Goal: Information Seeking & Learning: Learn about a topic

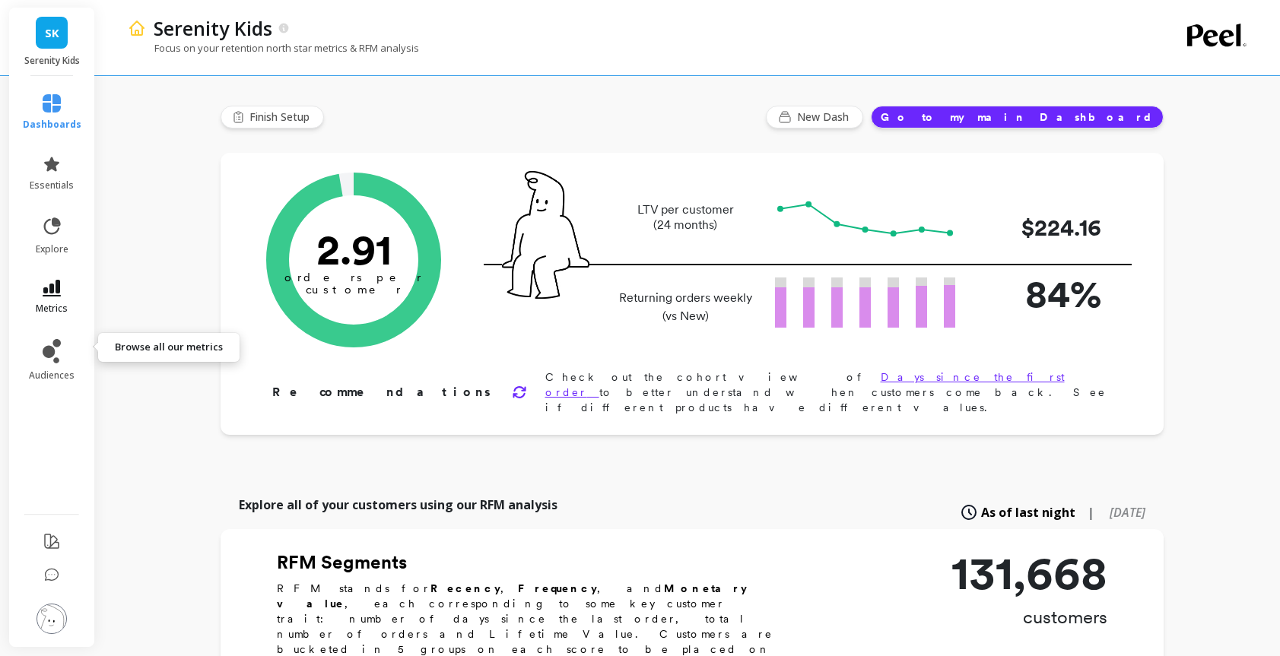
click at [61, 297] on icon at bounding box center [52, 288] width 18 height 17
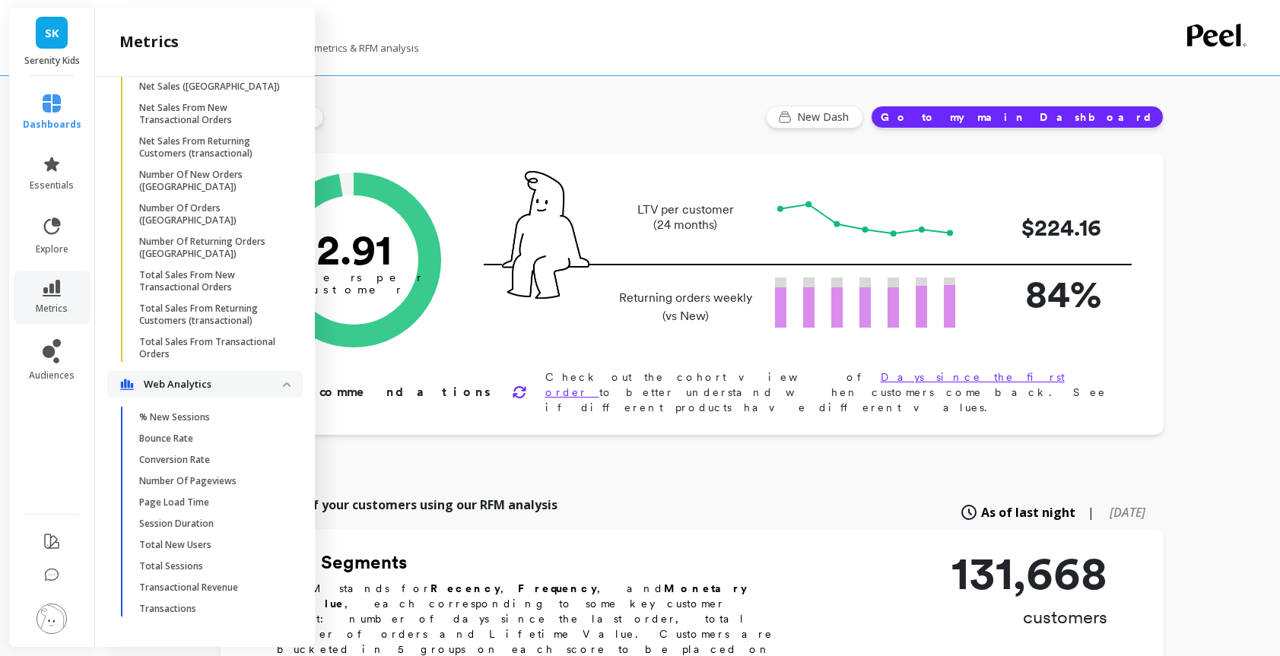
scroll to position [7340, 0]
click at [203, 560] on p "Total Sessions" at bounding box center [171, 566] width 64 height 12
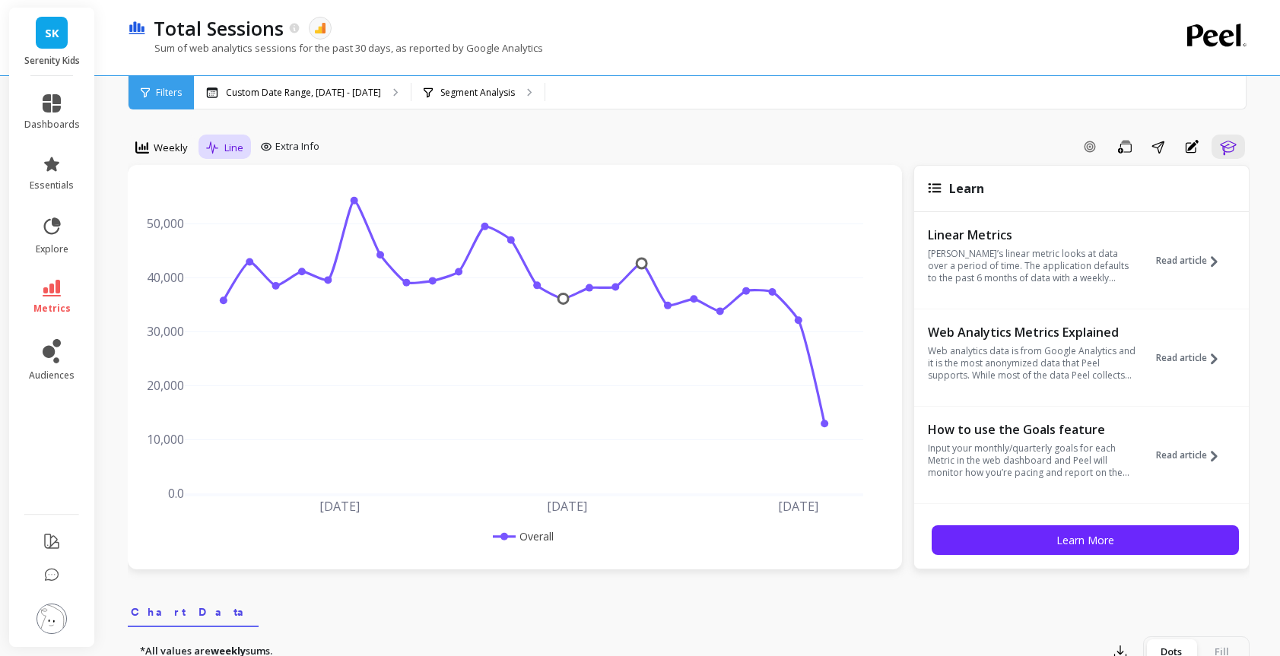
click at [243, 157] on div "Line" at bounding box center [224, 147] width 37 height 18
click at [400, 154] on div "Add Goal Save Share Annotations Learn" at bounding box center [787, 147] width 924 height 24
click at [183, 155] on span "Weekly" at bounding box center [171, 148] width 34 height 14
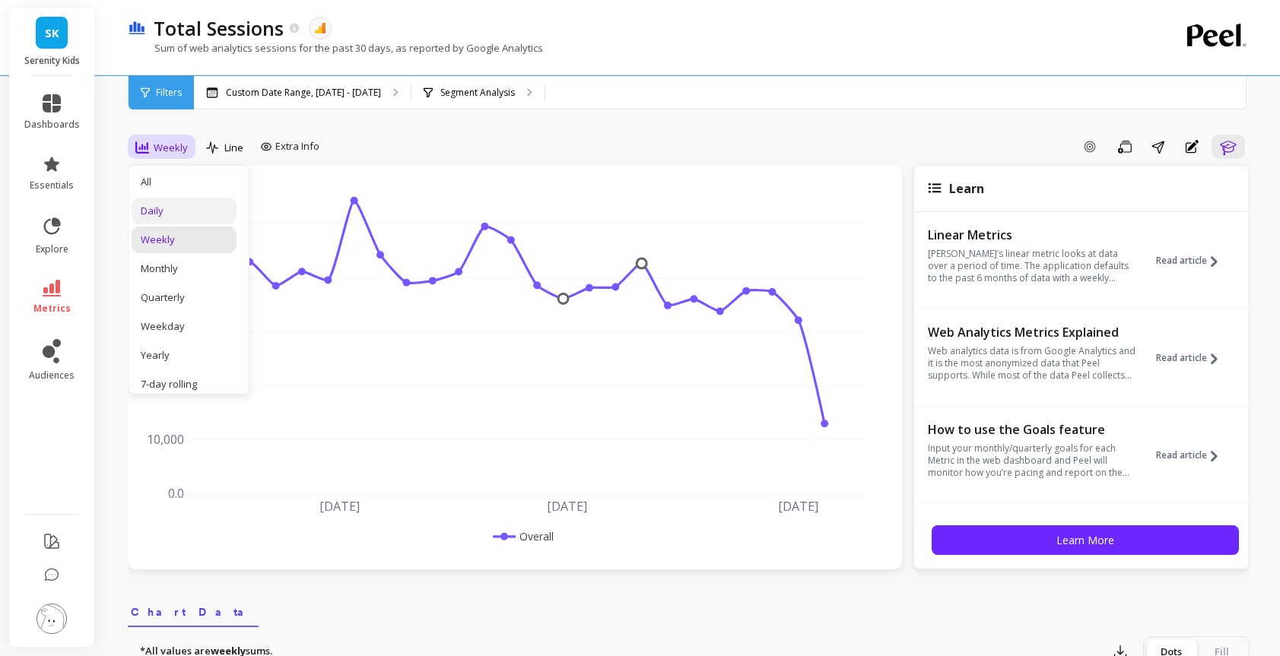
click at [192, 218] on div "Daily" at bounding box center [184, 211] width 87 height 14
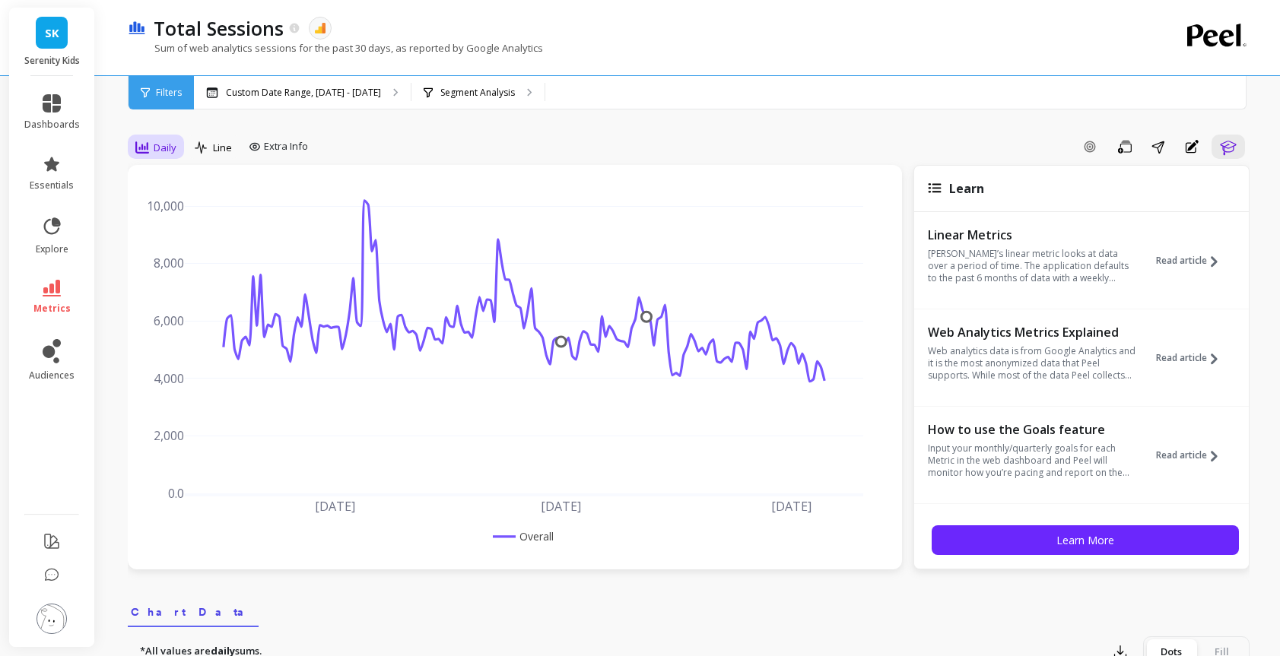
click at [176, 155] on span "Daily" at bounding box center [165, 148] width 23 height 14
click at [190, 273] on div "Monthly" at bounding box center [184, 268] width 105 height 27
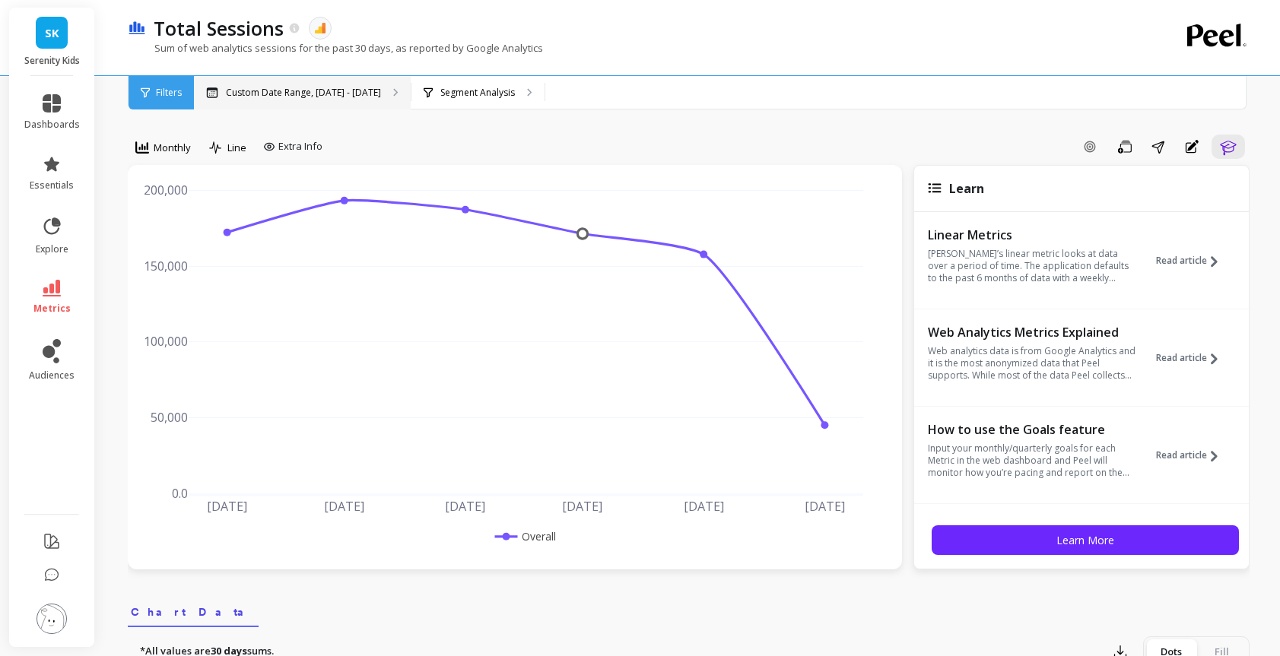
click at [366, 91] on p "Custom Date Range, [DATE] - [DATE]" at bounding box center [303, 93] width 155 height 12
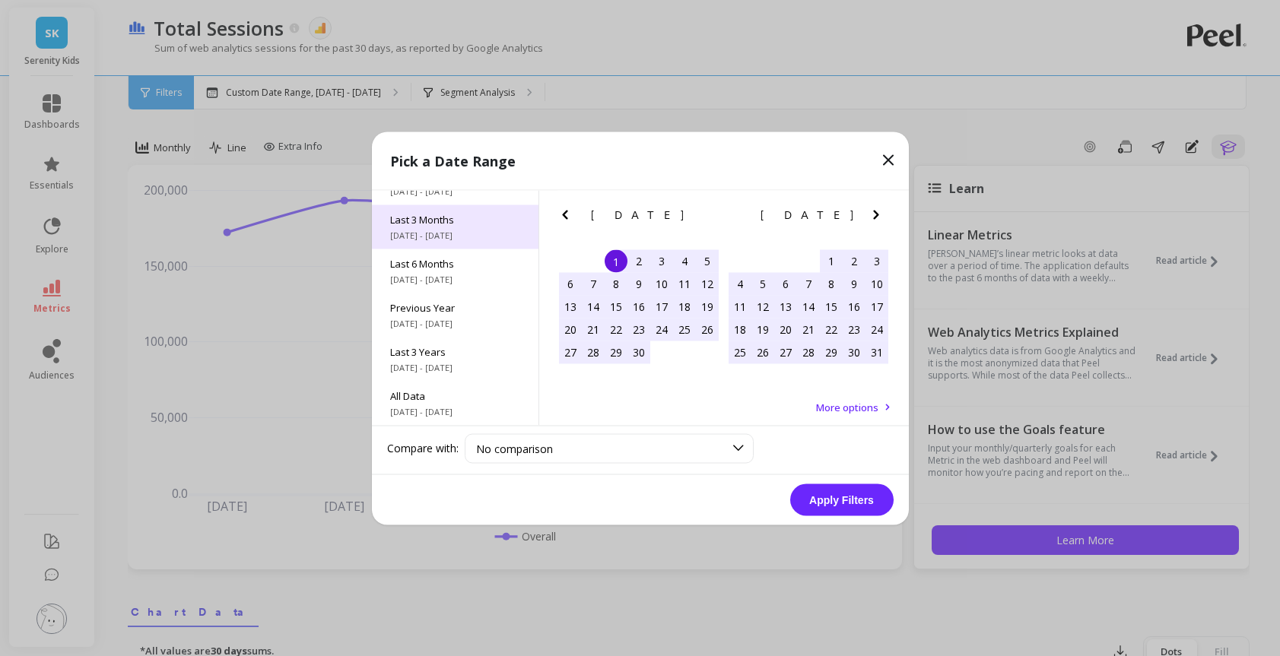
scroll to position [252, 0]
click at [574, 217] on icon "Previous Month" at bounding box center [565, 214] width 18 height 18
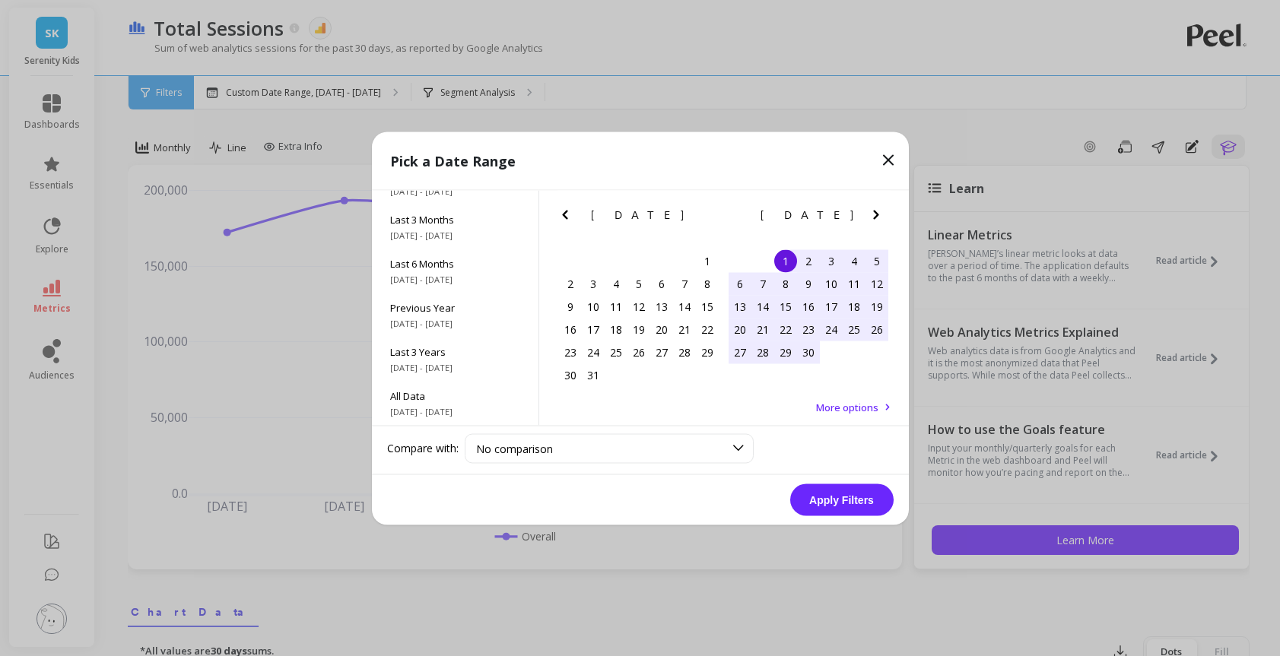
click at [571, 217] on icon "Previous Month" at bounding box center [565, 214] width 18 height 18
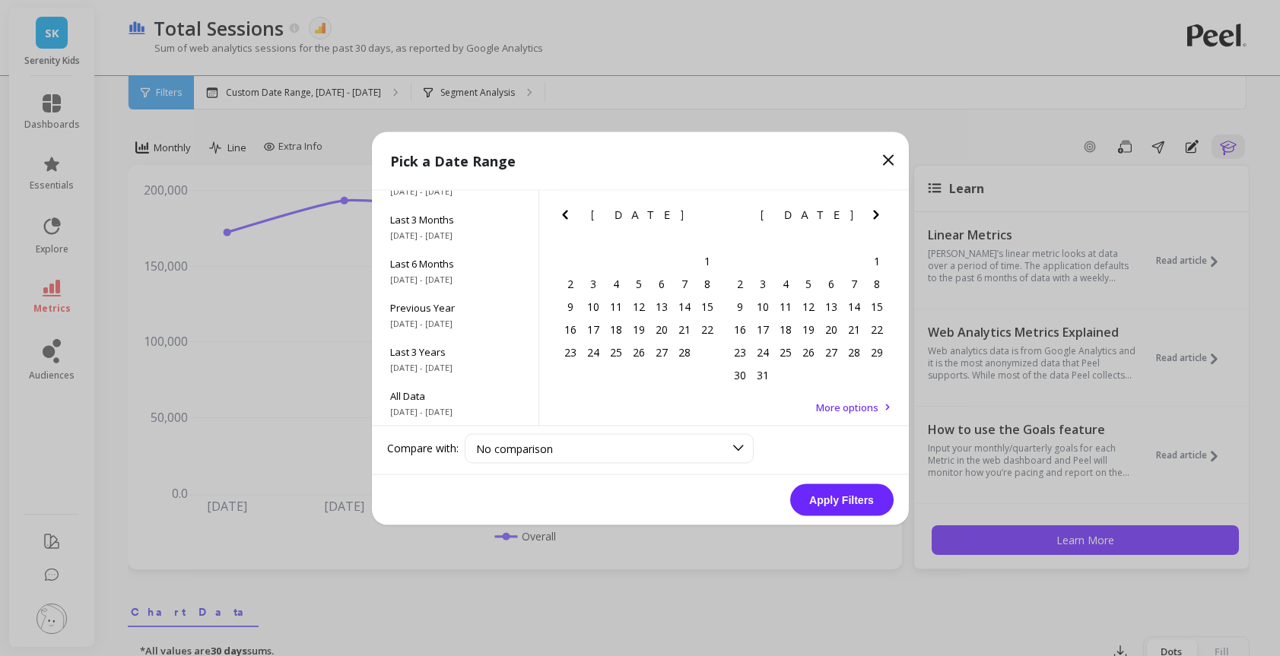
click at [571, 217] on icon "Previous Month" at bounding box center [565, 214] width 18 height 18
click at [633, 260] on div "1" at bounding box center [638, 260] width 23 height 23
click at [884, 220] on icon "Next Month" at bounding box center [876, 214] width 18 height 18
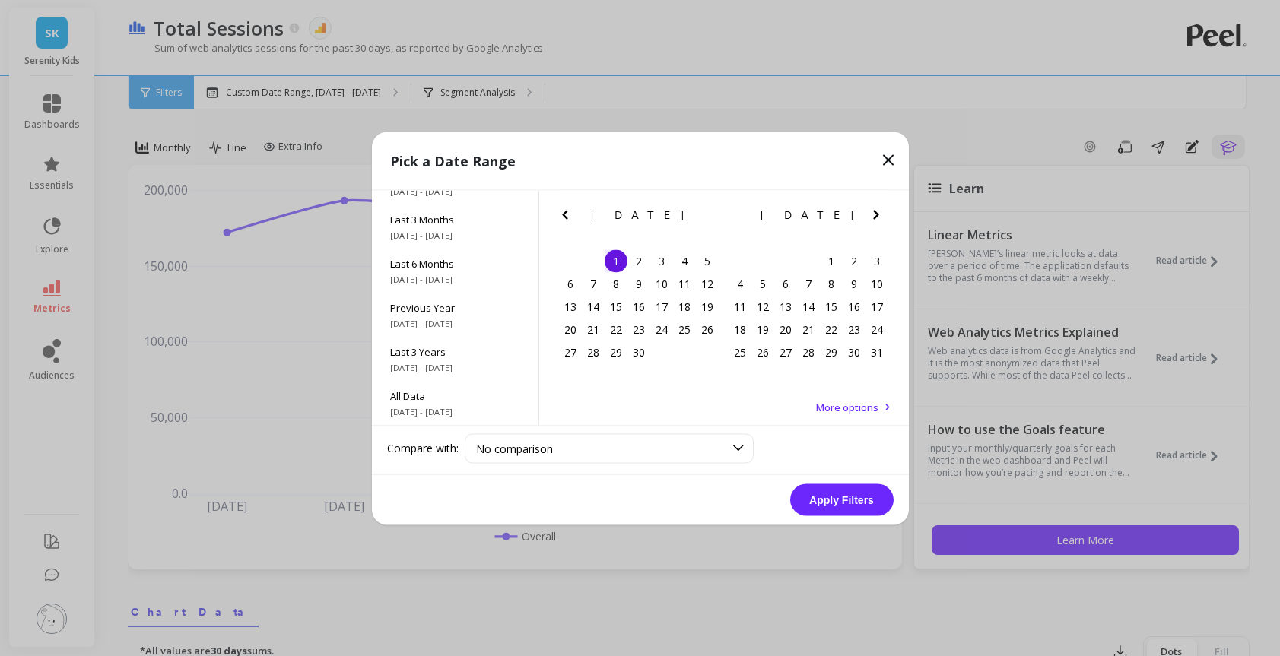
click at [884, 220] on icon "Next Month" at bounding box center [876, 214] width 18 height 18
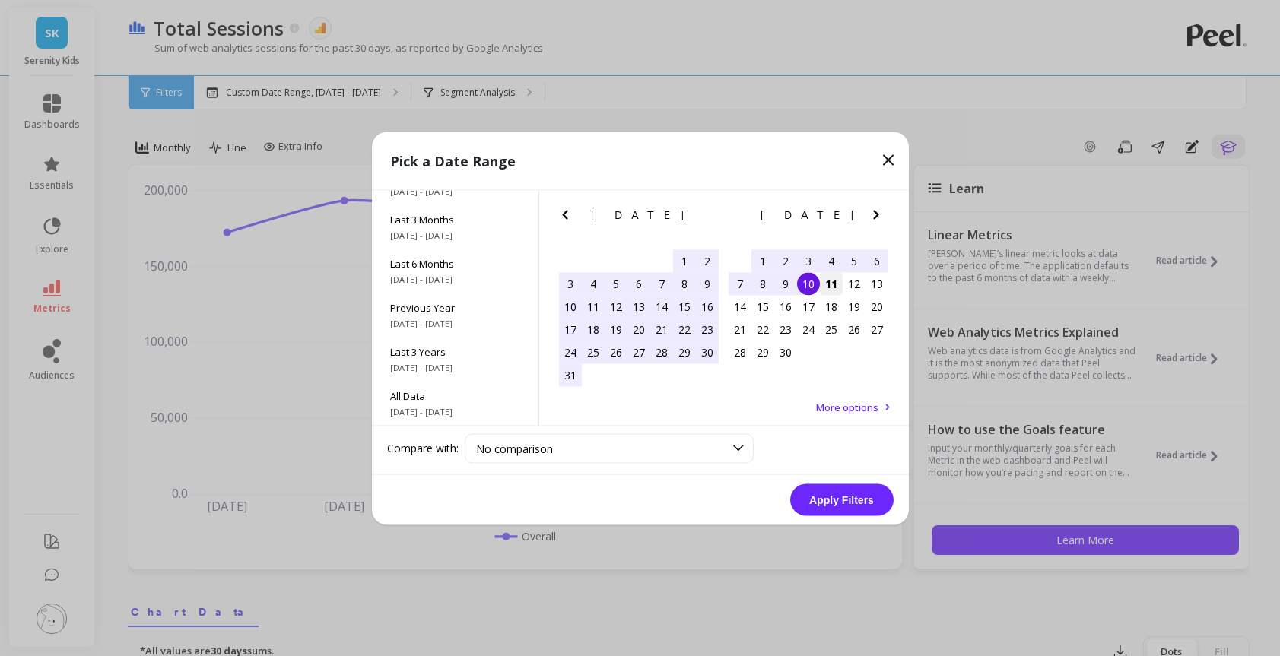
click at [822, 295] on div "11" at bounding box center [831, 283] width 23 height 23
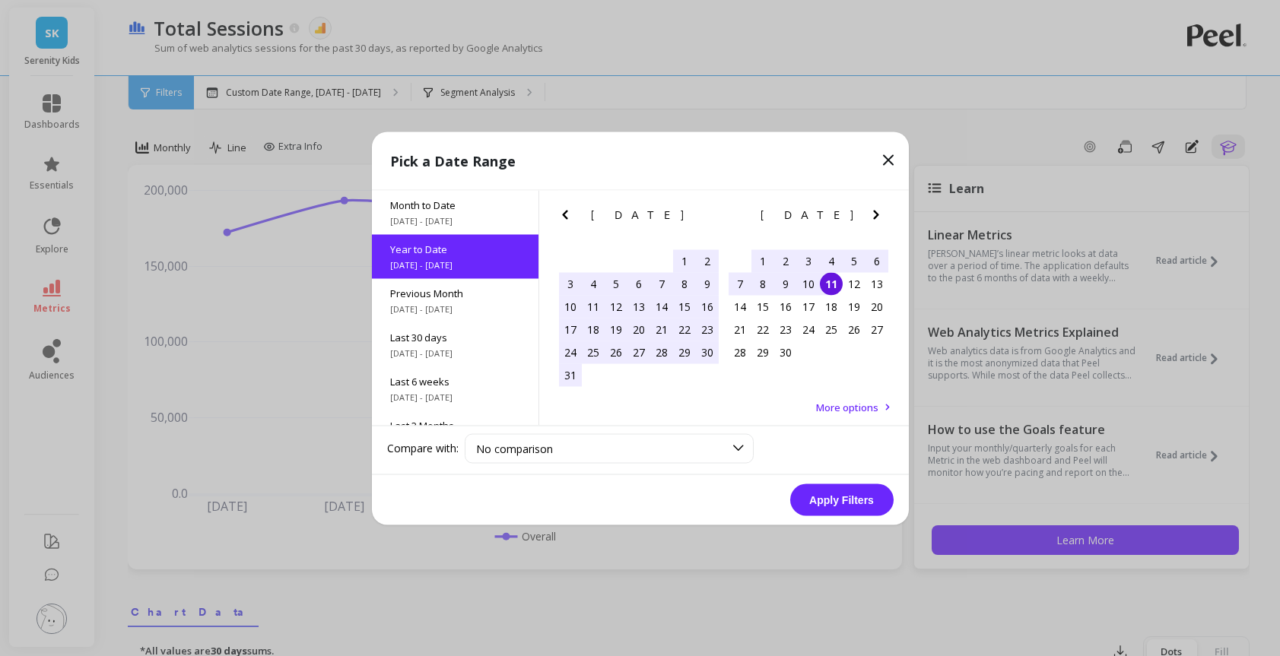
click at [840, 512] on button "Apply Filters" at bounding box center [841, 500] width 103 height 32
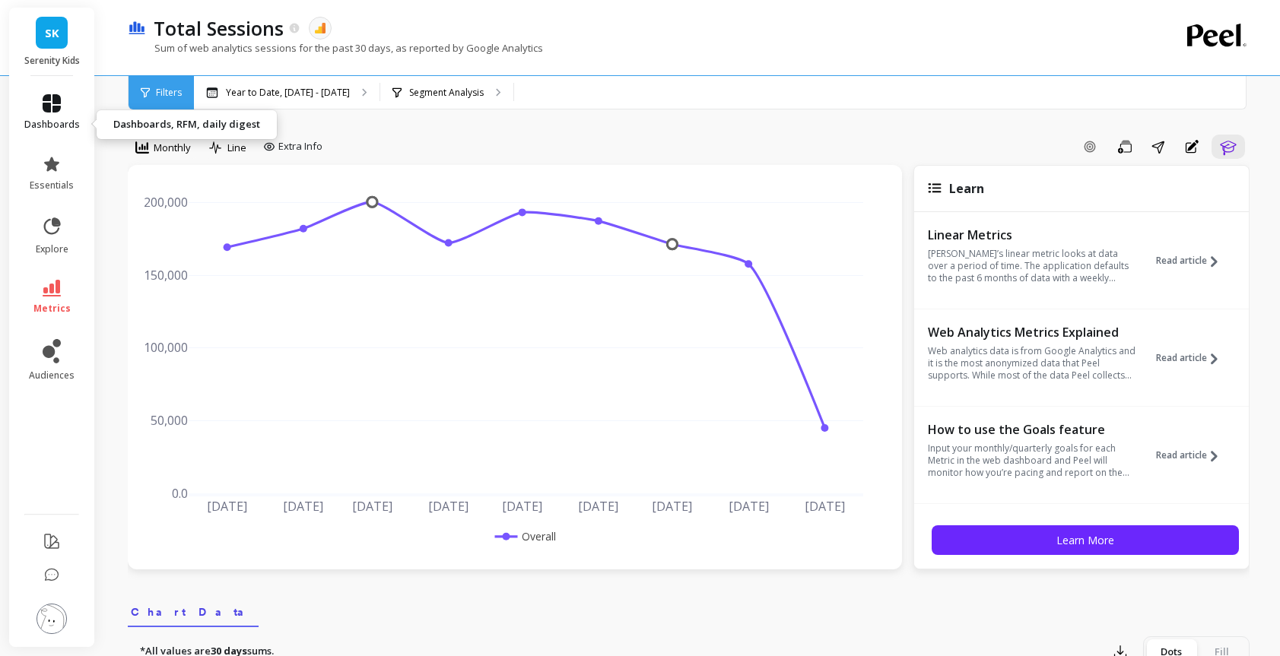
click at [68, 125] on link "dashboards" at bounding box center [52, 112] width 56 height 36
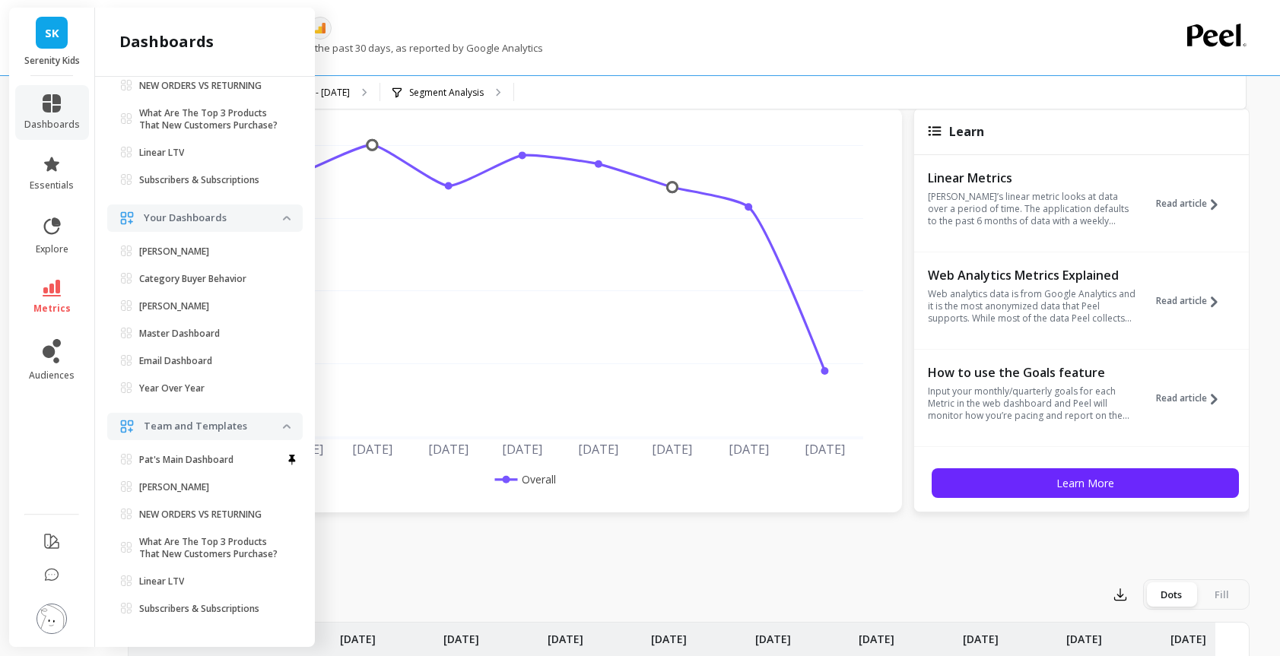
scroll to position [59, 0]
click at [59, 532] on icon at bounding box center [52, 541] width 18 height 18
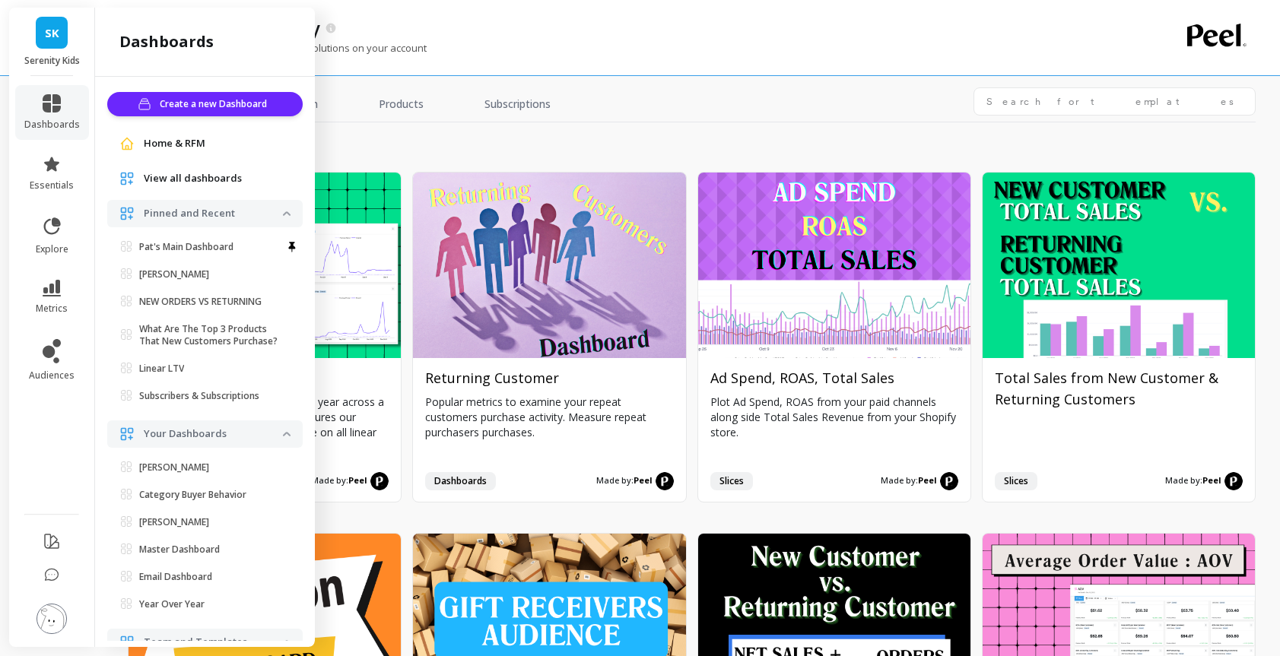
click at [223, 186] on span "View all dashboards" at bounding box center [193, 178] width 98 height 15
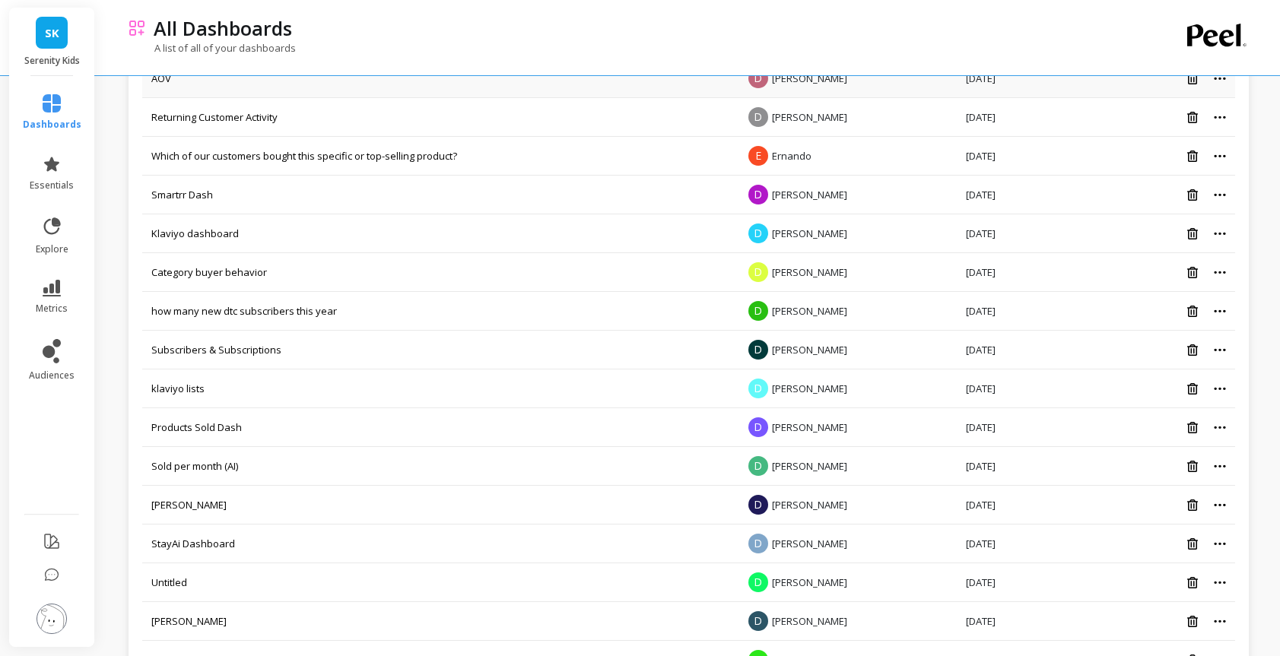
scroll to position [552, 0]
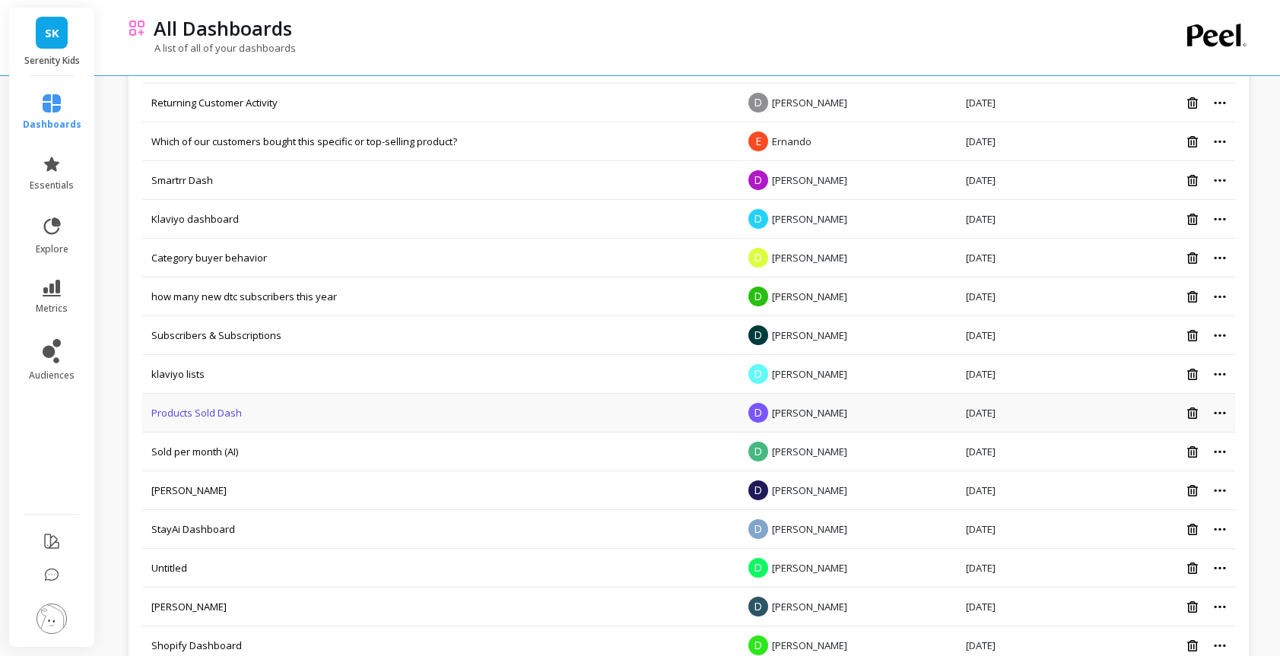
click at [242, 420] on link "Products Sold Dash" at bounding box center [196, 413] width 90 height 14
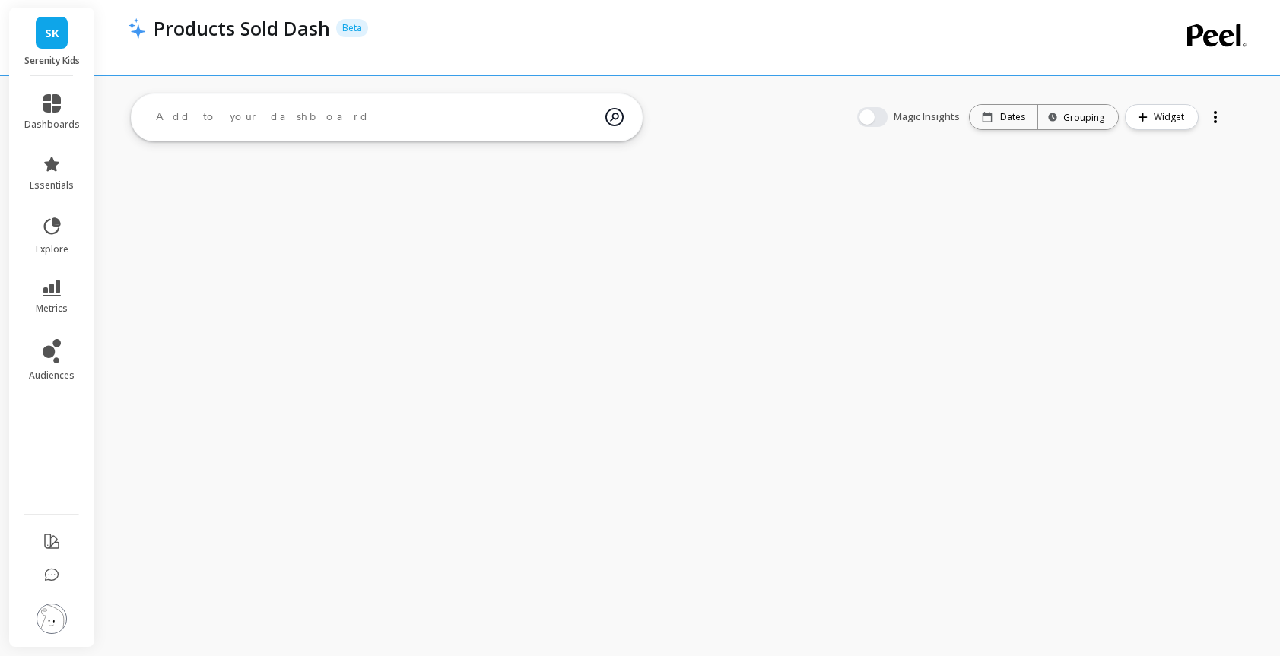
scroll to position [552, 0]
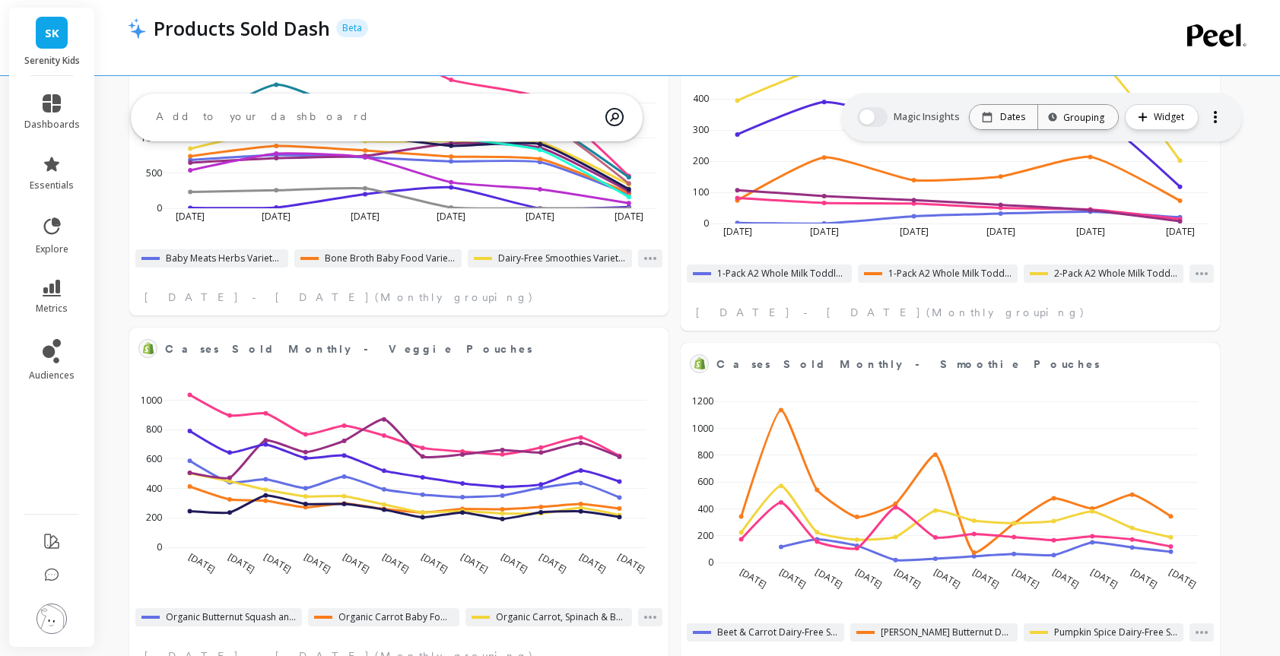
select select "sum"
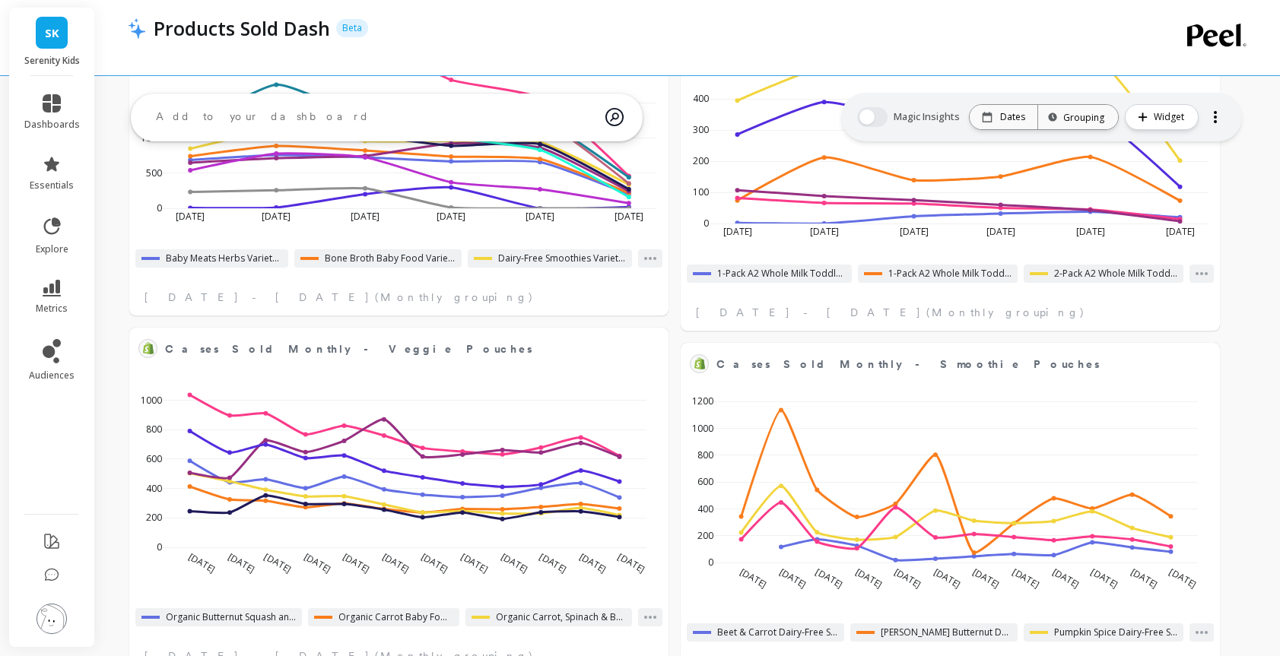
select select "sum"
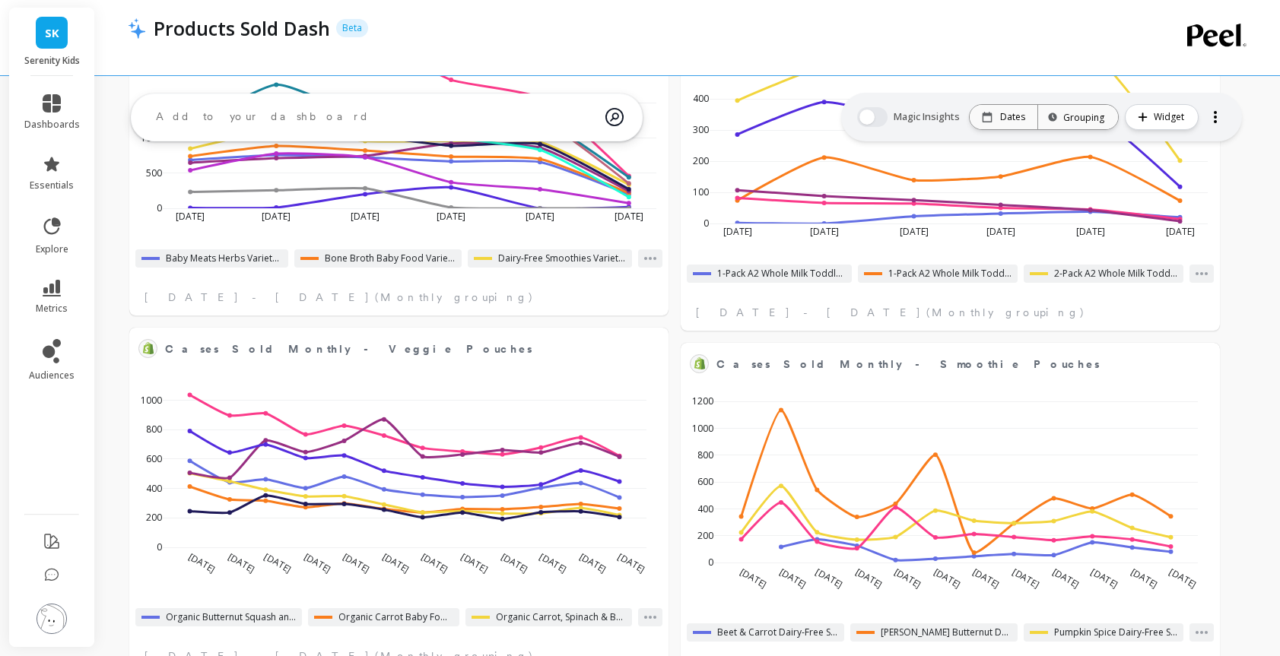
select select "sum"
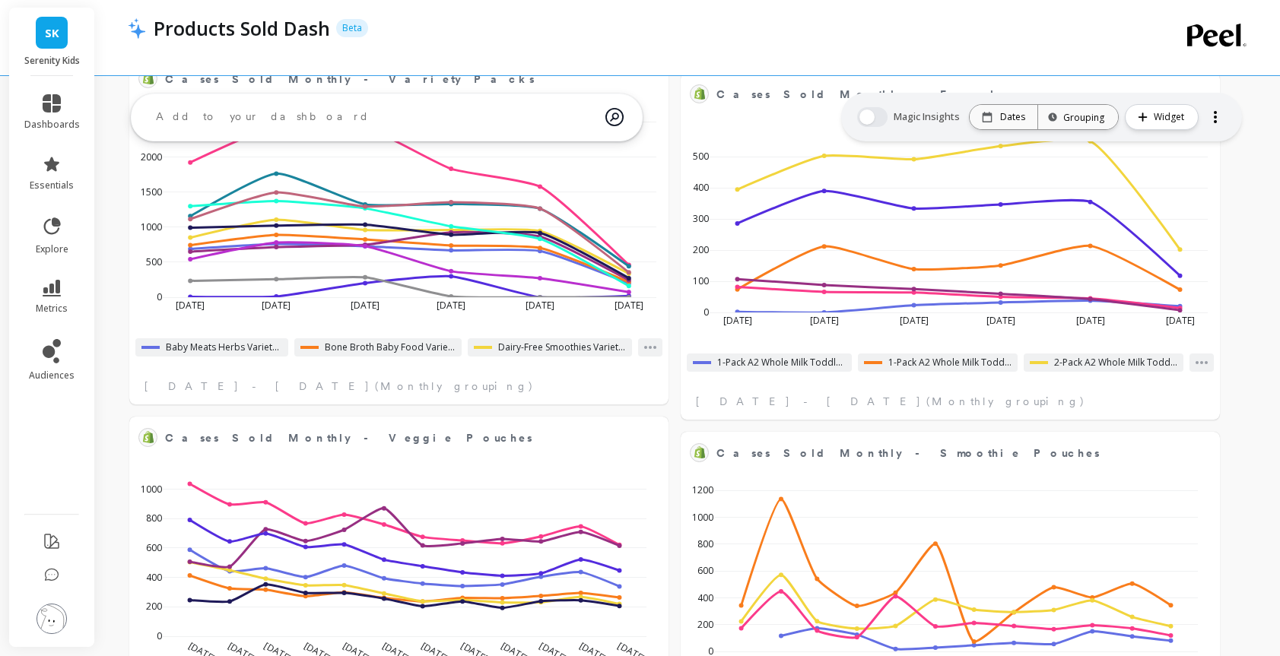
scroll to position [239, 0]
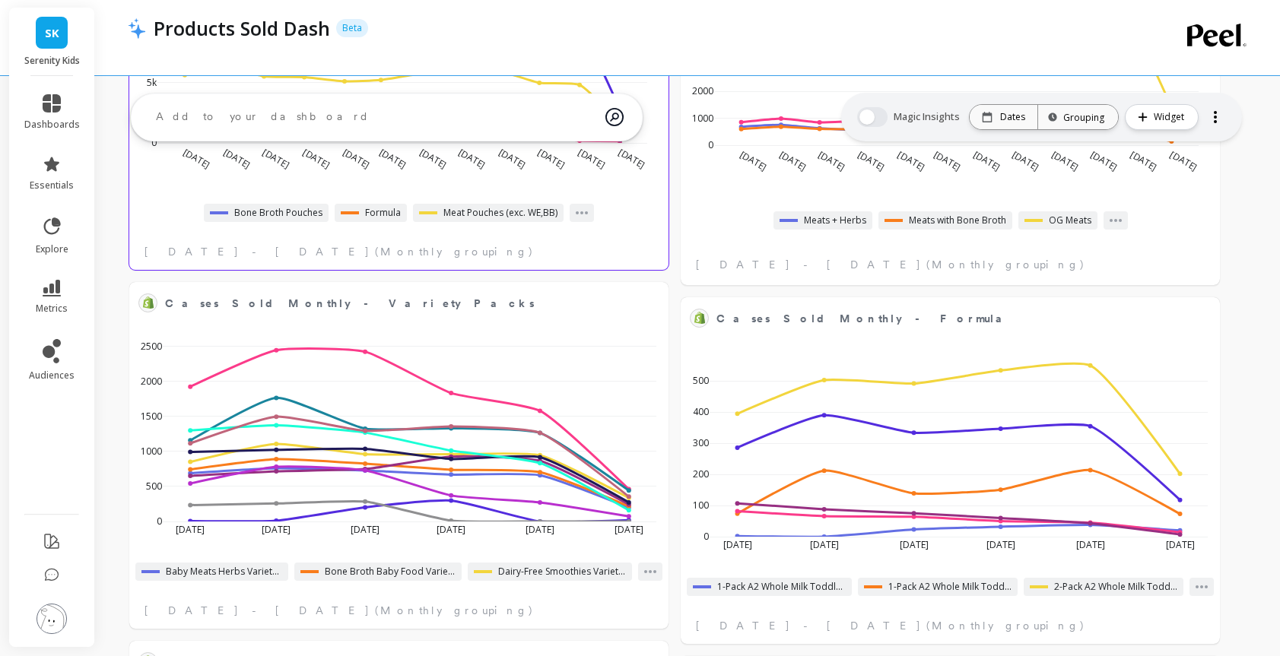
select select "sum"
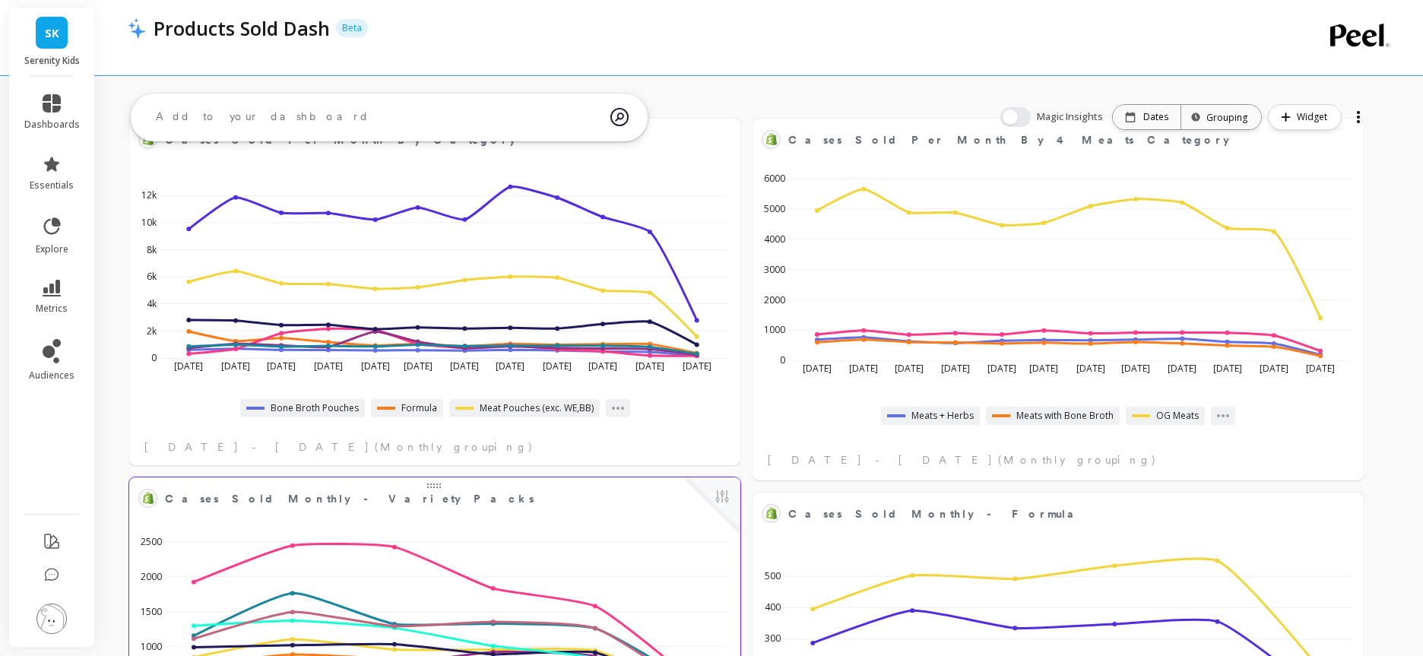
scroll to position [0, 0]
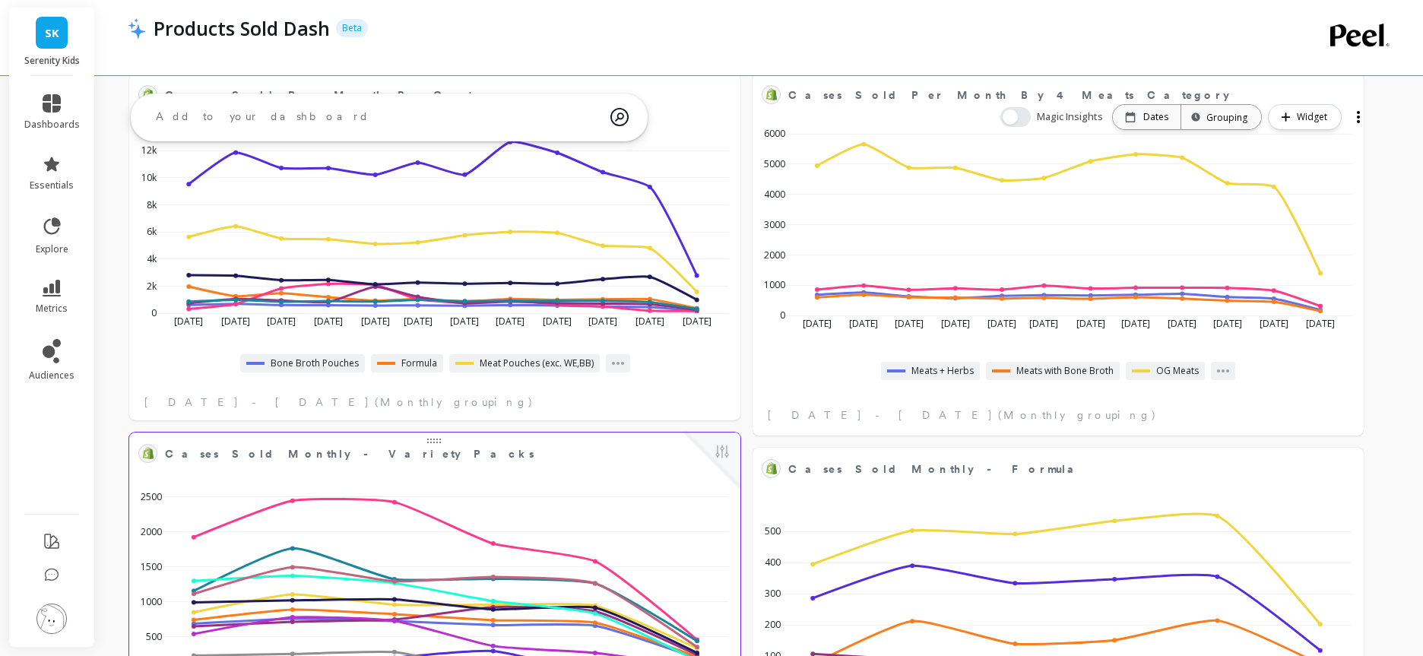
select select "sum"
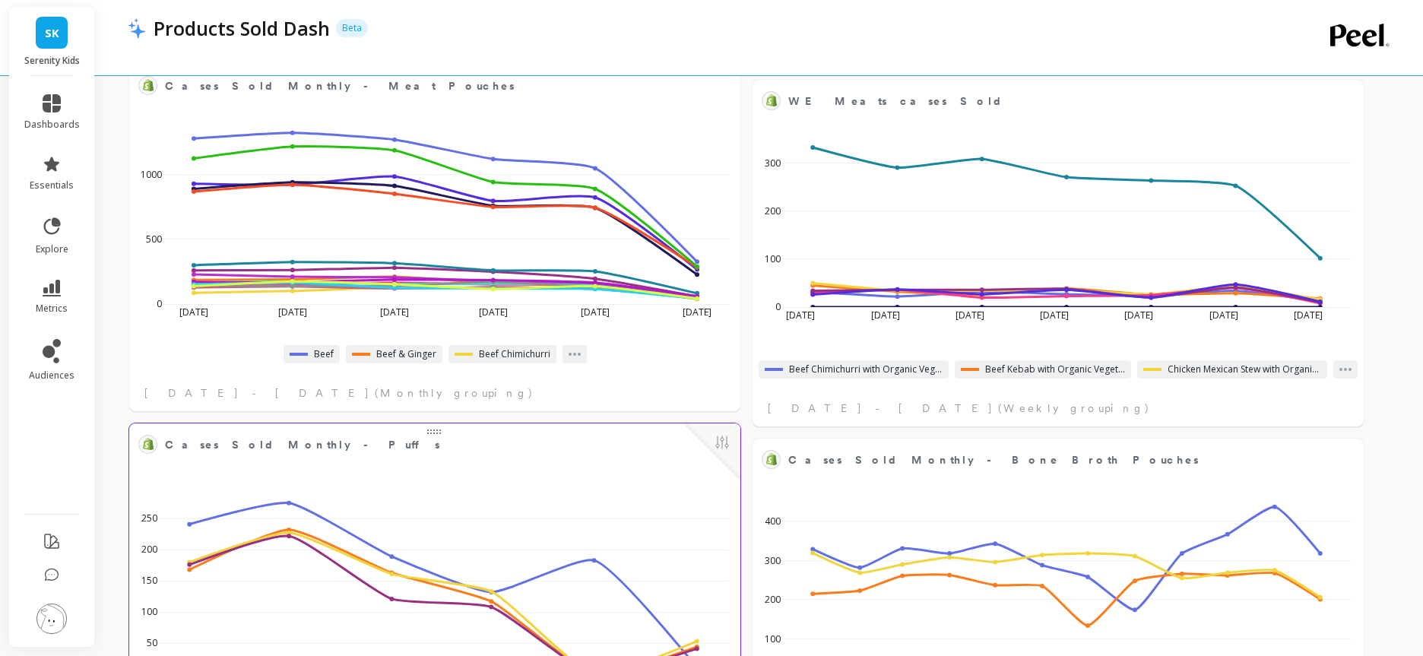
scroll to position [1177, 0]
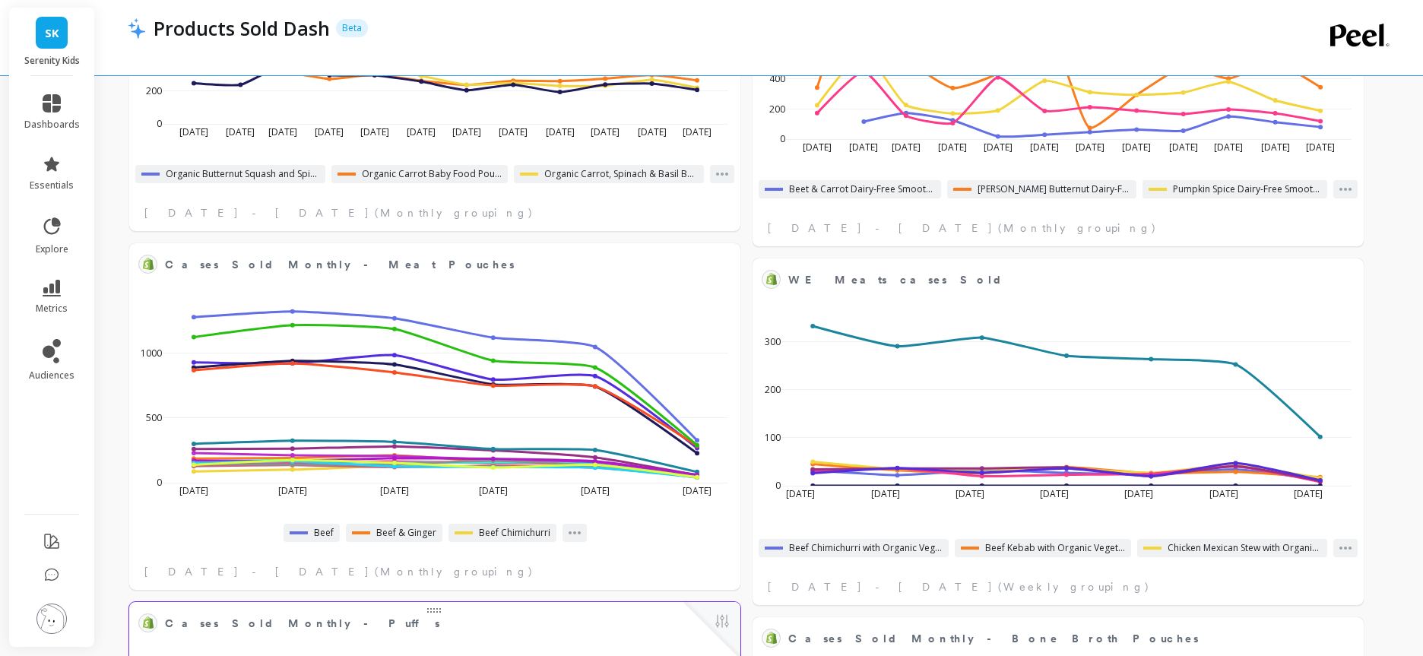
select select "sum"
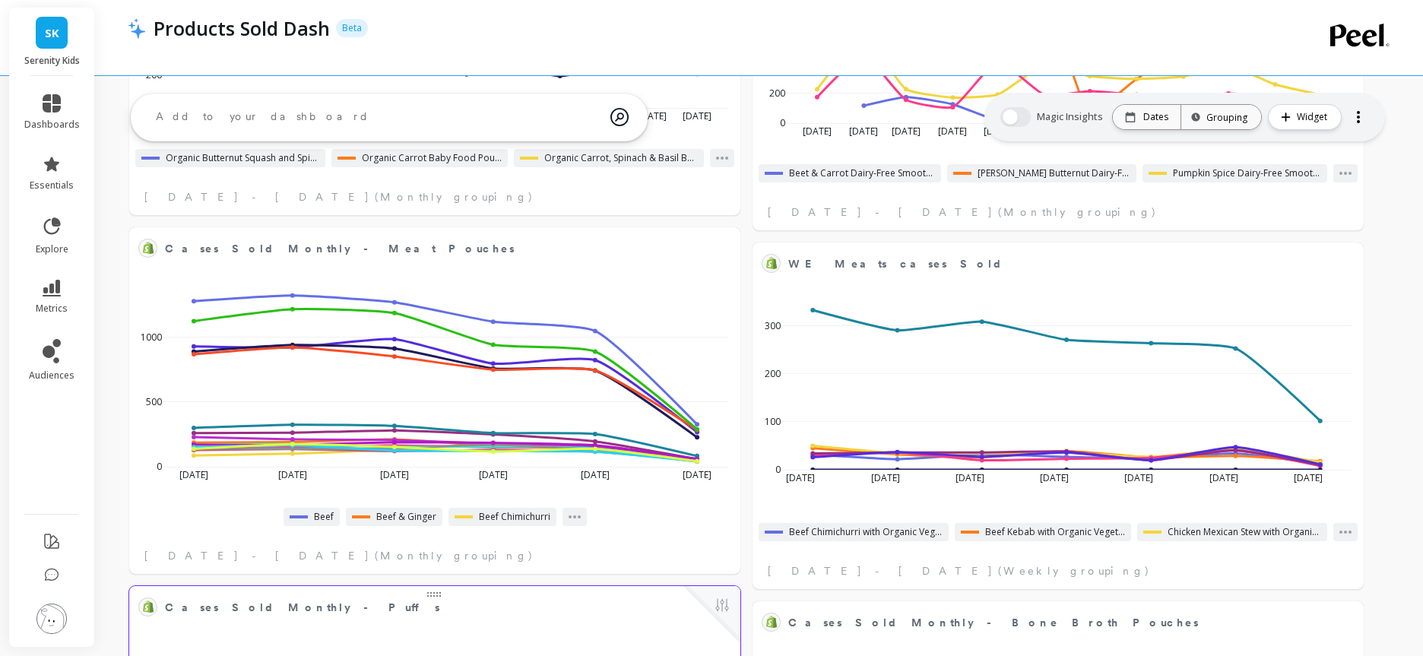
scroll to position [1040, 0]
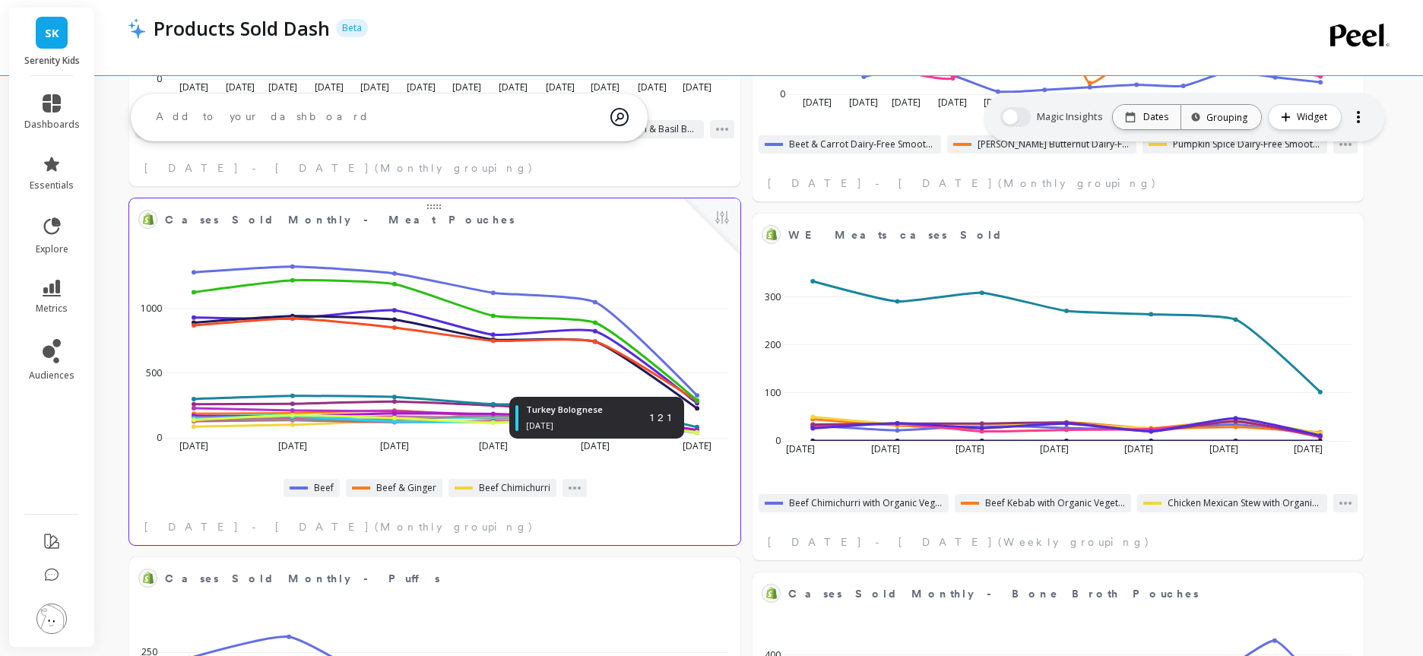
select select "sum"
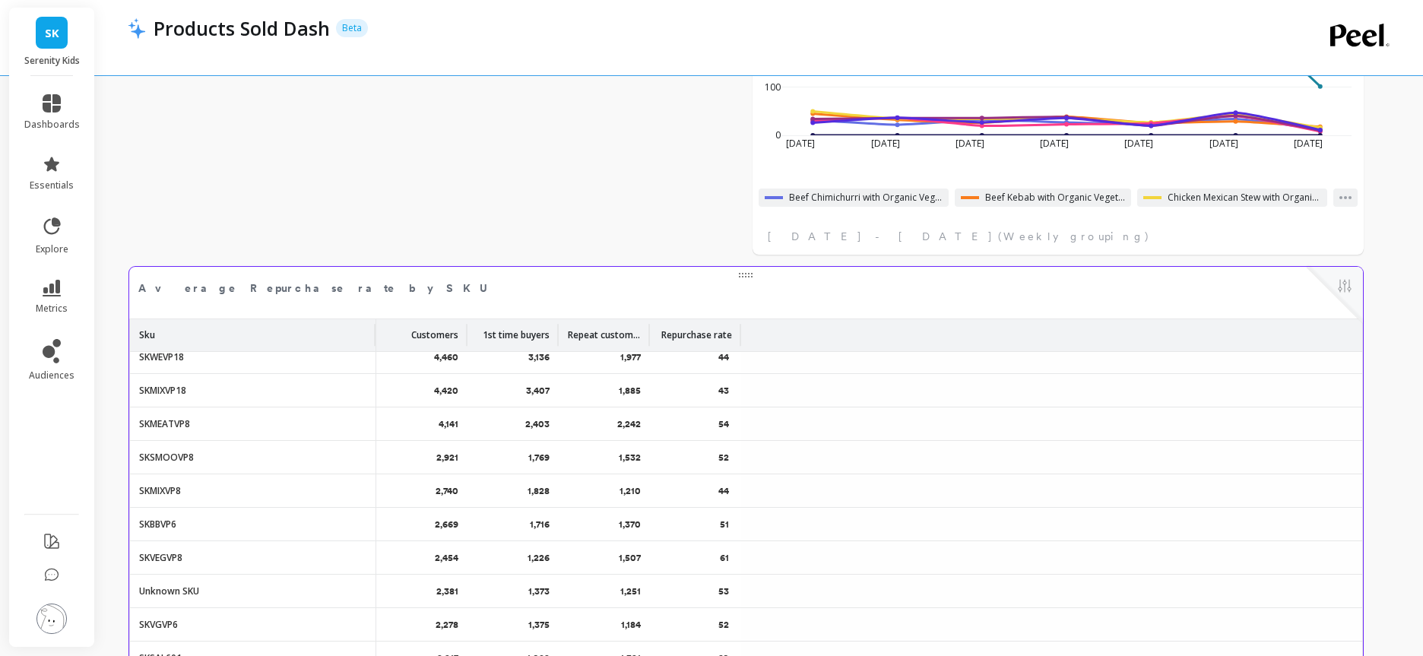
scroll to position [0, 0]
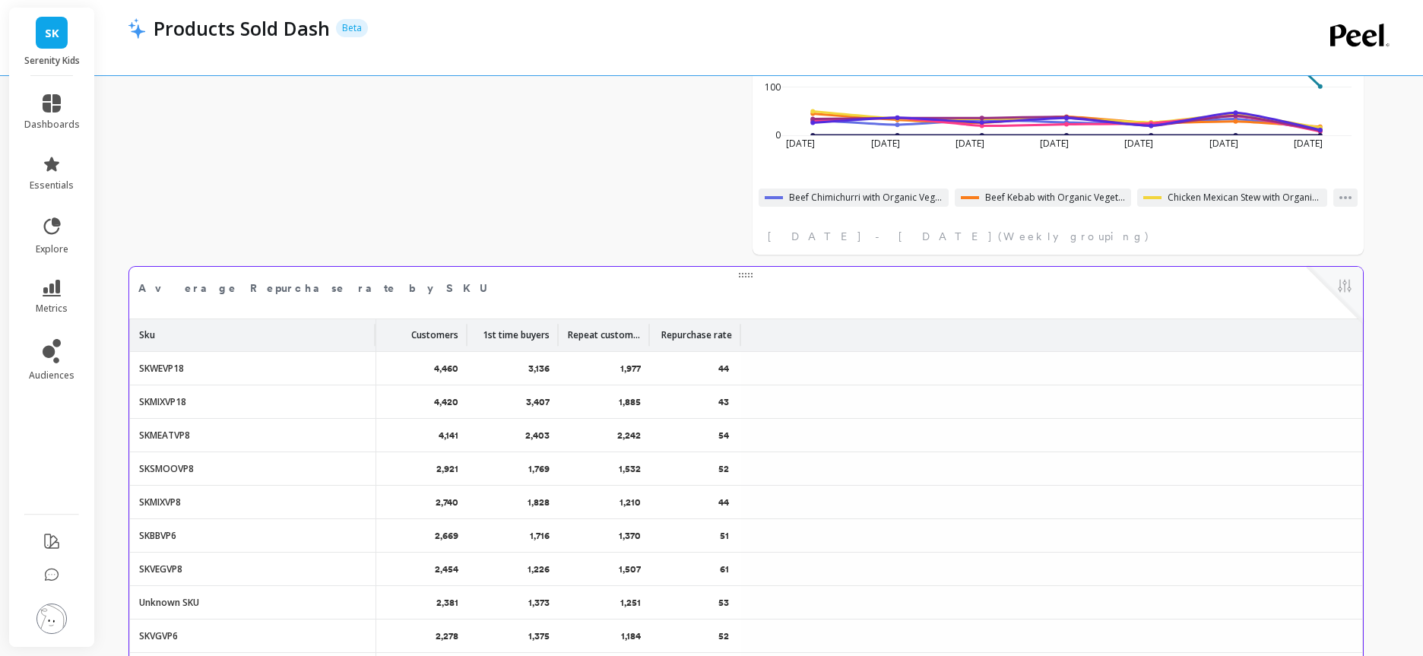
select select "sum"
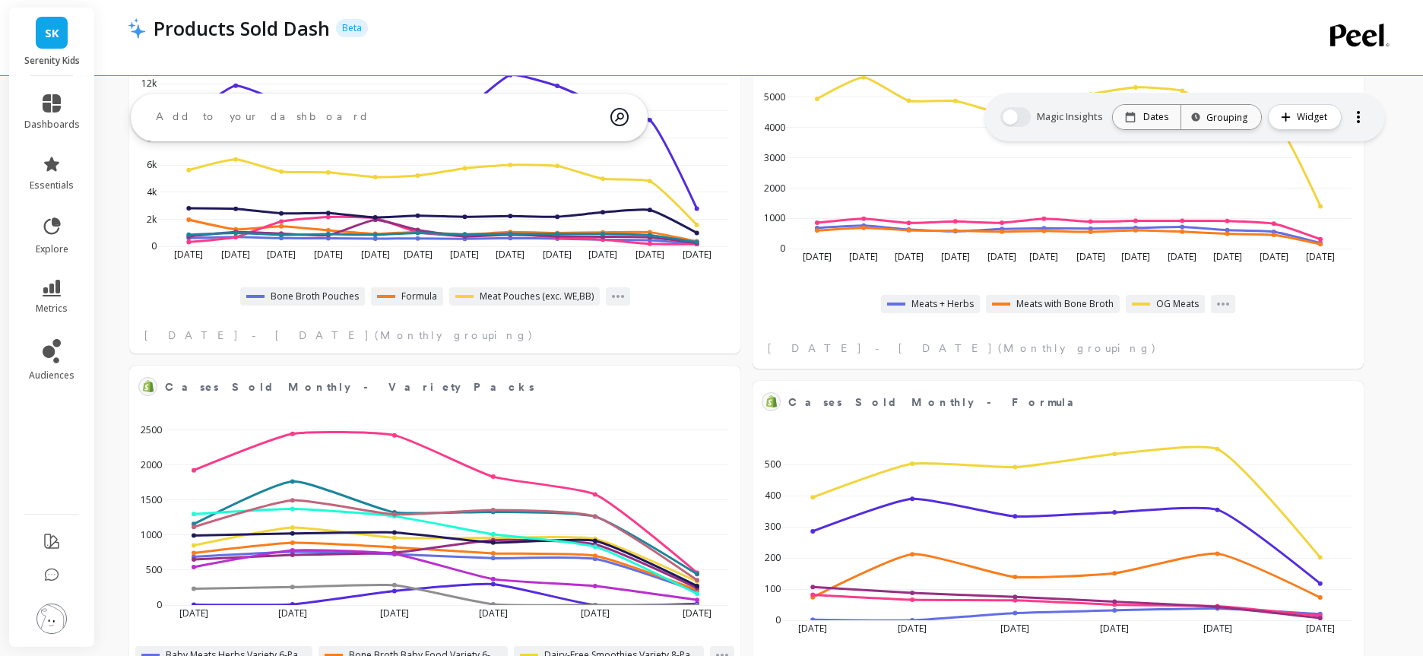
select select "sum"
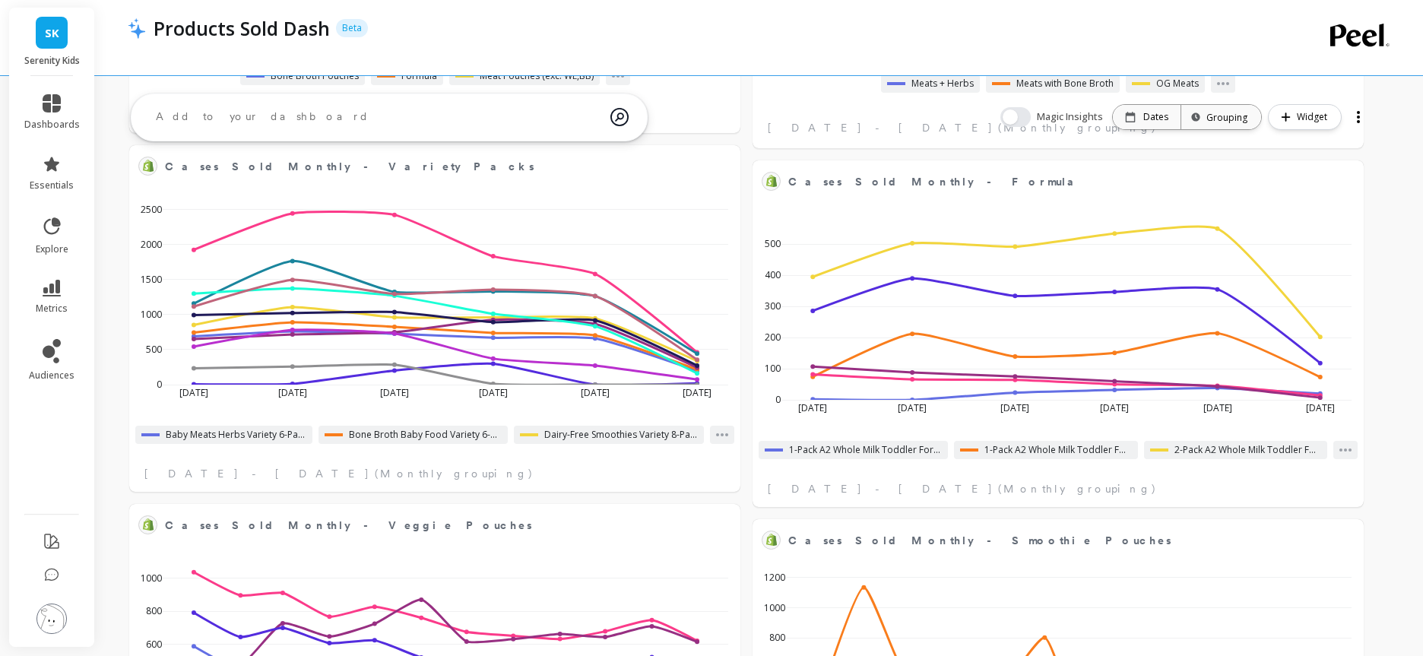
select select "sum"
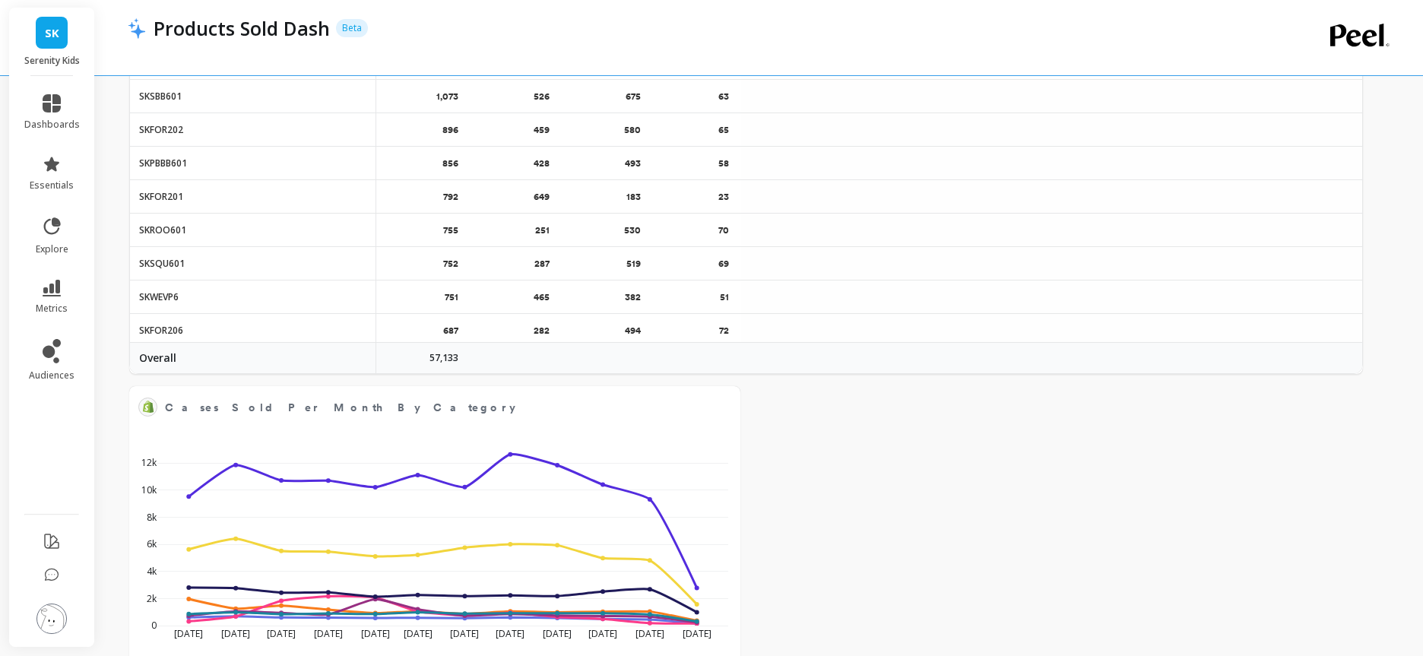
scroll to position [433, 0]
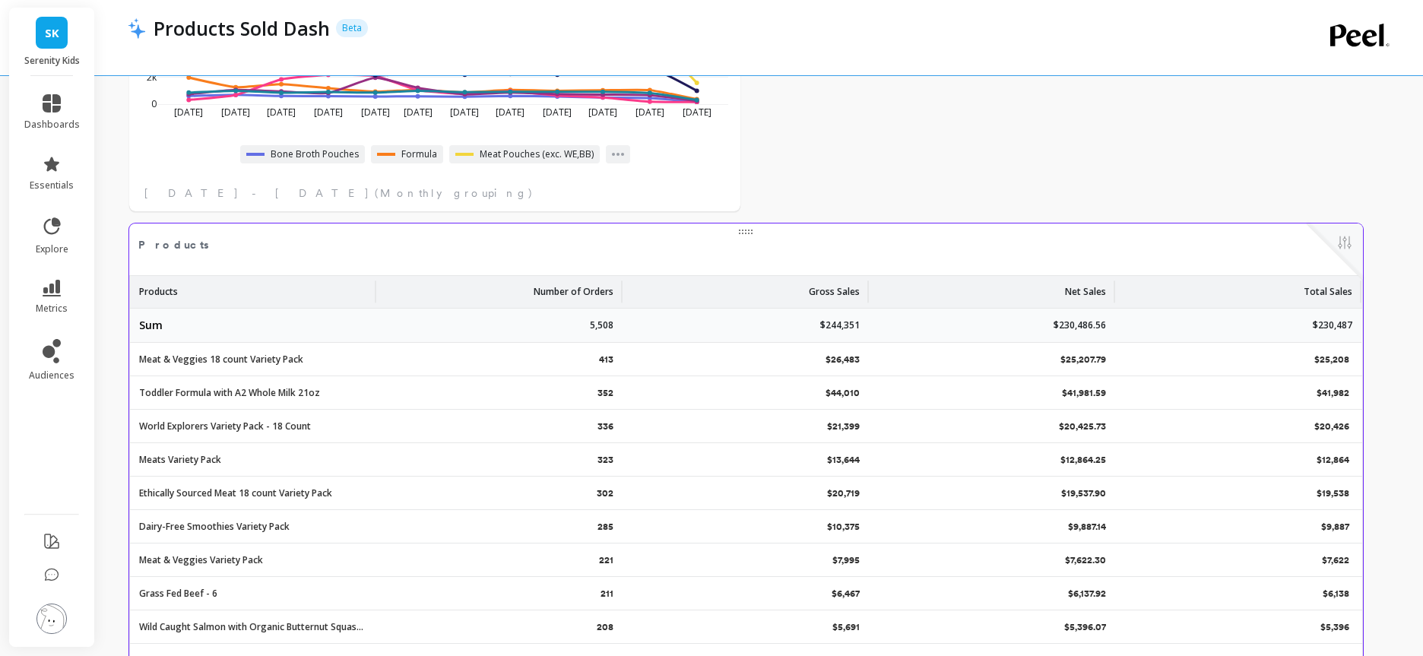
select select "sum"
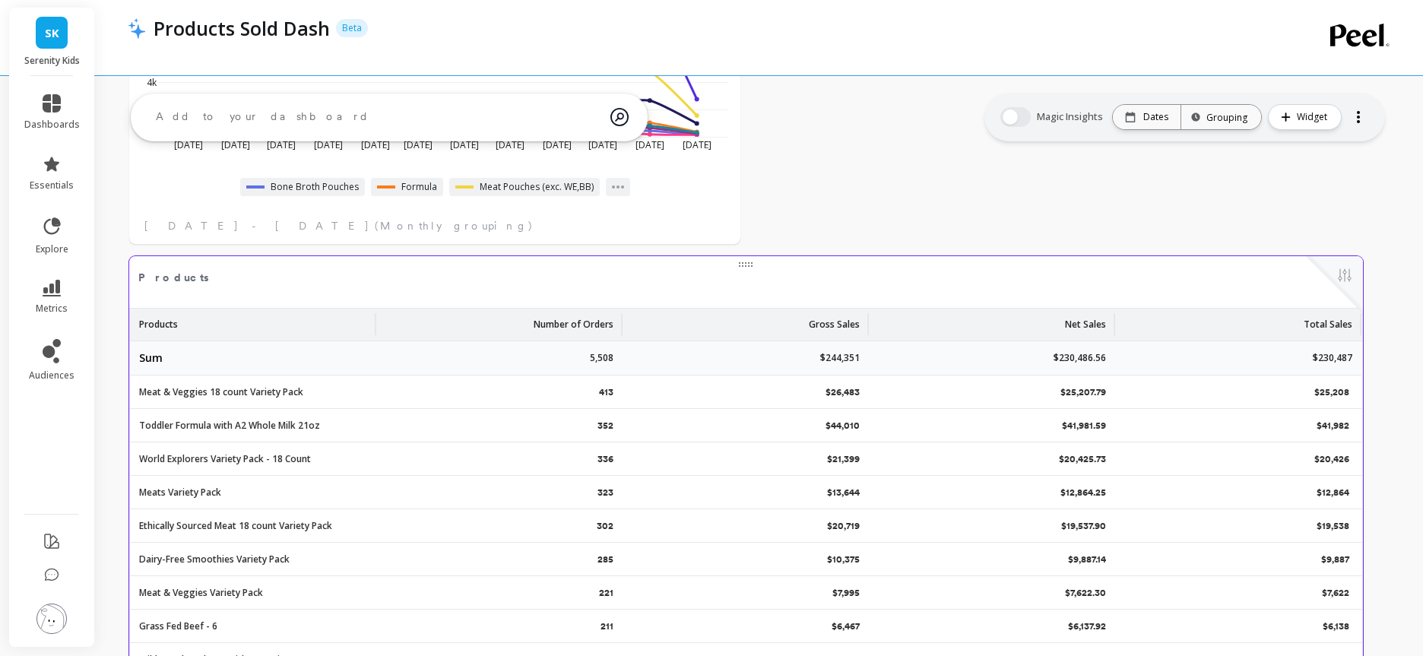
scroll to position [2968, 0]
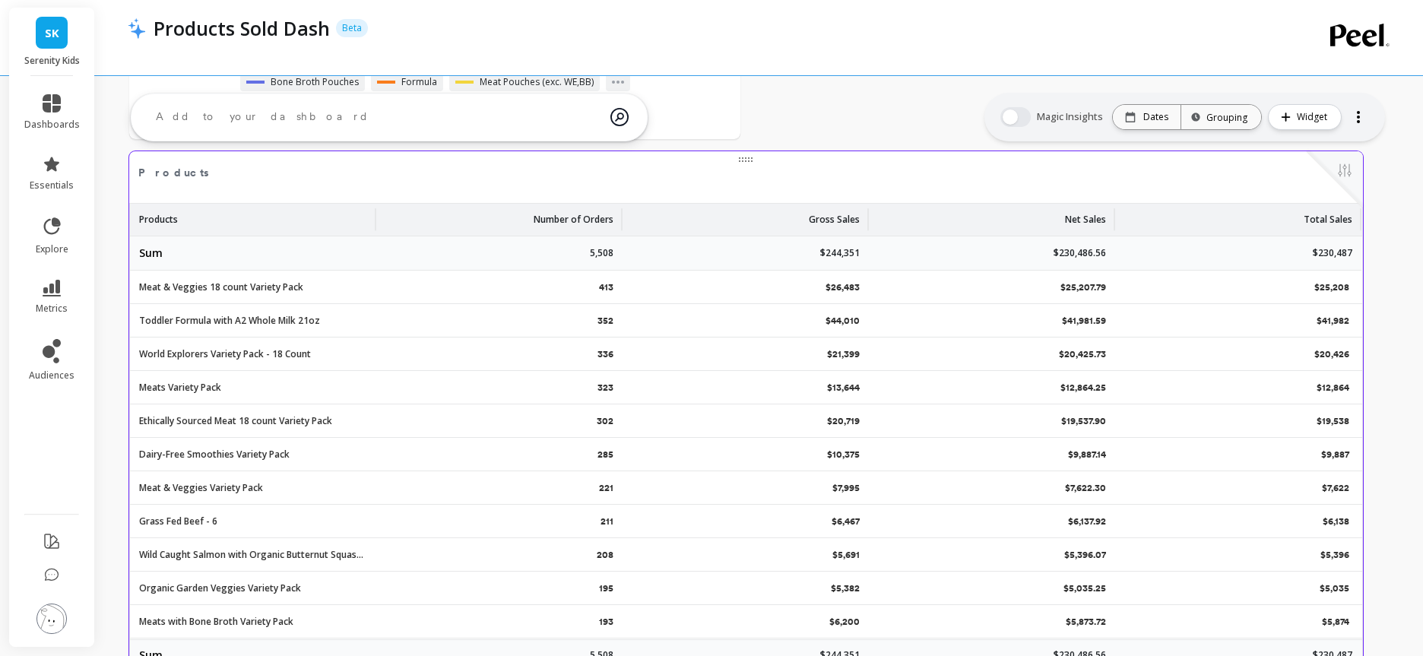
select select "sum"
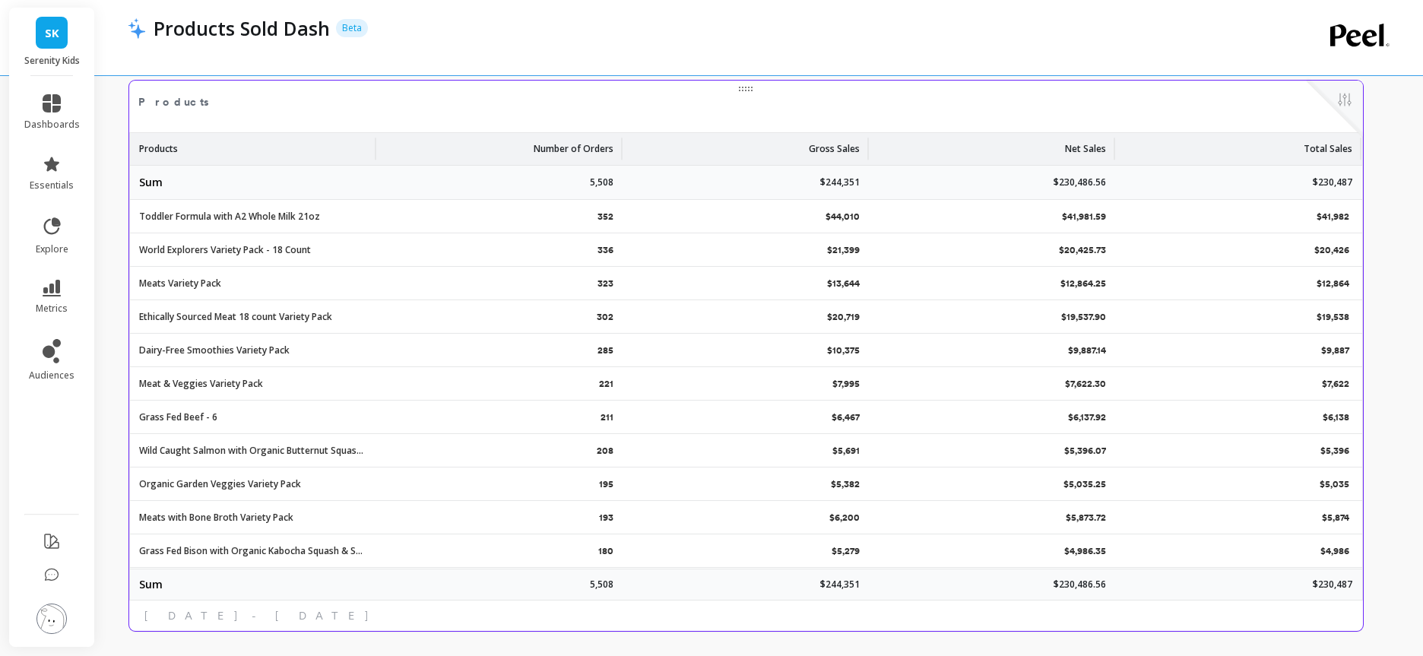
scroll to position [0, 0]
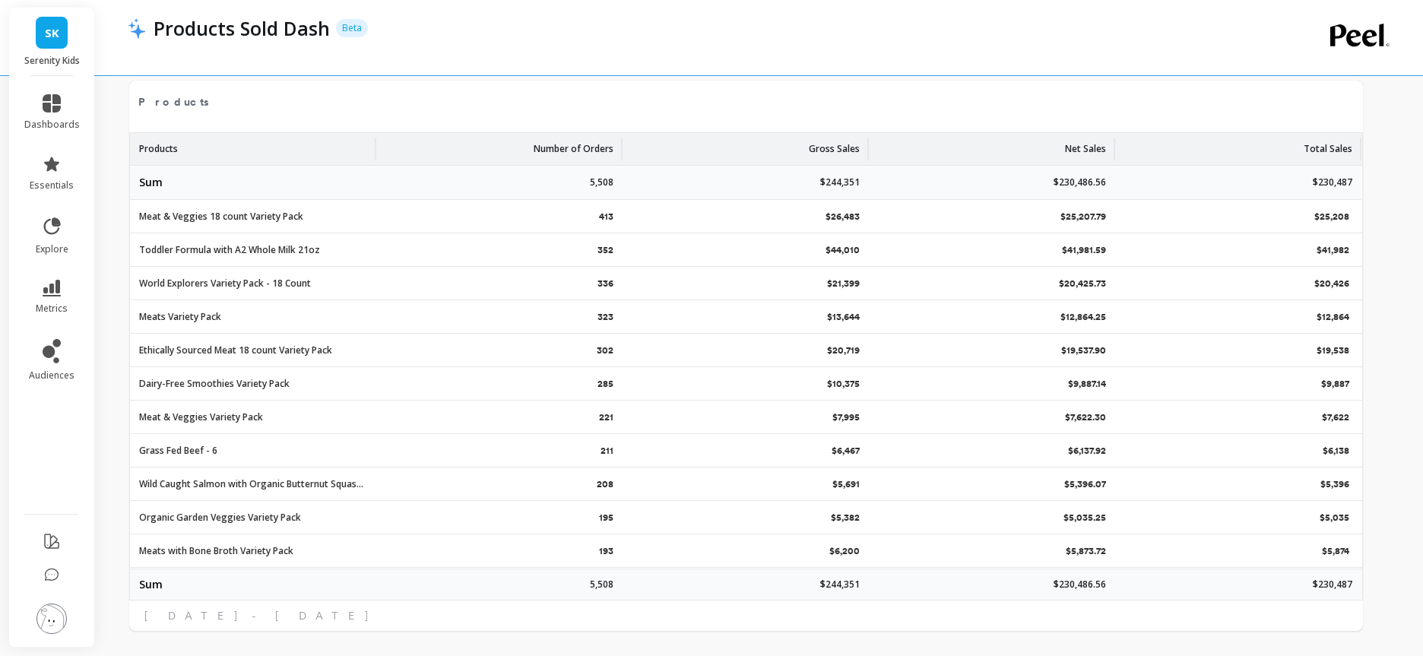
select select "sum"
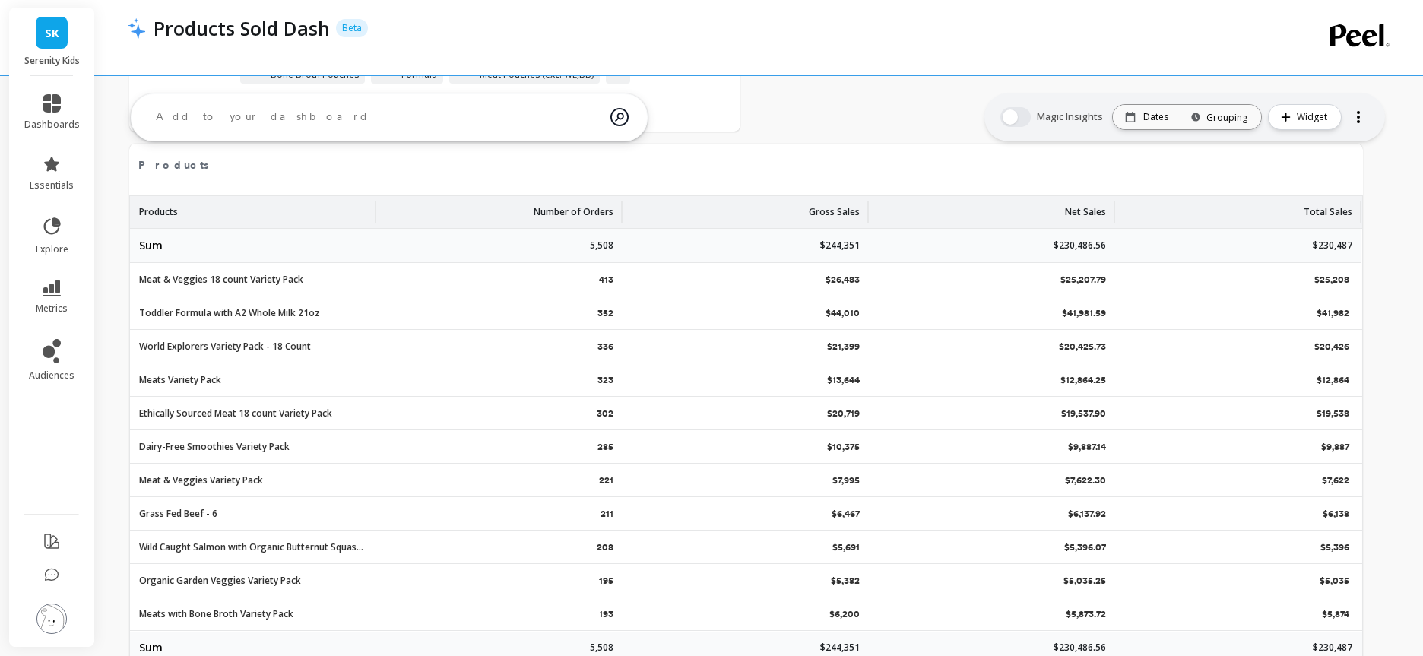
scroll to position [3080, 0]
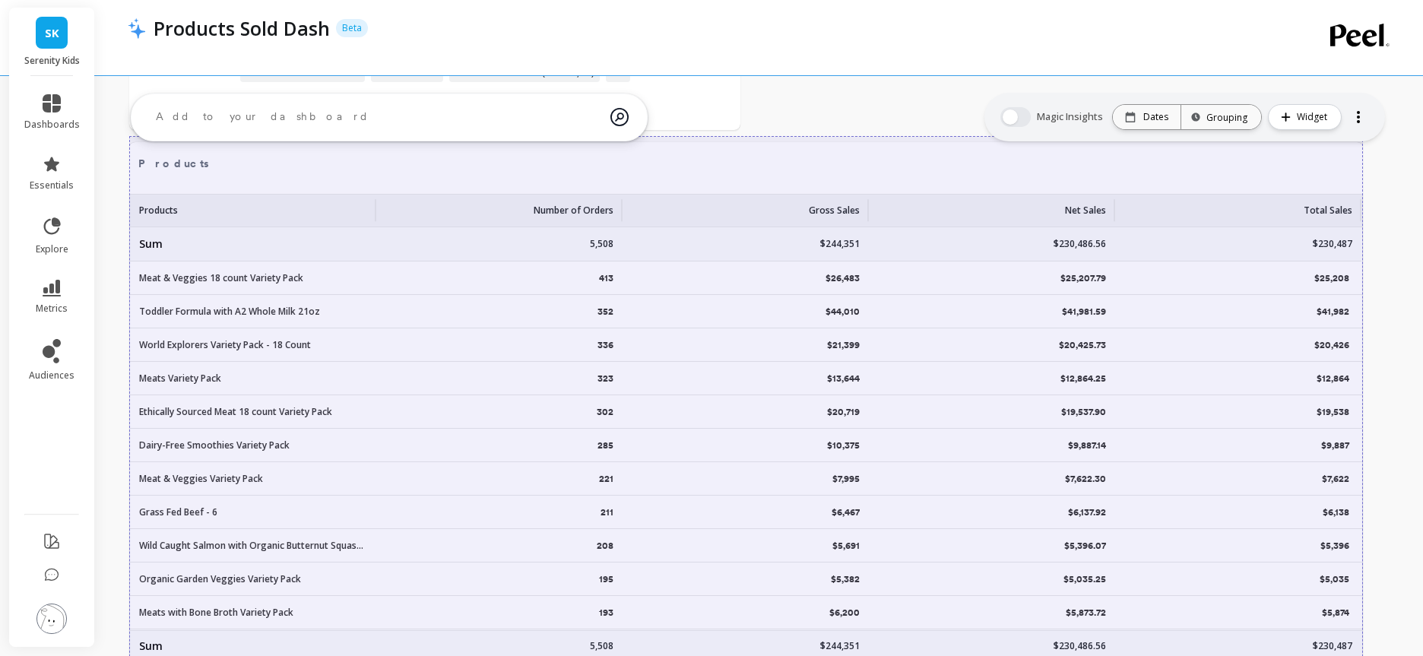
select select "sum"
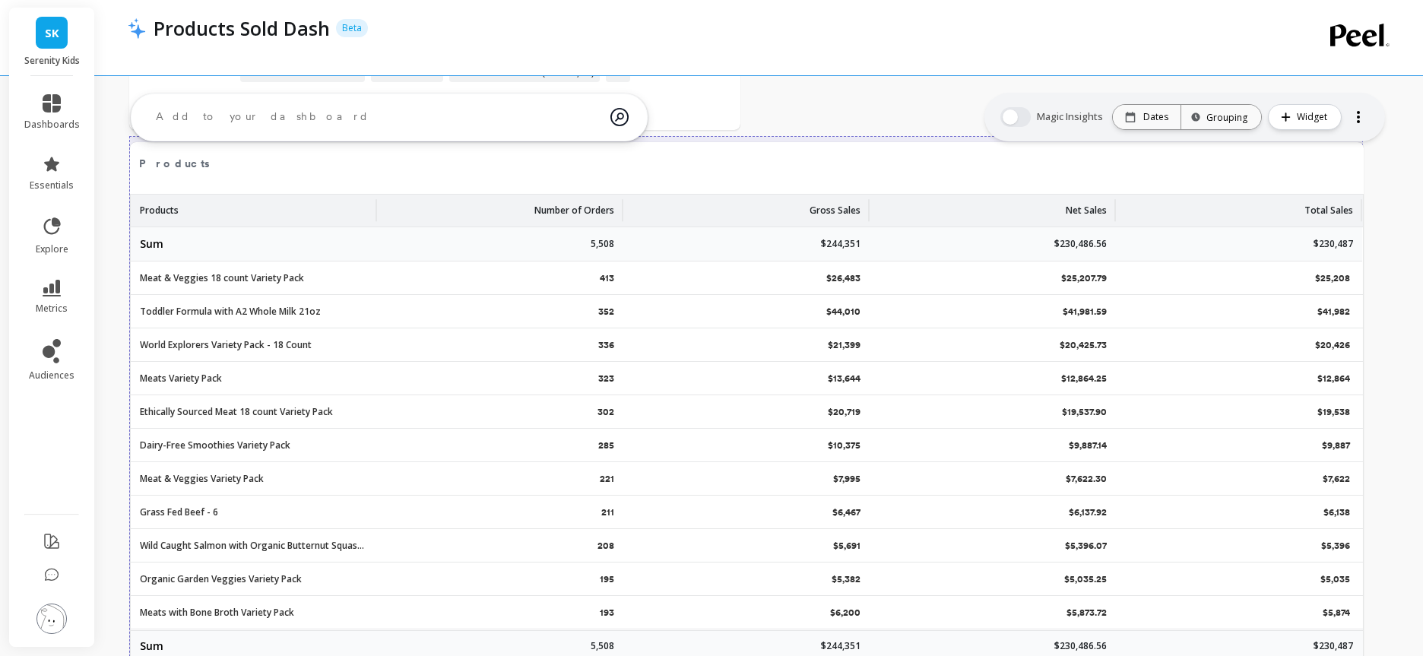
select select "sum"
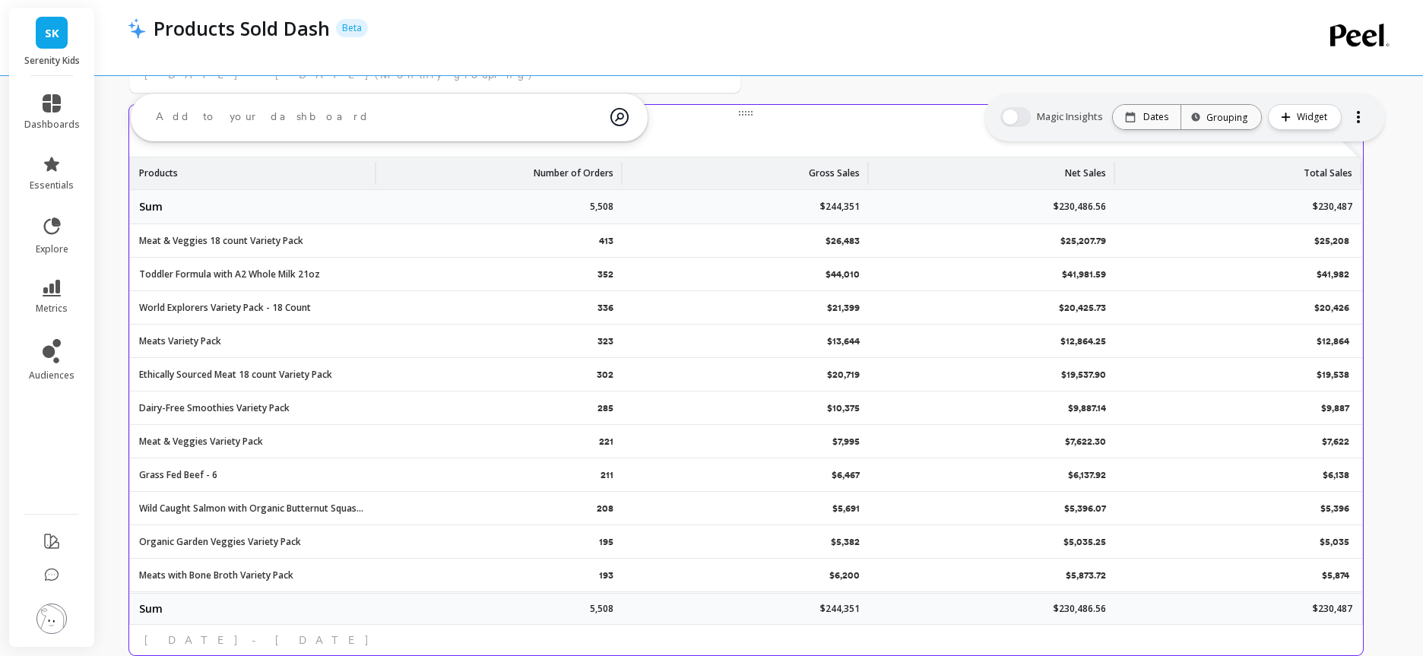
scroll to position [3141, 0]
select select "sum"
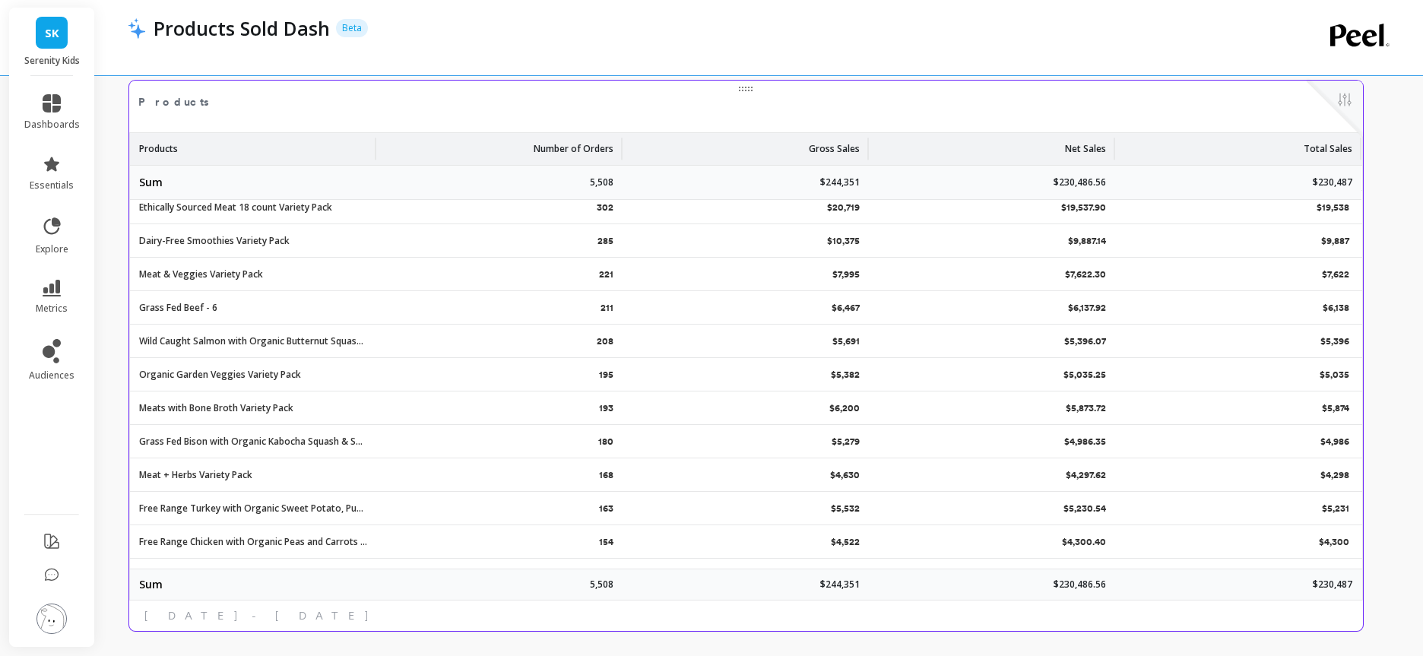
scroll to position [0, 0]
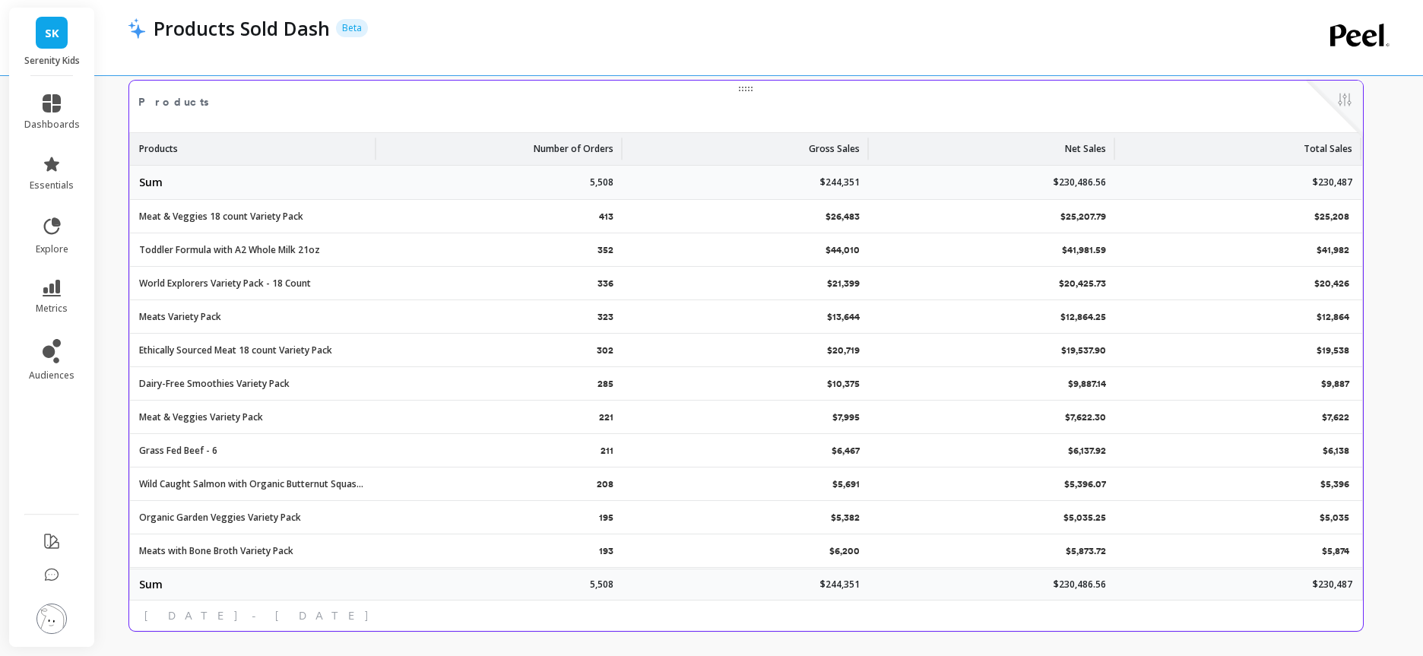
select select "sum"
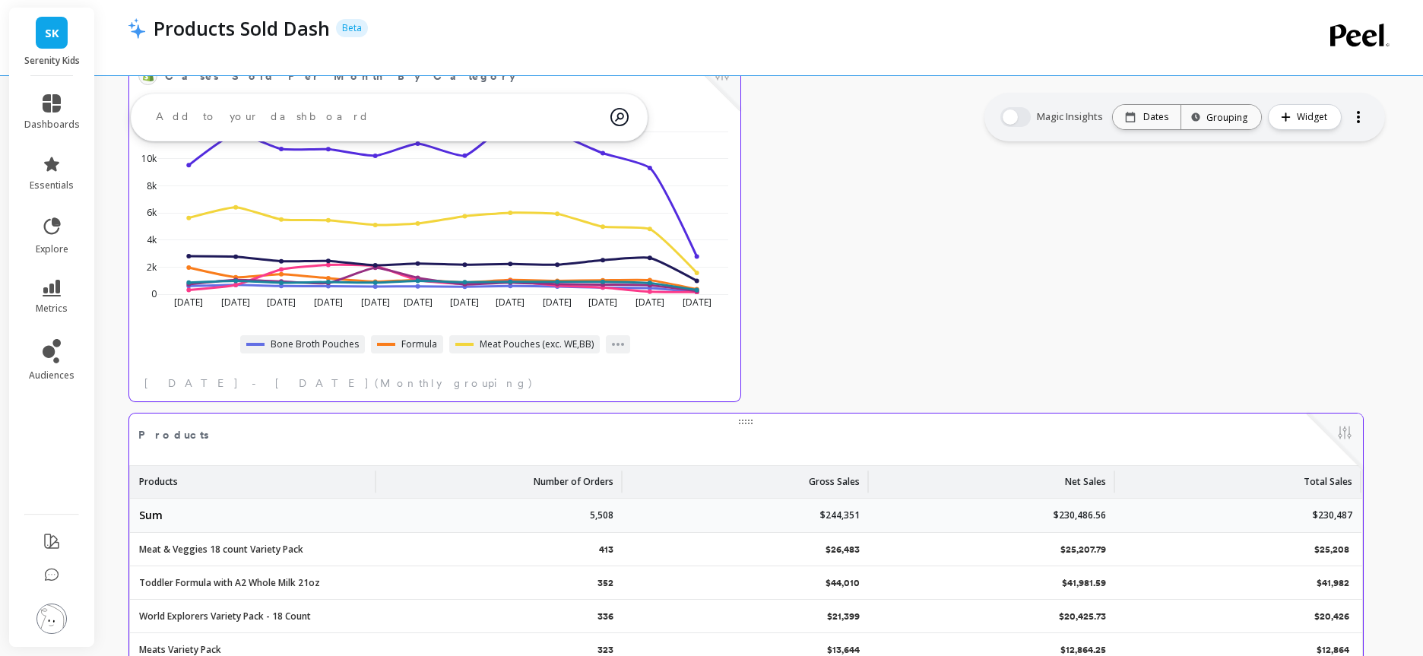
select select "sum"
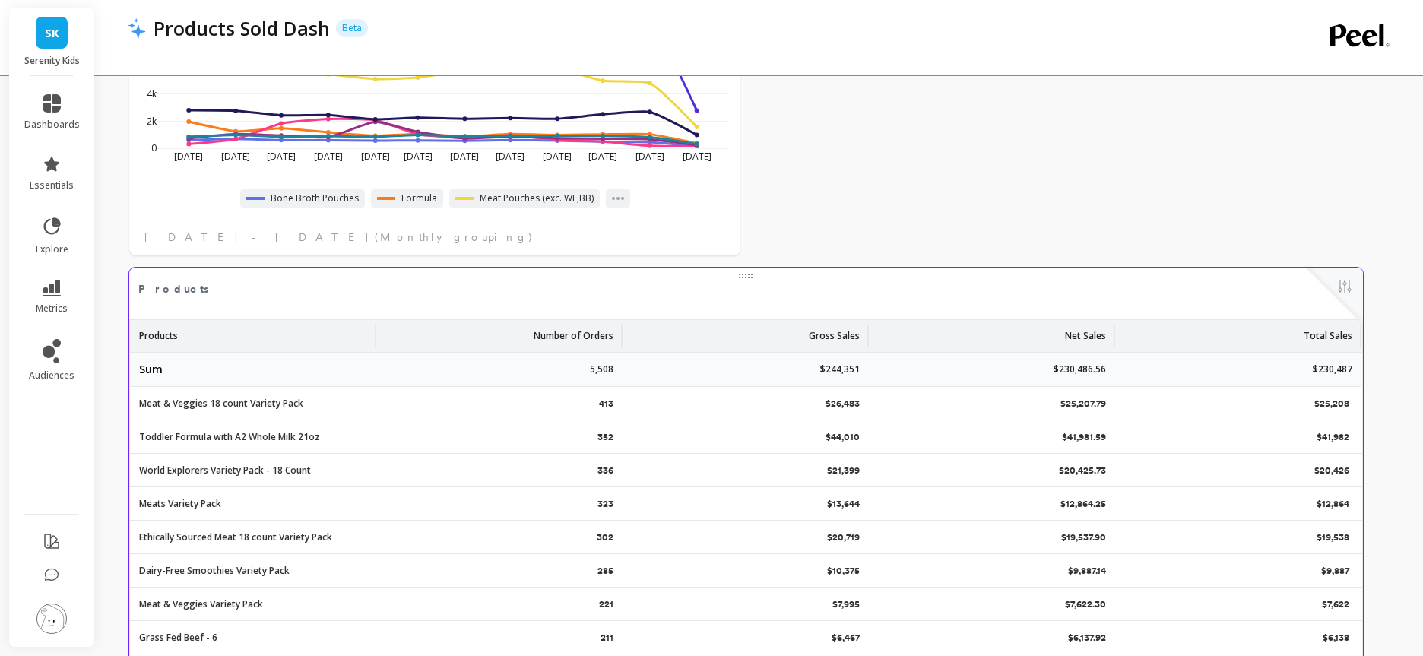
scroll to position [2964, 0]
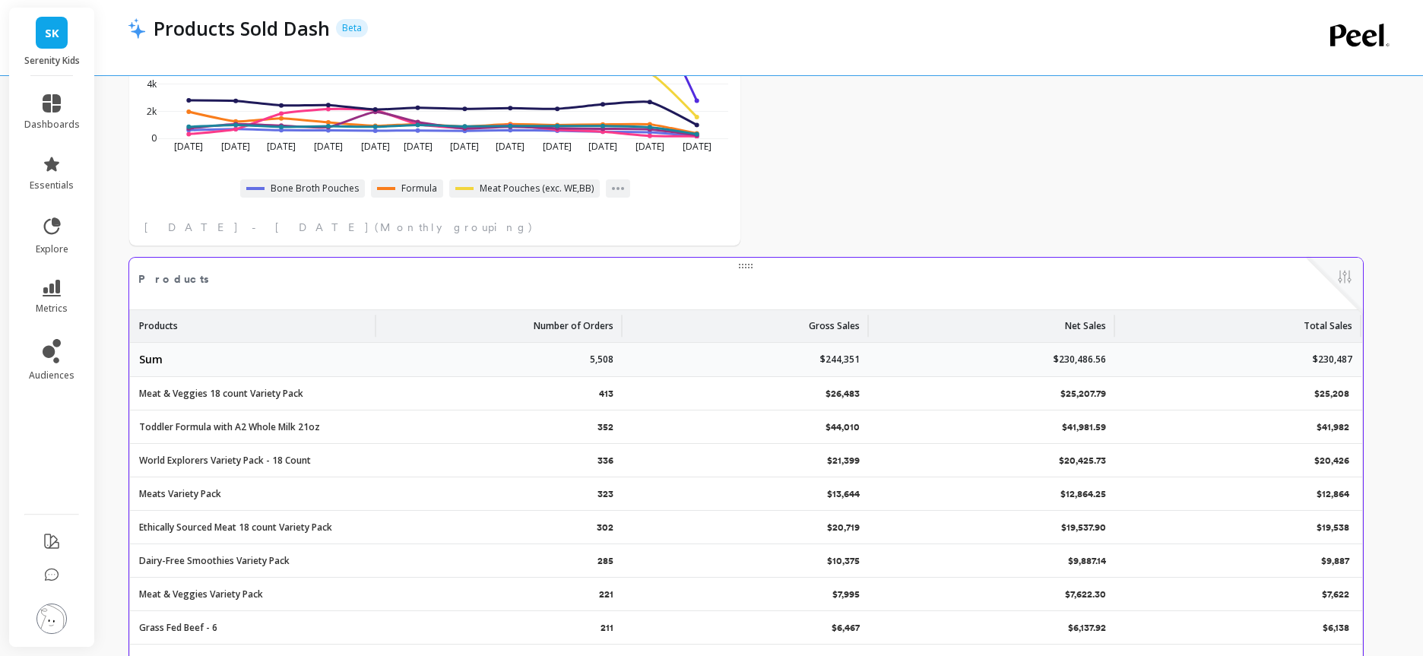
click at [854, 330] on p "Gross Sales" at bounding box center [834, 321] width 51 height 23
click at [846, 330] on p "Gross Sales" at bounding box center [820, 321] width 51 height 23
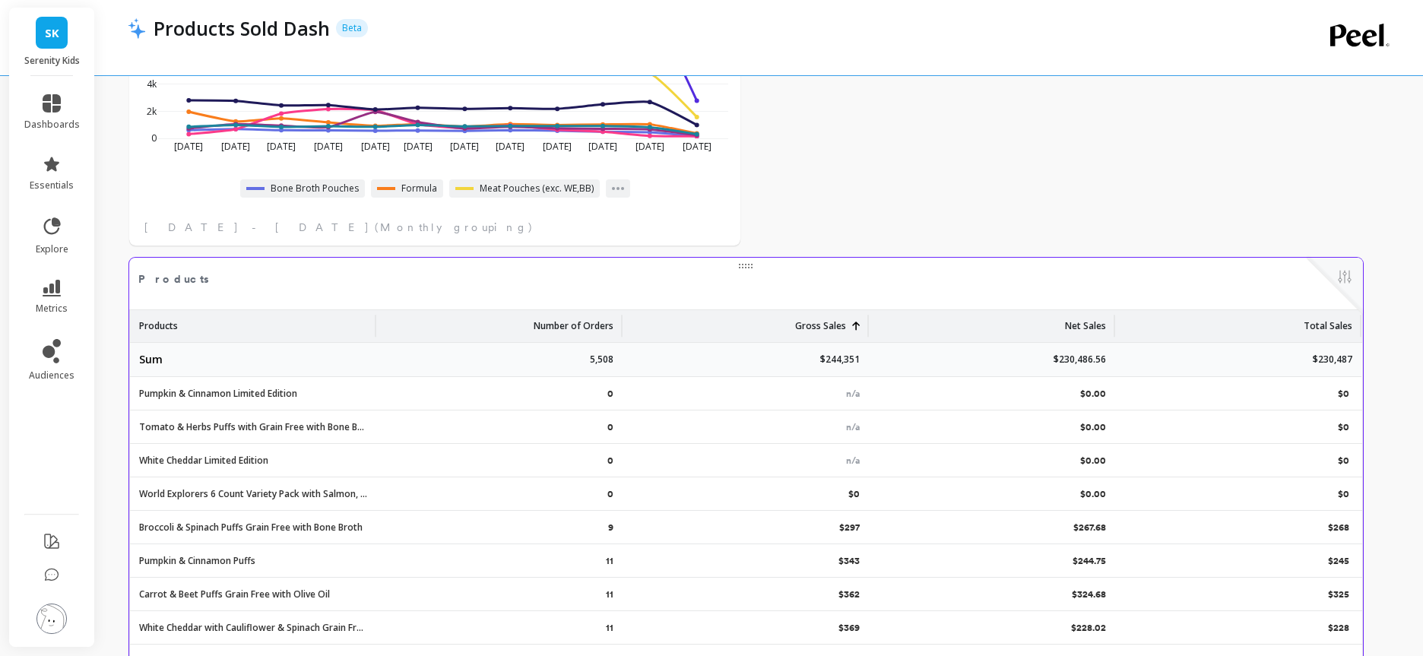
click at [846, 330] on p "Gross Sales" at bounding box center [820, 321] width 51 height 23
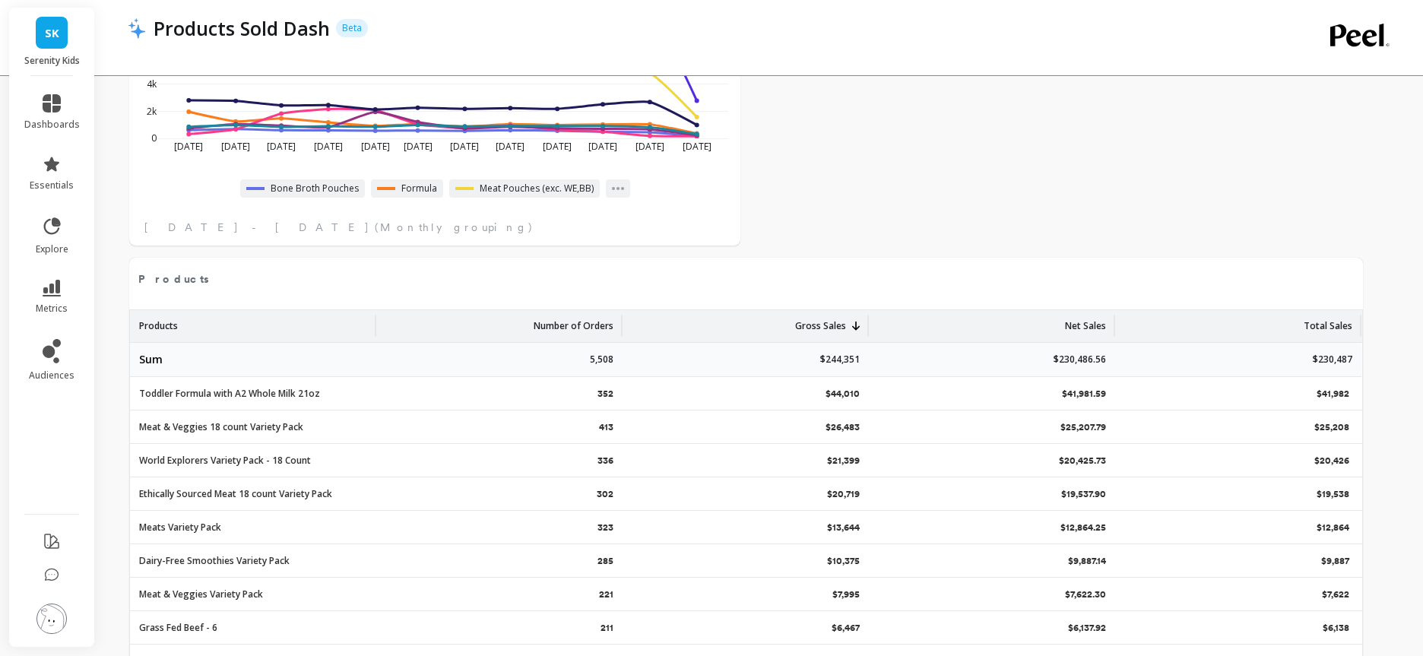
click at [592, 328] on p "Number of Orders" at bounding box center [574, 321] width 80 height 23
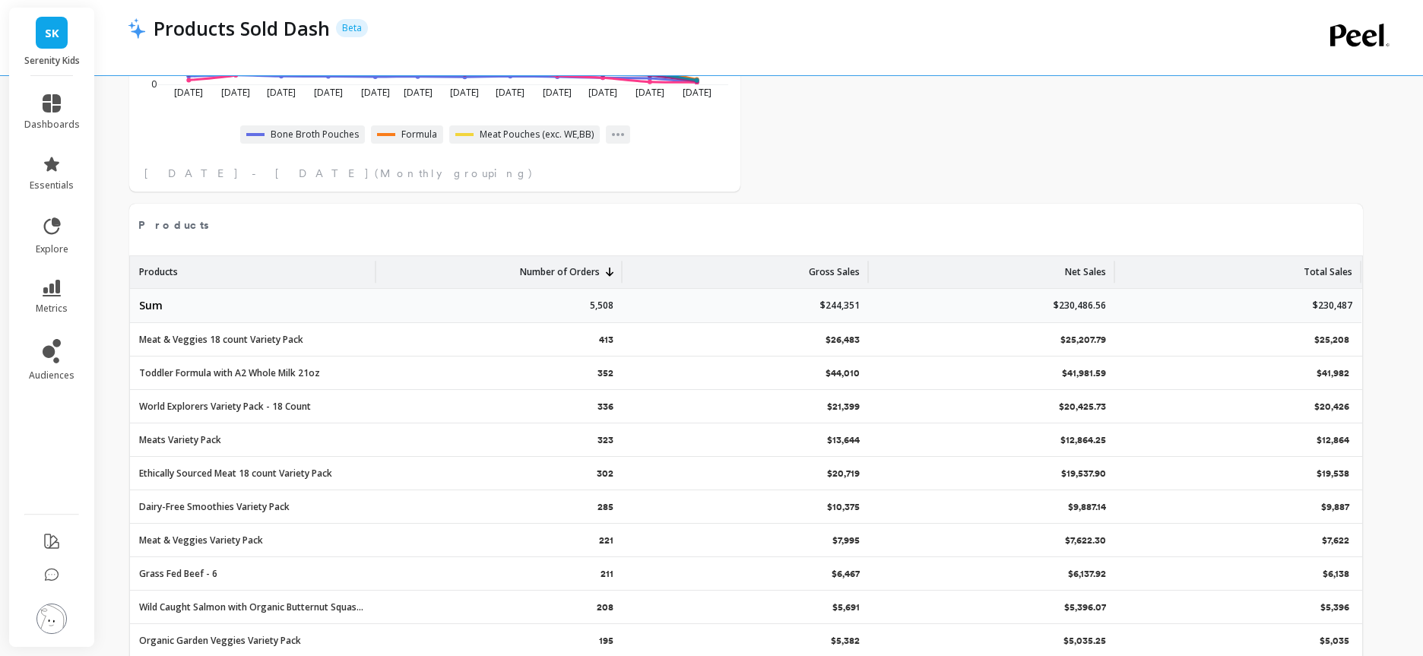
select select "sum"
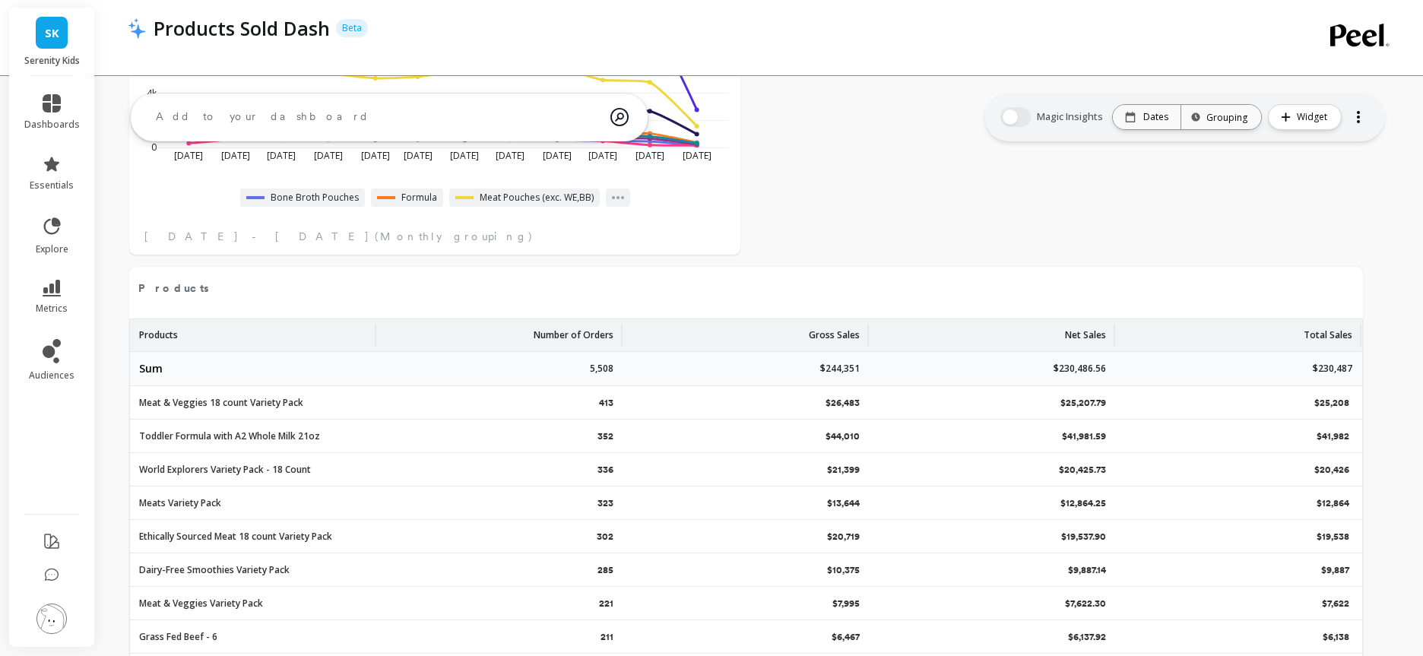
select select "sum"
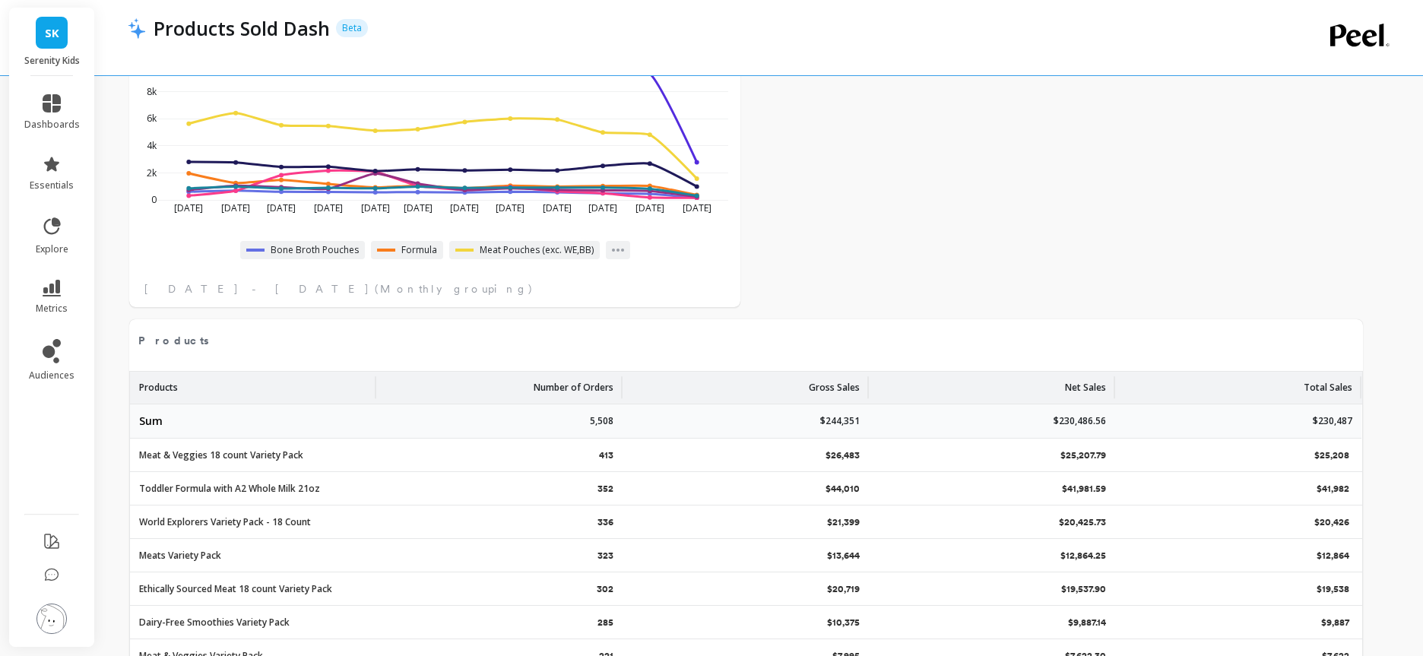
select select "sum"
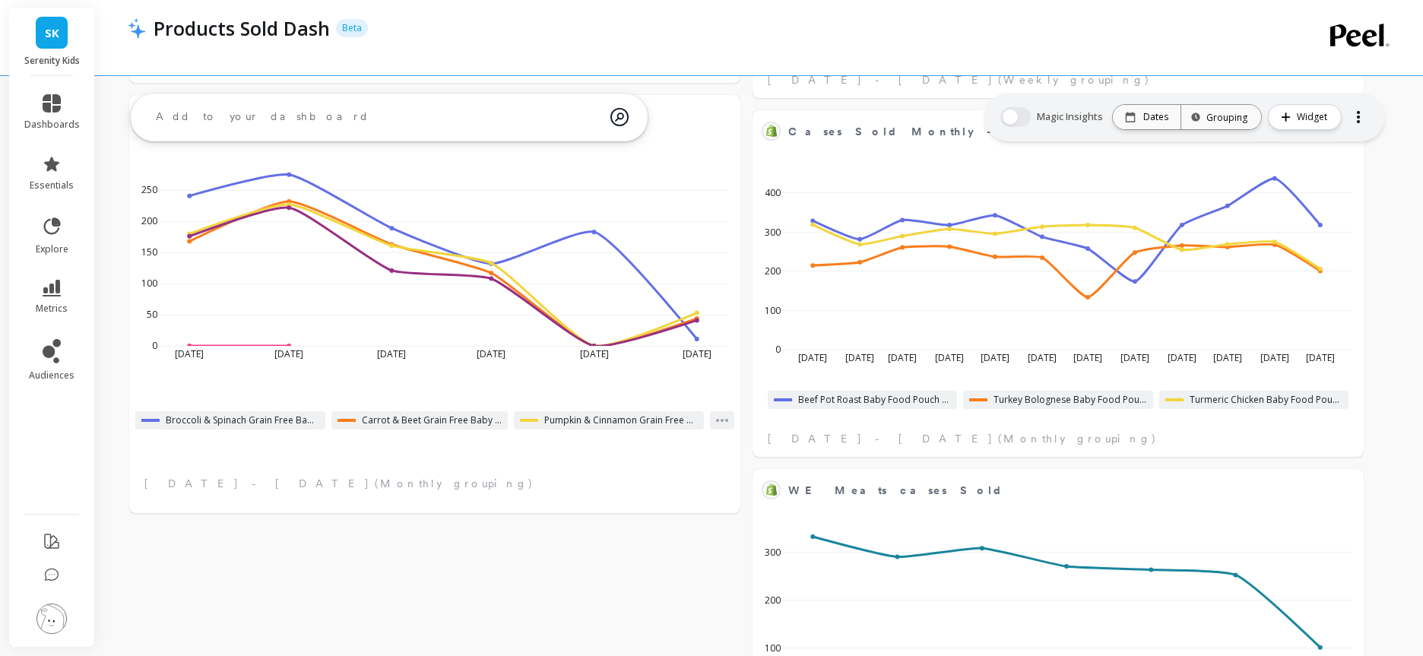
scroll to position [651, 0]
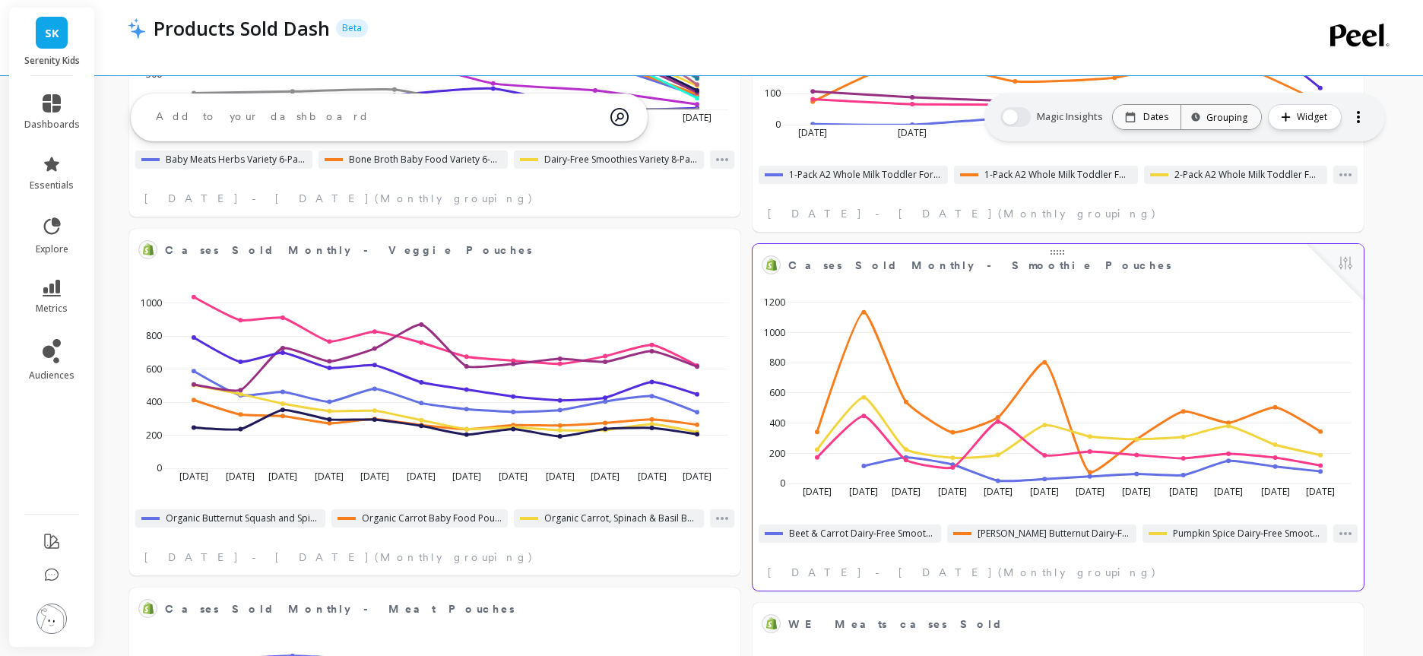
select select "sum"
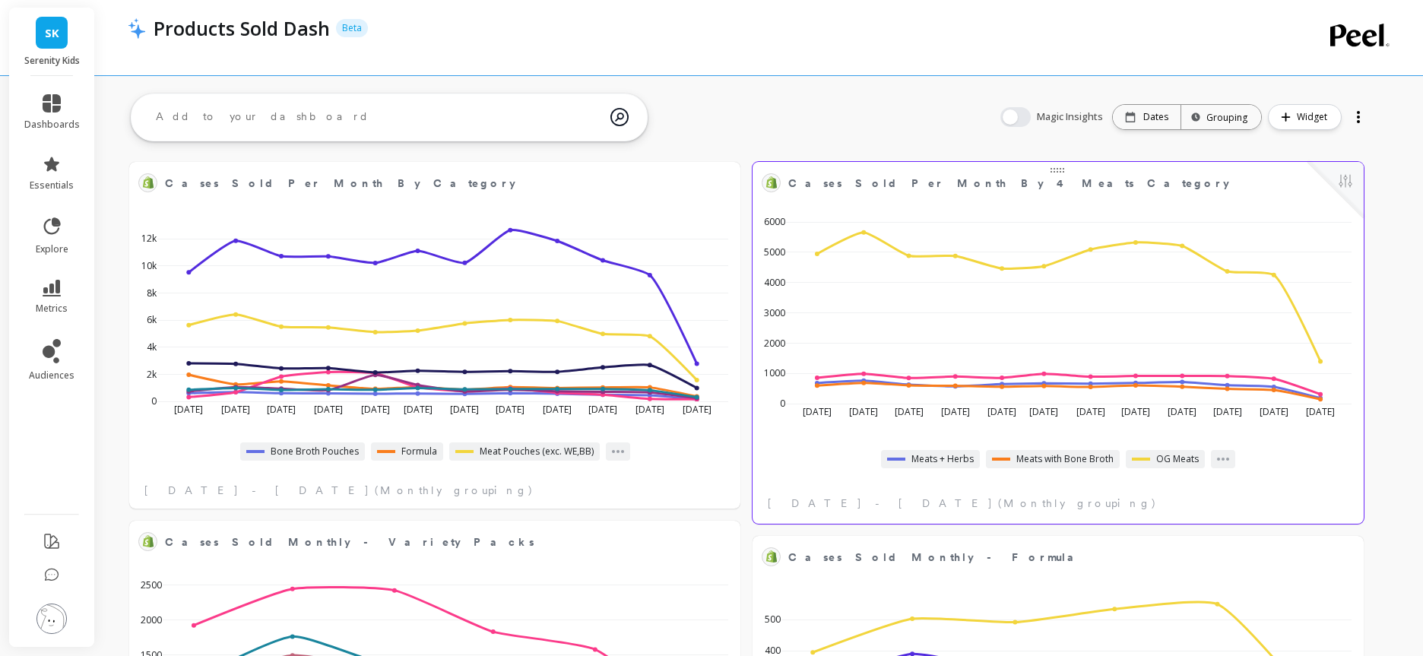
select select "sum"
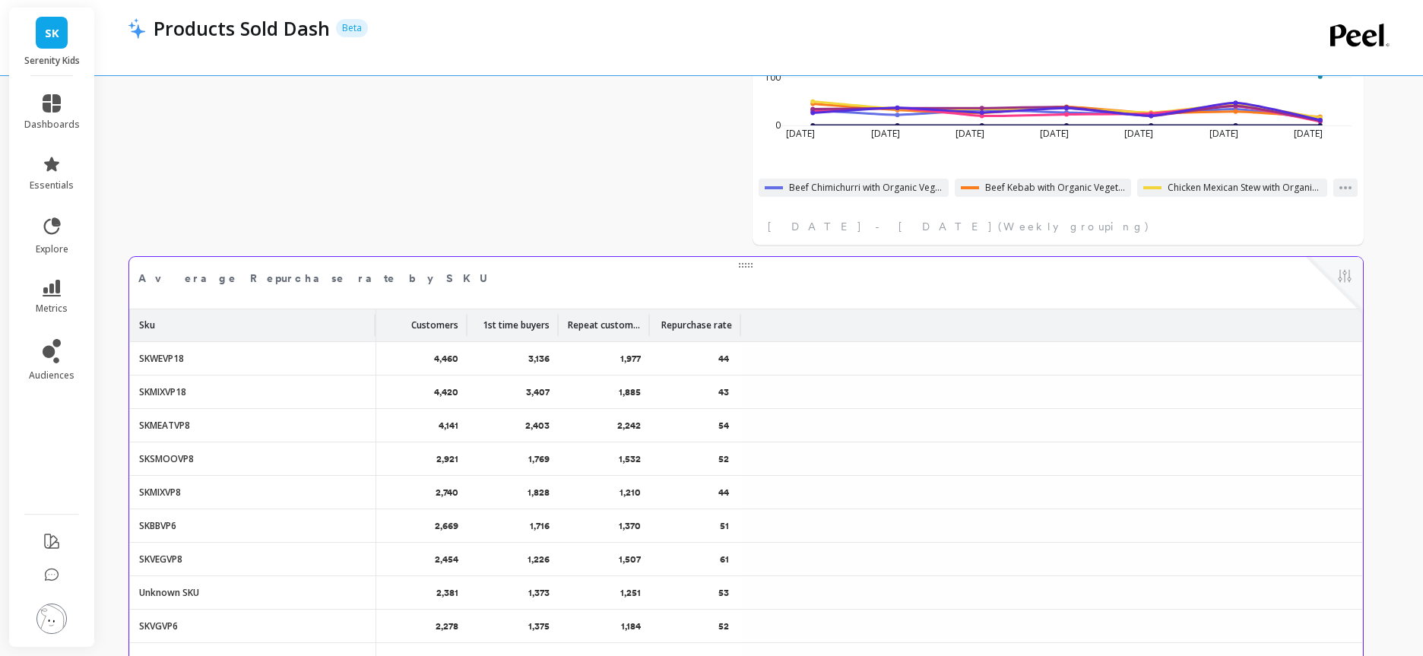
select select "sum"
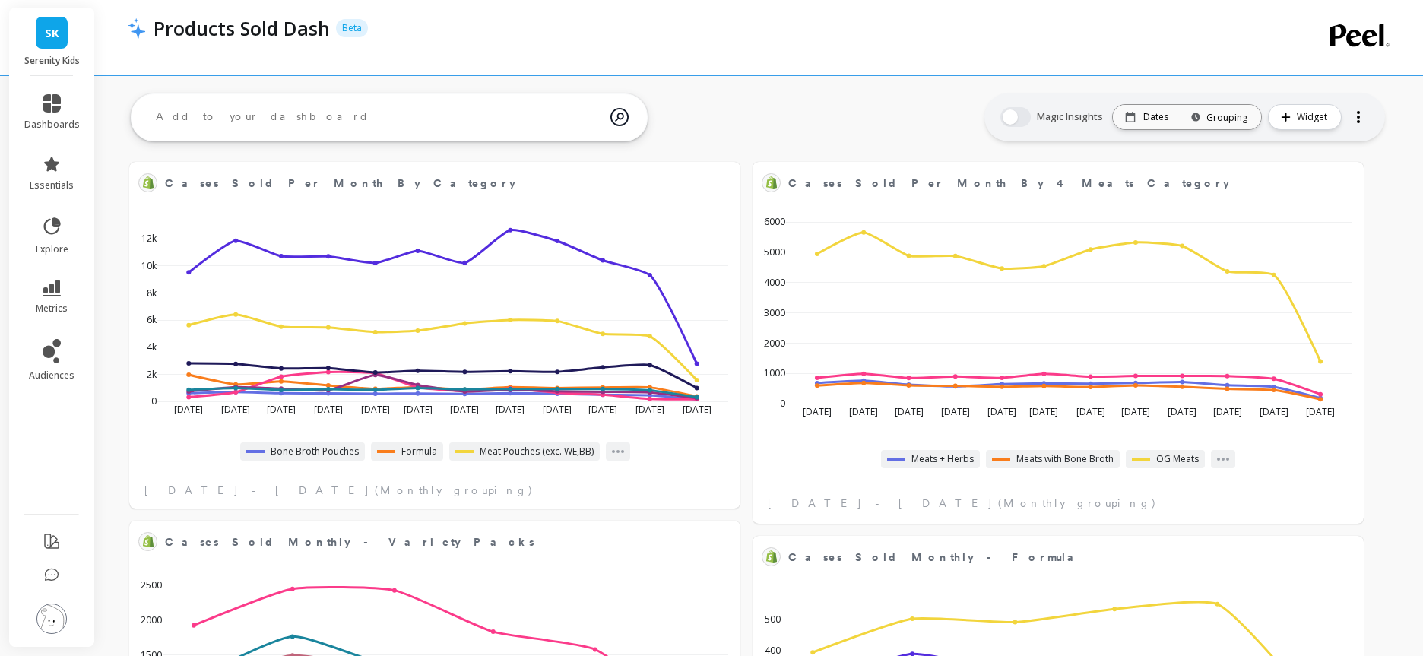
select select "sum"
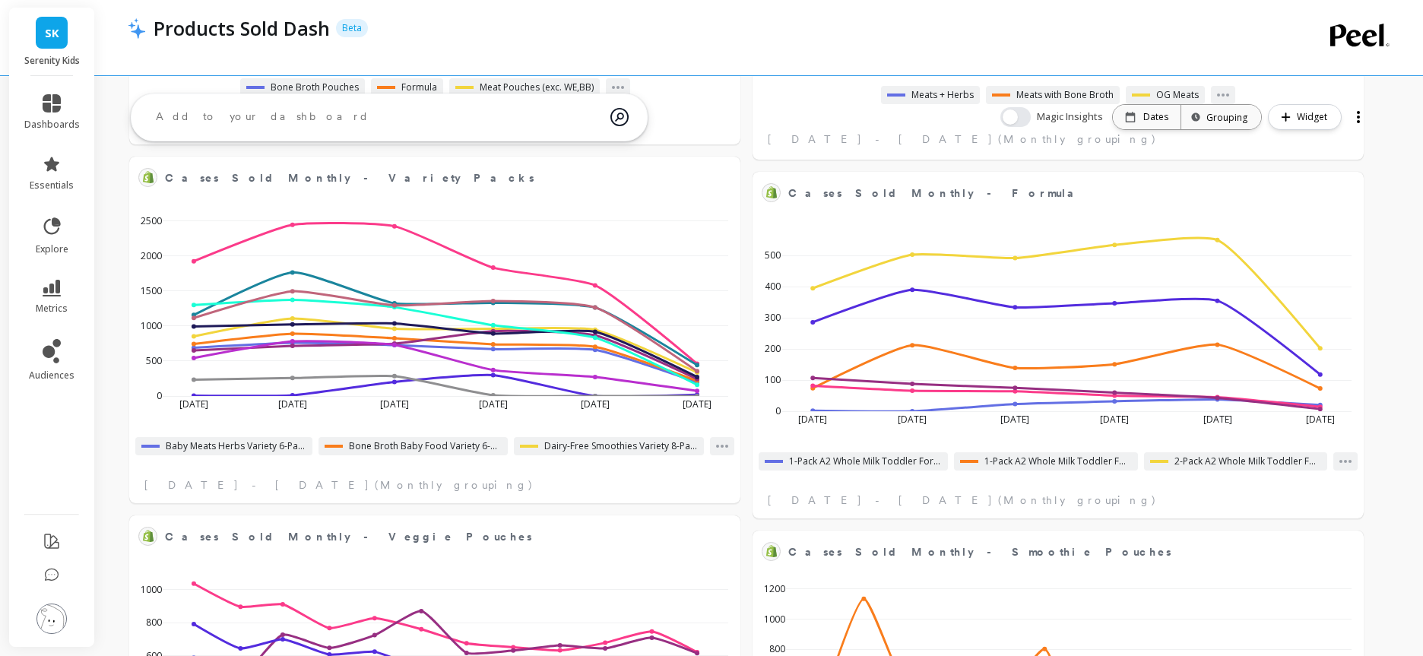
select select "sum"
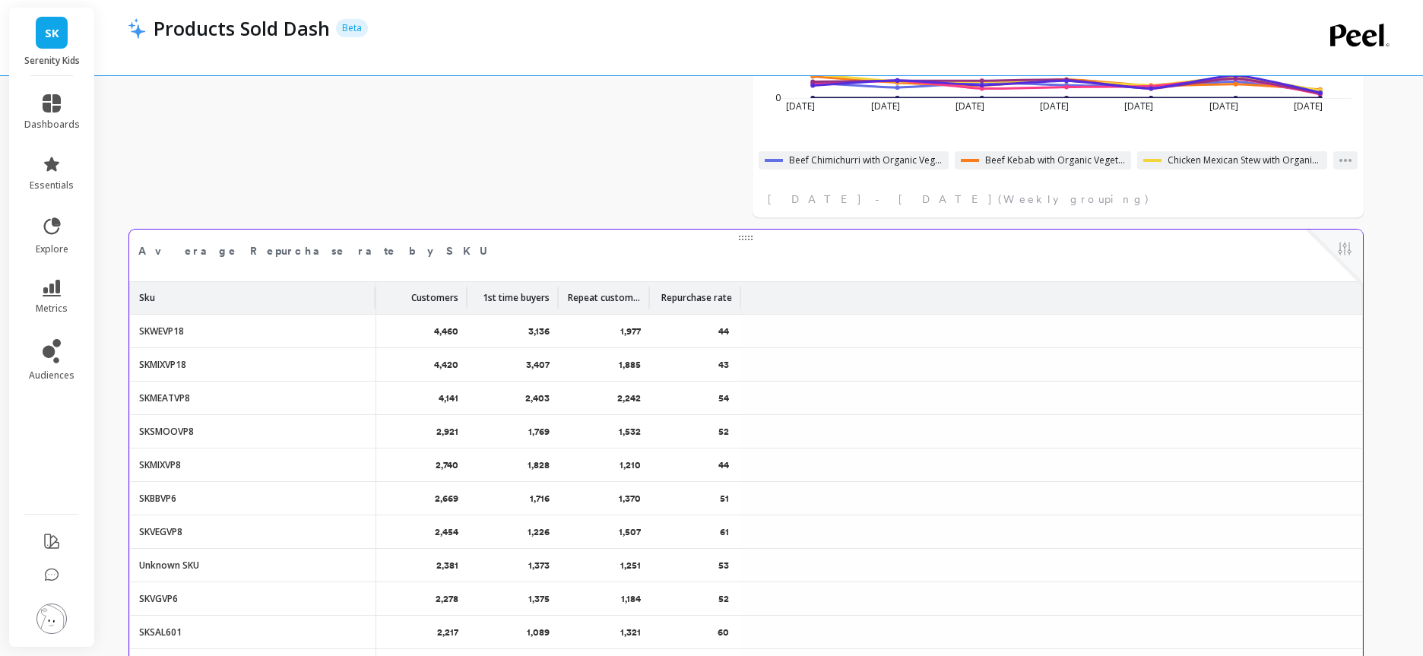
select select "sum"
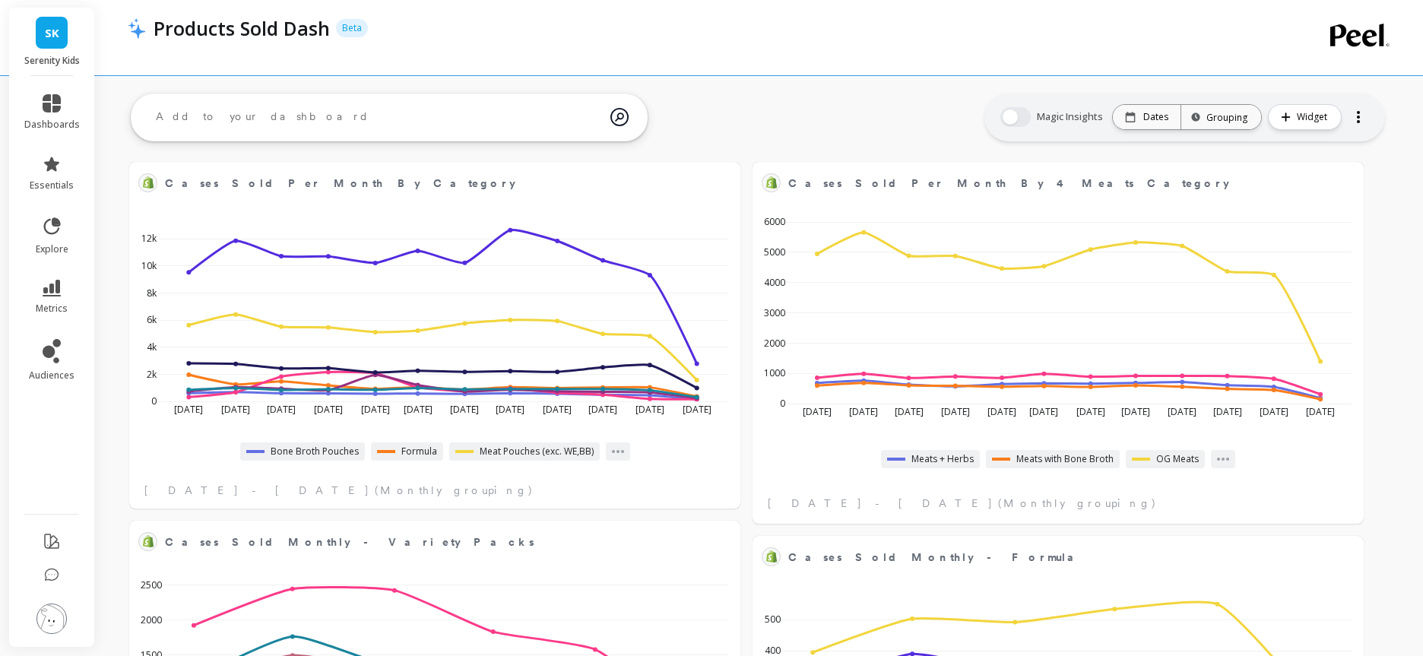
select select "sum"
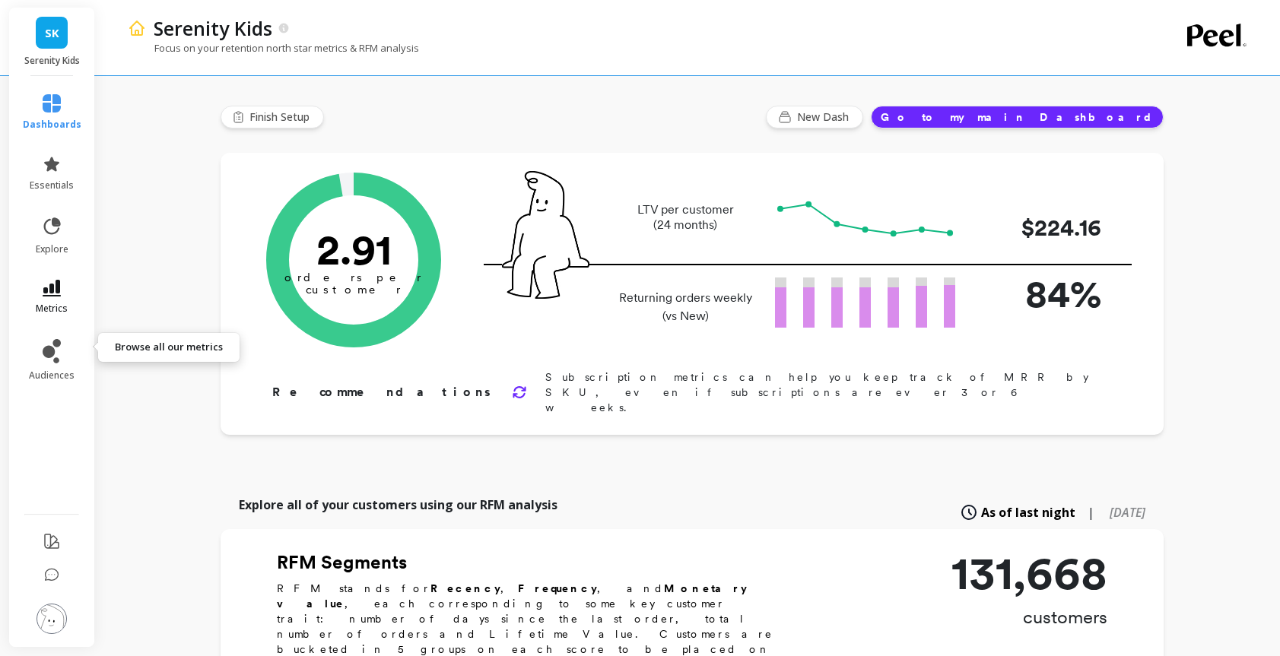
click at [75, 315] on link "metrics" at bounding box center [52, 297] width 59 height 35
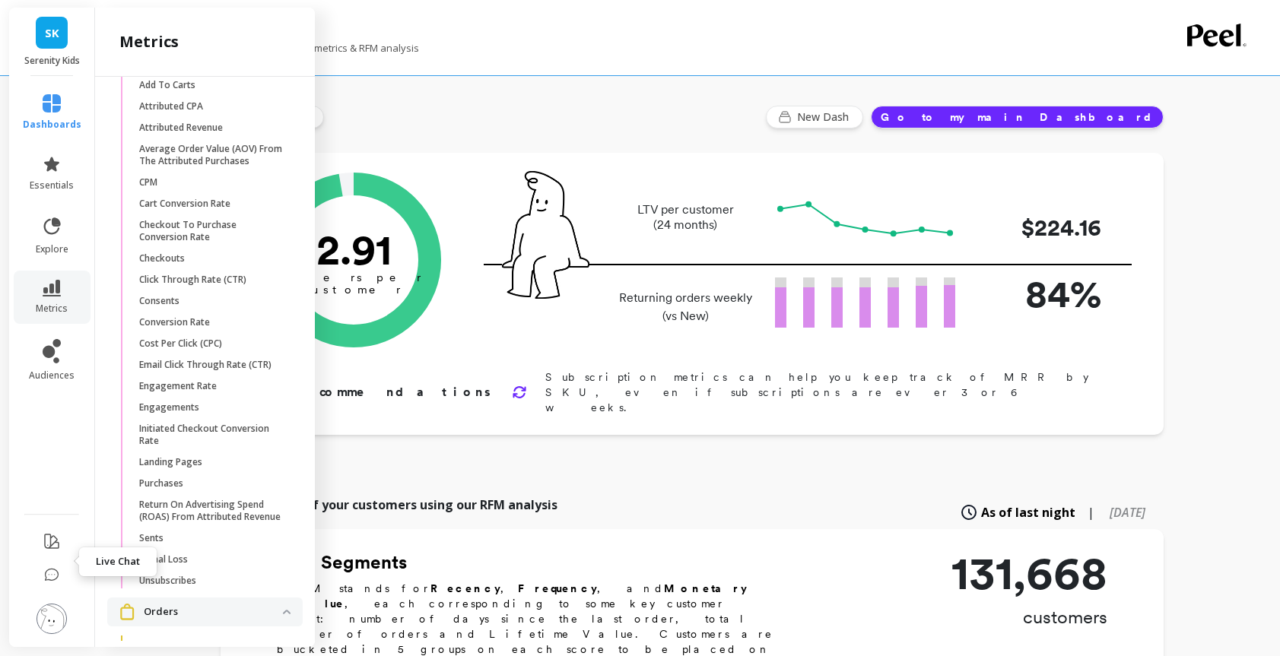
scroll to position [1953, 0]
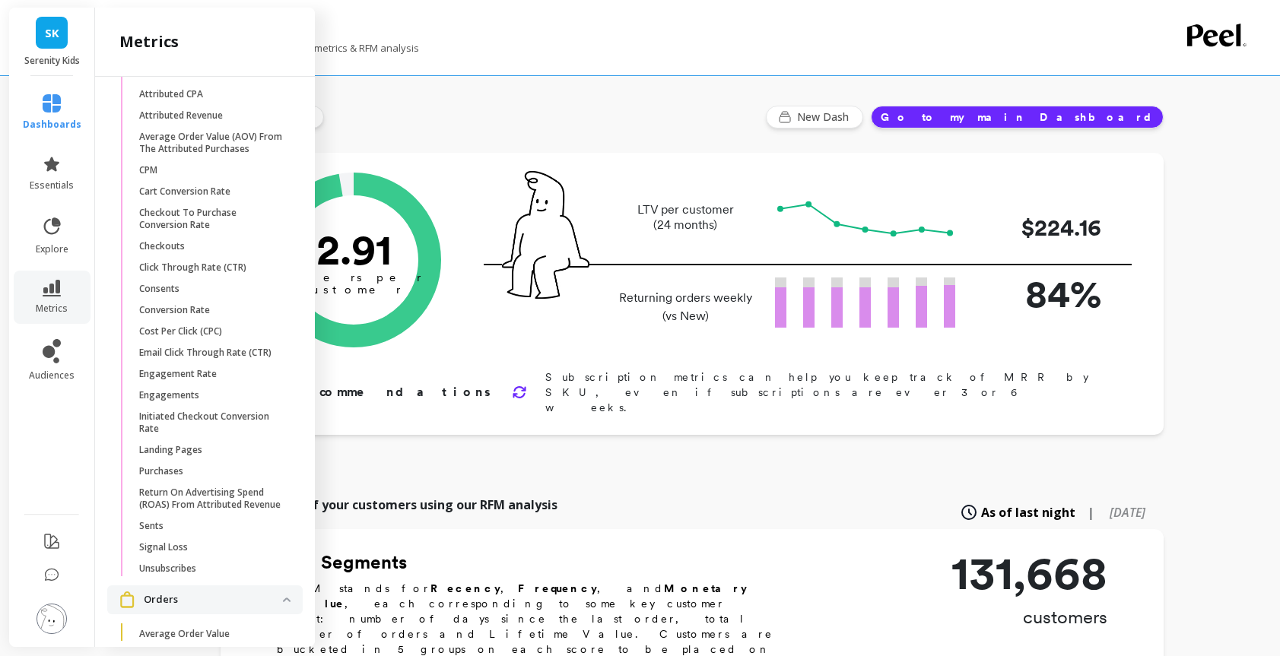
click at [66, 608] on img at bounding box center [51, 619] width 30 height 30
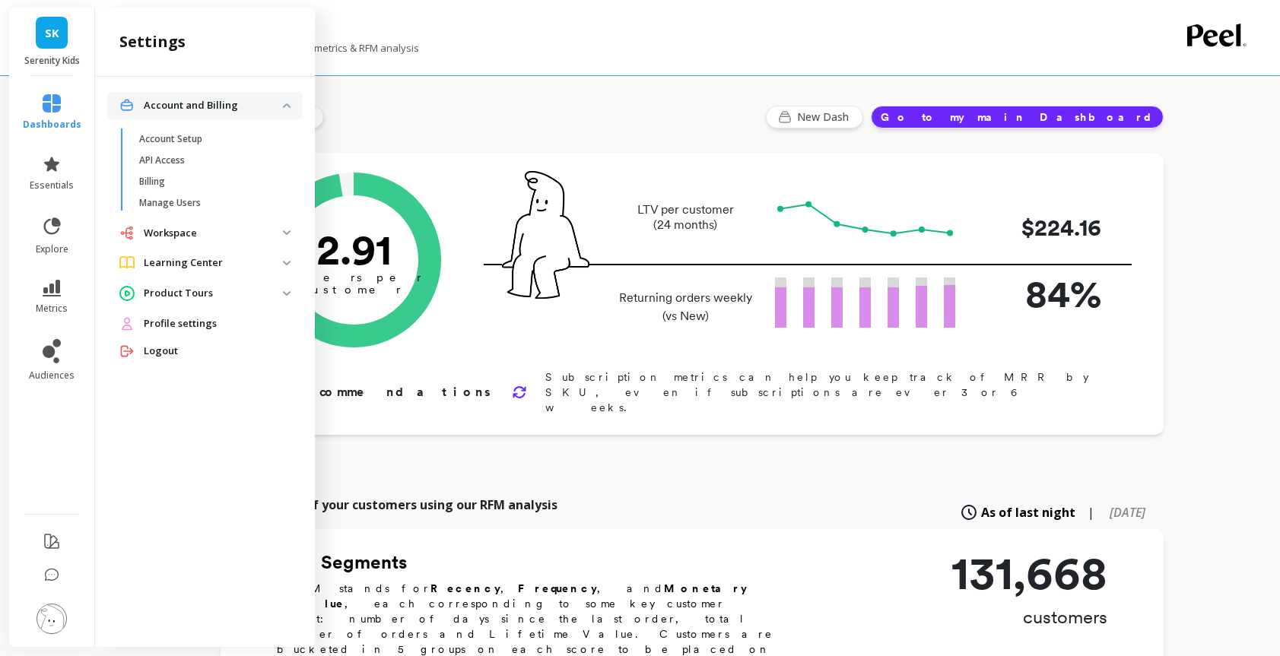
scroll to position [1, 0]
click at [58, 532] on icon at bounding box center [52, 541] width 18 height 18
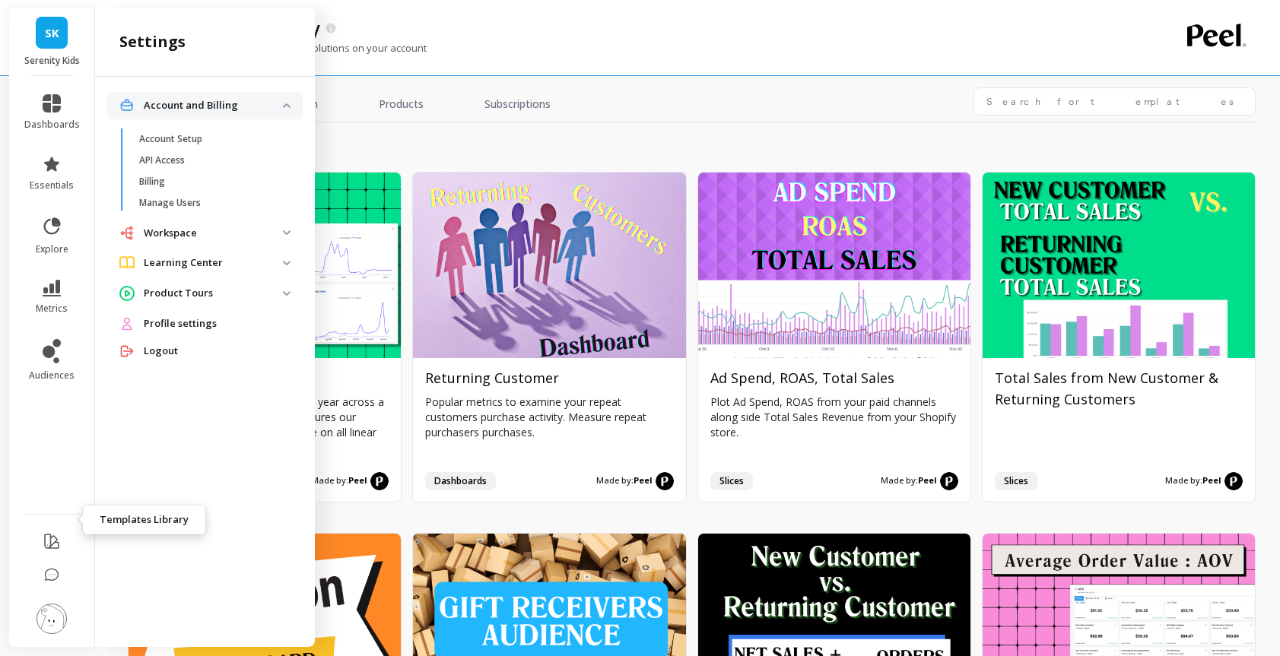
click at [61, 532] on icon at bounding box center [52, 541] width 18 height 18
click at [75, 315] on link "metrics" at bounding box center [52, 297] width 56 height 35
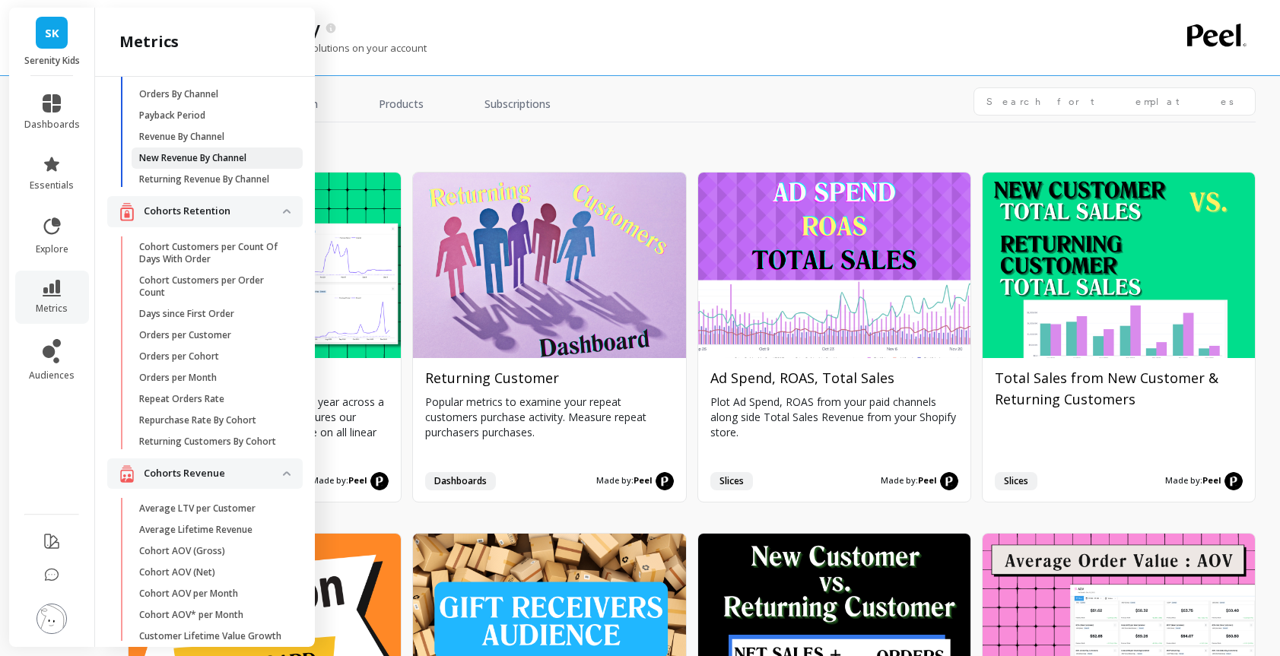
scroll to position [68, 0]
click at [1034, 103] on input "text" at bounding box center [1114, 101] width 282 height 28
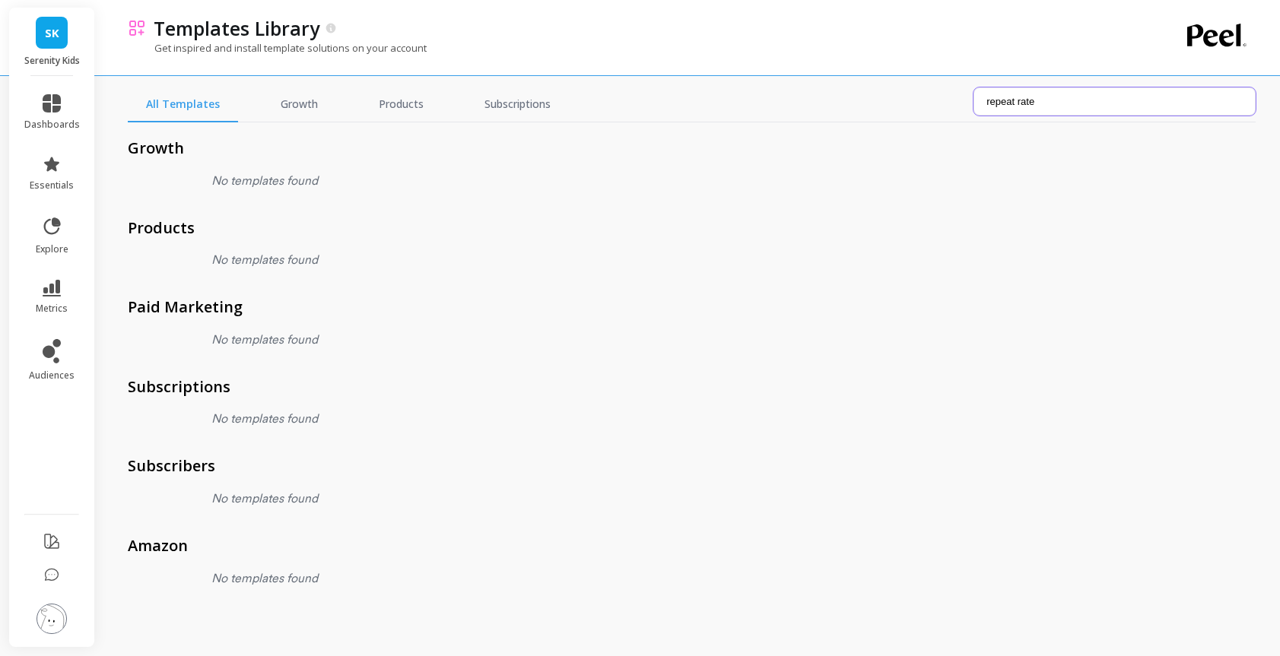
type input "repeat rate"
click at [336, 103] on link "Growth" at bounding box center [299, 104] width 74 height 35
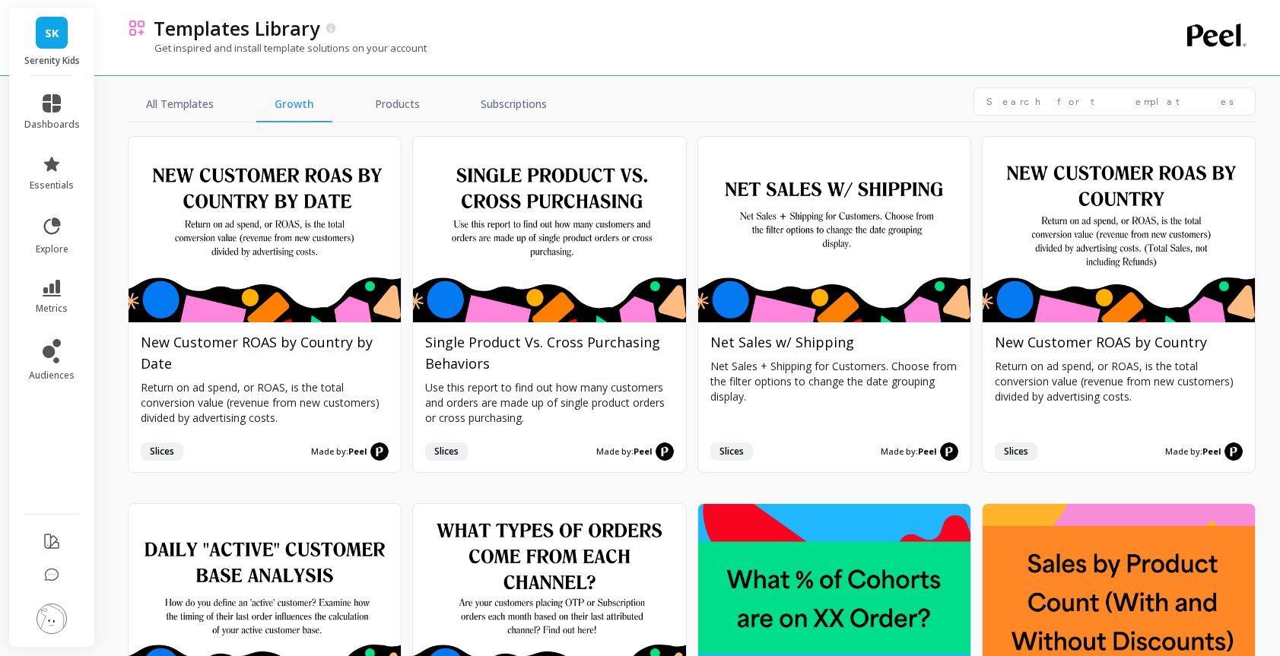
scroll to position [3421, 0]
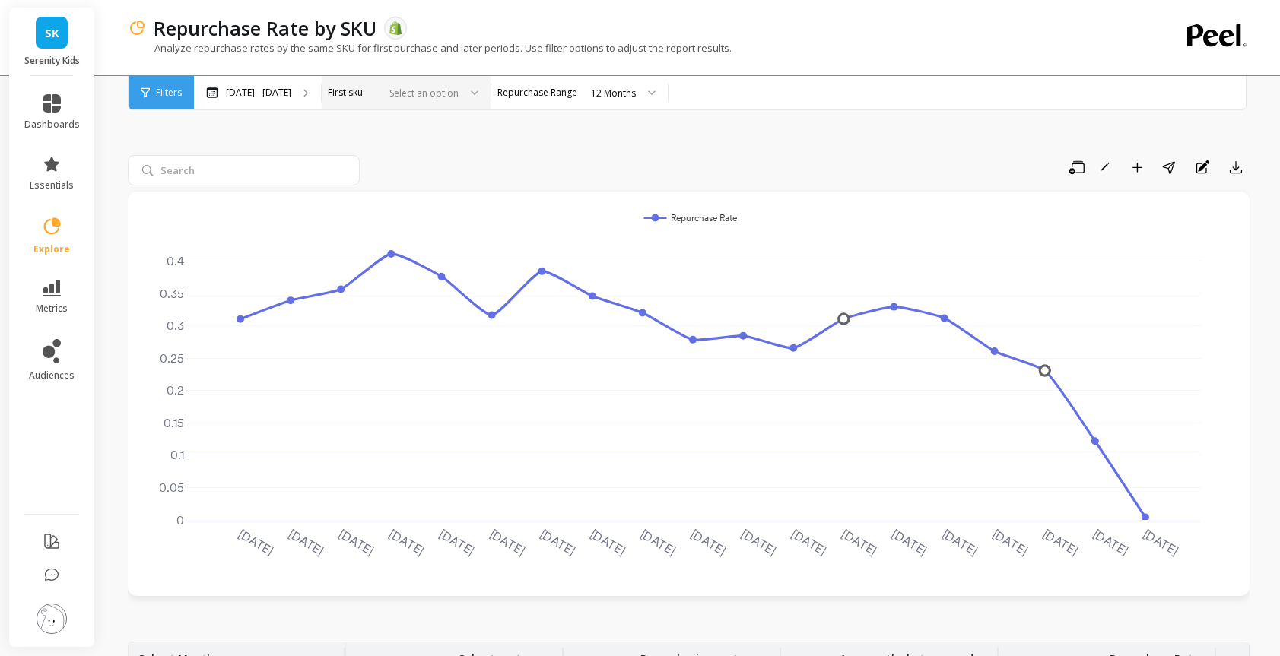
click at [478, 90] on div at bounding box center [469, 92] width 18 height 33
click at [700, 139] on div "Save Rename Add to Dashboard Share Annotations Export 2024-03-01 2024-04-01 202…" at bounding box center [689, 609] width 1122 height 1059
click at [234, 175] on input "search" at bounding box center [244, 170] width 232 height 30
type input "beef"
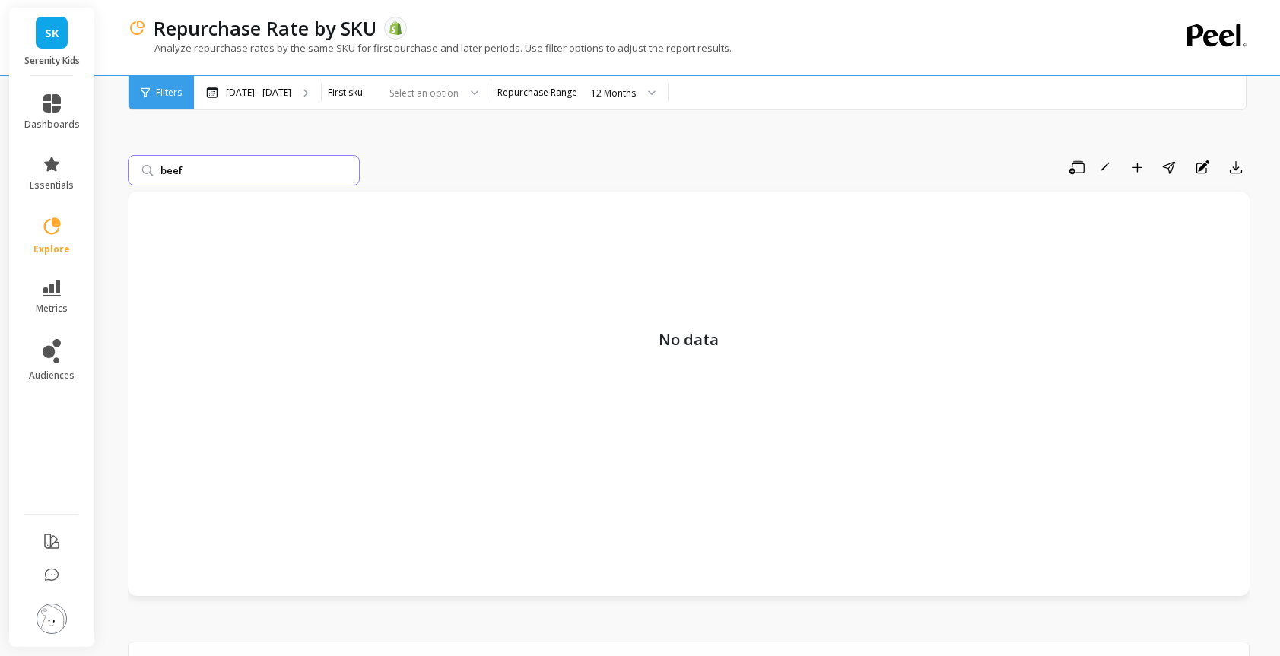
click at [360, 170] on input "beef" at bounding box center [244, 170] width 232 height 30
drag, startPoint x: 539, startPoint y: 163, endPoint x: 509, endPoint y: 160, distance: 29.8
click at [539, 163] on div "Save Rename Add to Dashboard Share Annotations Export" at bounding box center [808, 167] width 884 height 24
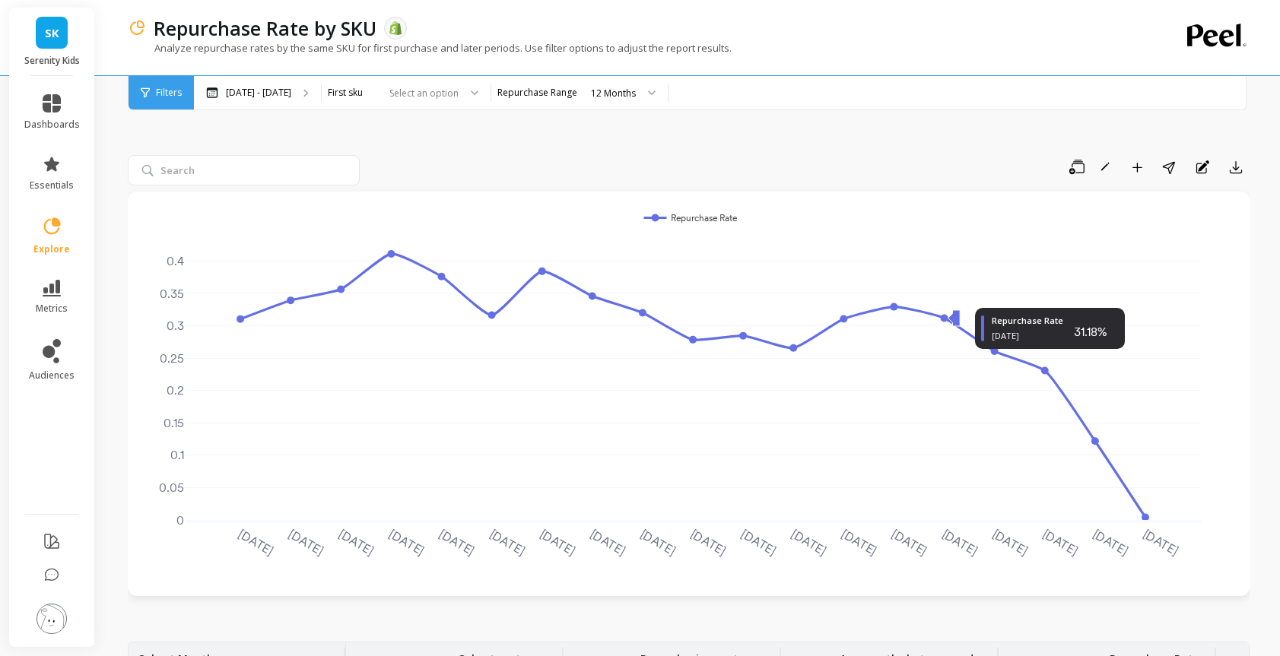
scroll to position [1, 0]
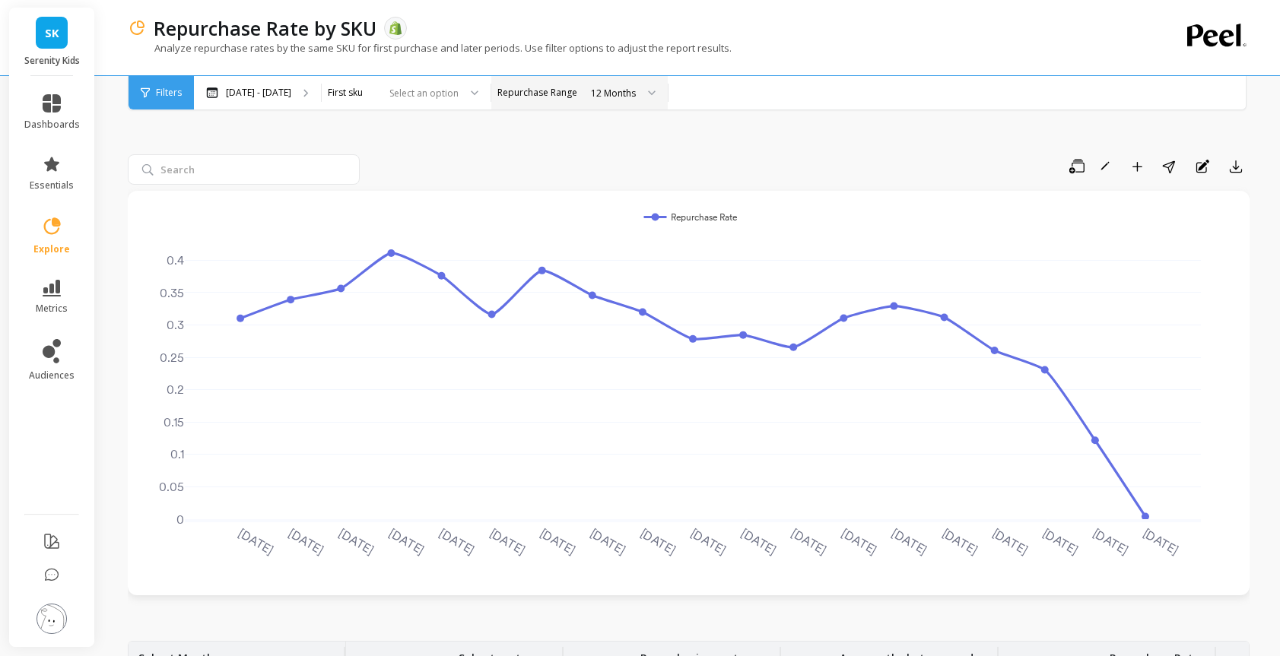
click at [577, 93] on label "Repurchase Range" at bounding box center [537, 93] width 80 height 12
click at [668, 97] on div "12 Months" at bounding box center [622, 92] width 90 height 33
click at [658, 214] on div "24 Months" at bounding box center [622, 221] width 71 height 14
click at [478, 90] on div at bounding box center [469, 92] width 18 height 33
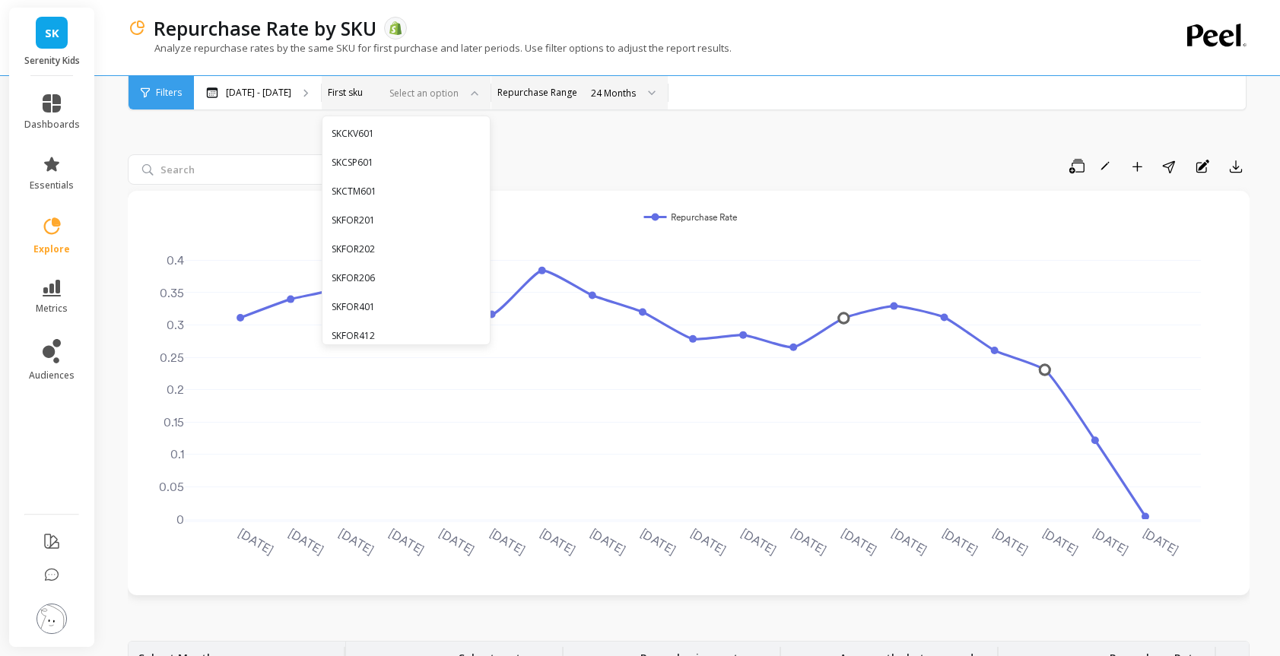
scroll to position [522, 0]
click at [481, 254] on div "SKFOR202" at bounding box center [406, 248] width 149 height 14
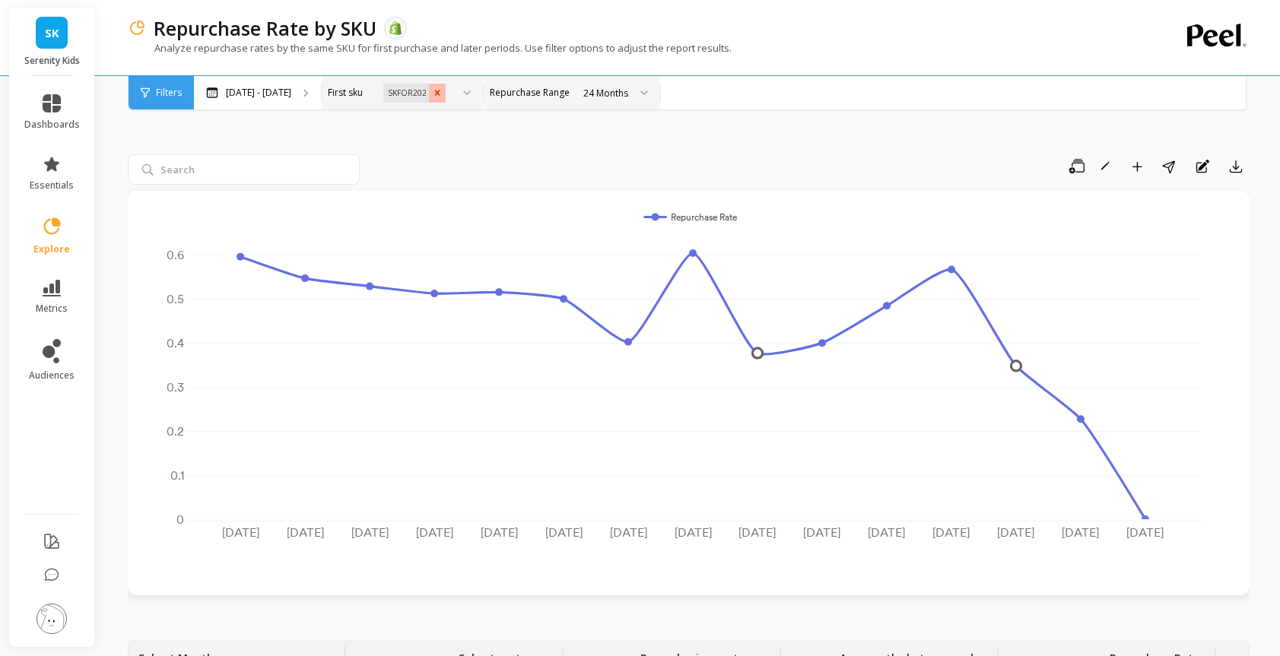
click at [440, 94] on icon "Remove SKFOR202" at bounding box center [437, 92] width 5 height 5
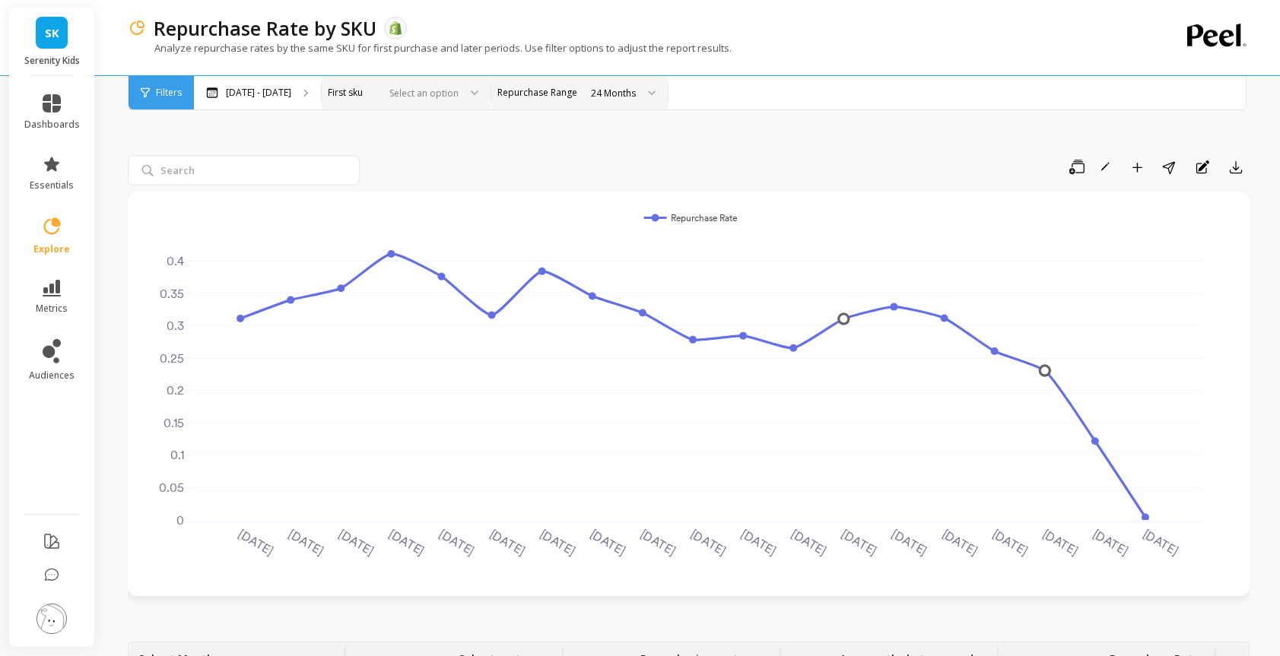
click at [1052, 65] on div "Analyze repurchase rates by the same SKU for first purchase and later periods. …" at bounding box center [626, 55] width 997 height 29
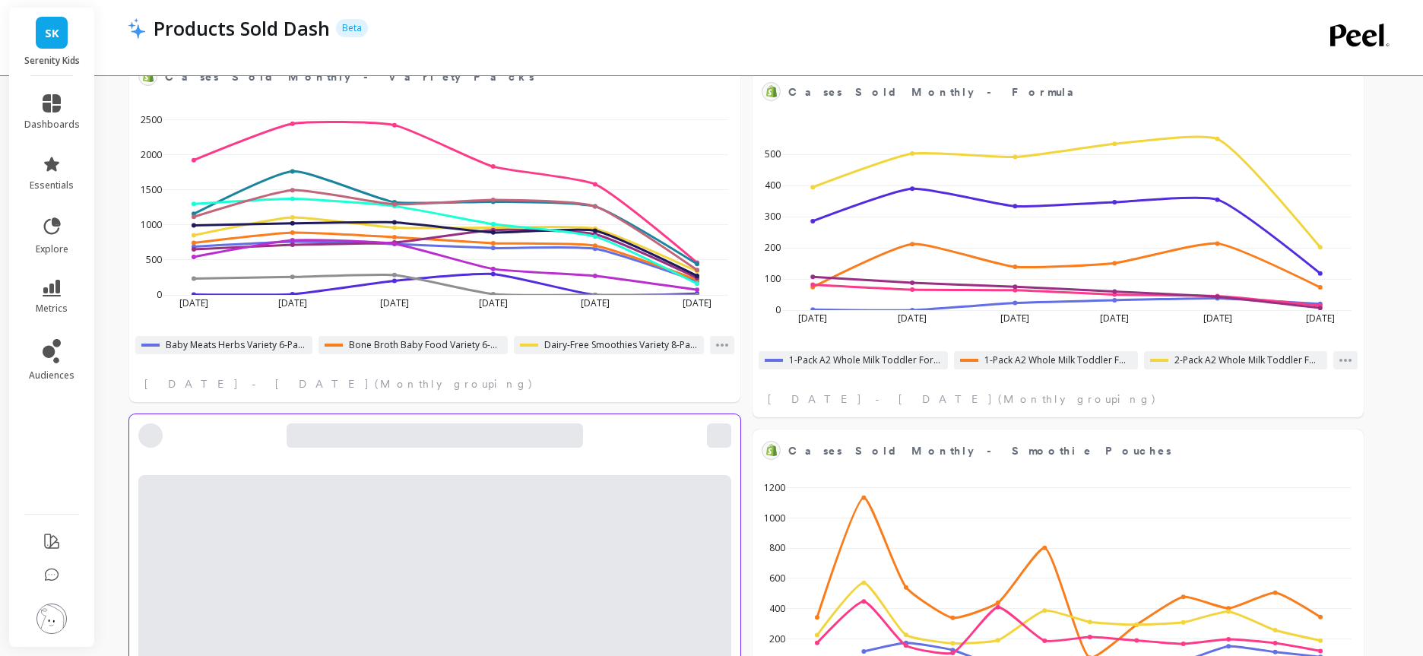
select select "sum"
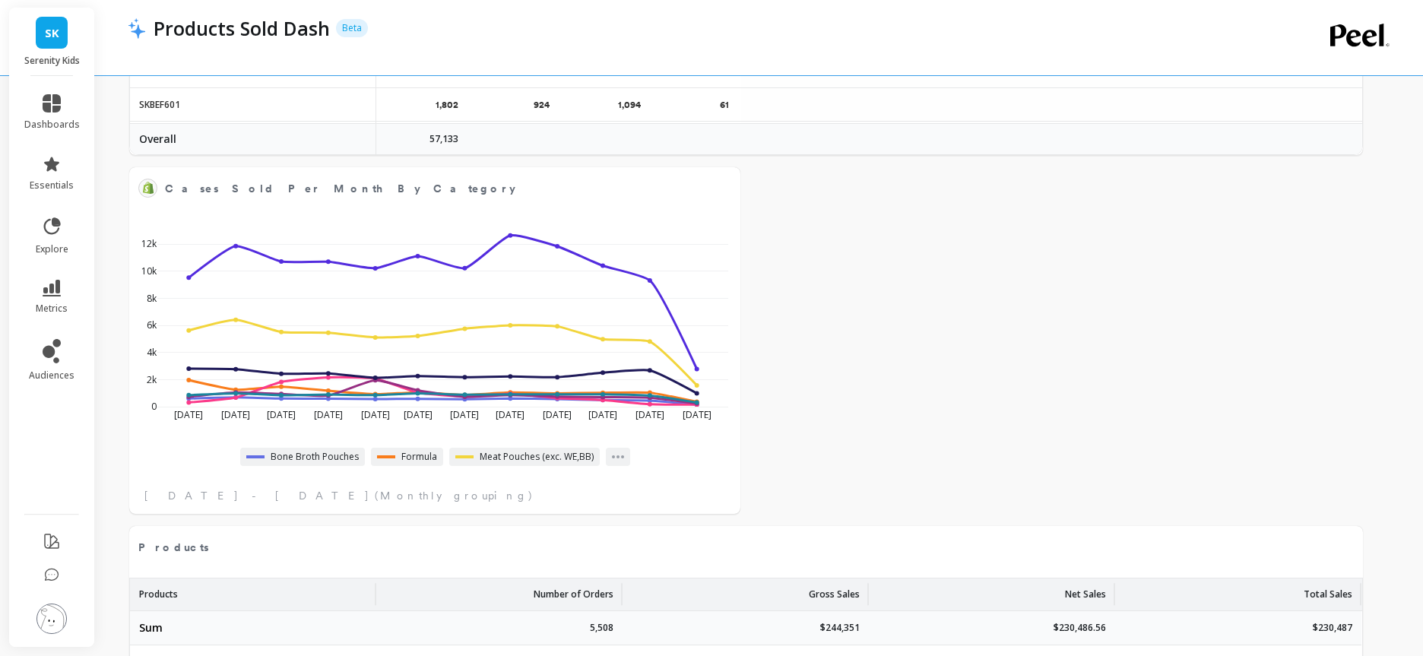
select select "sum"
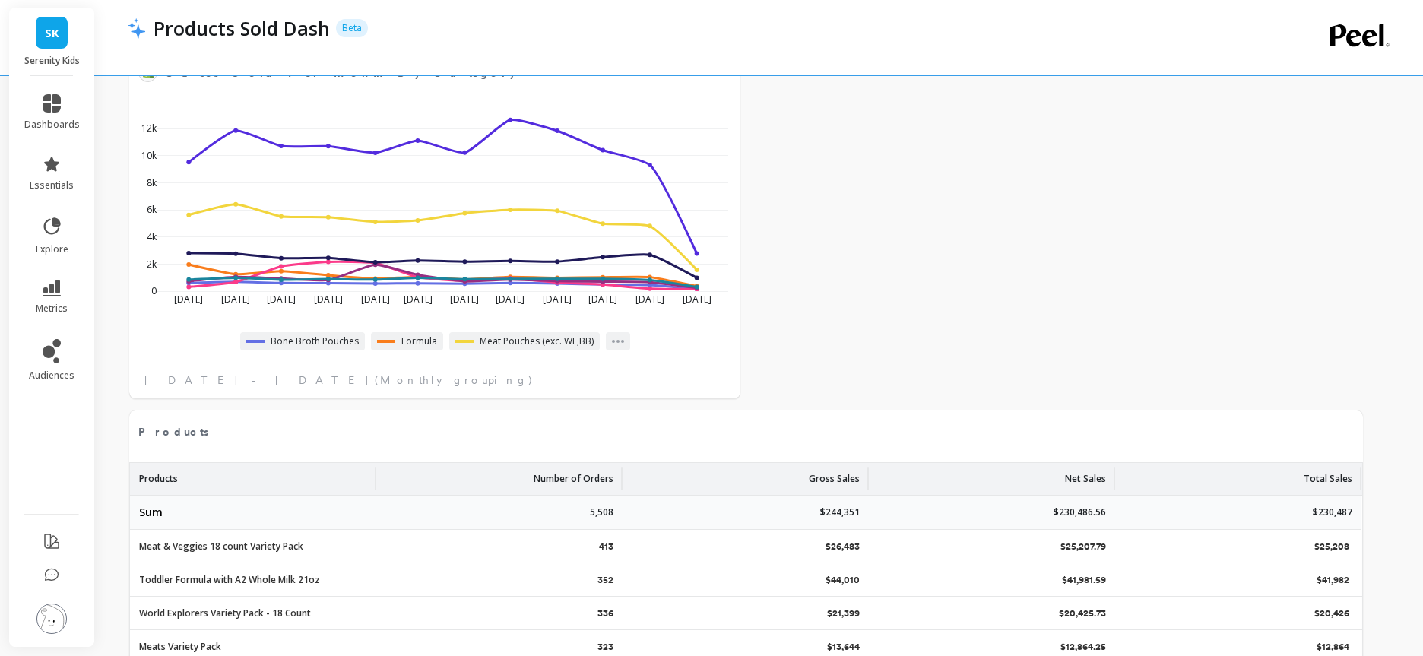
select select "sum"
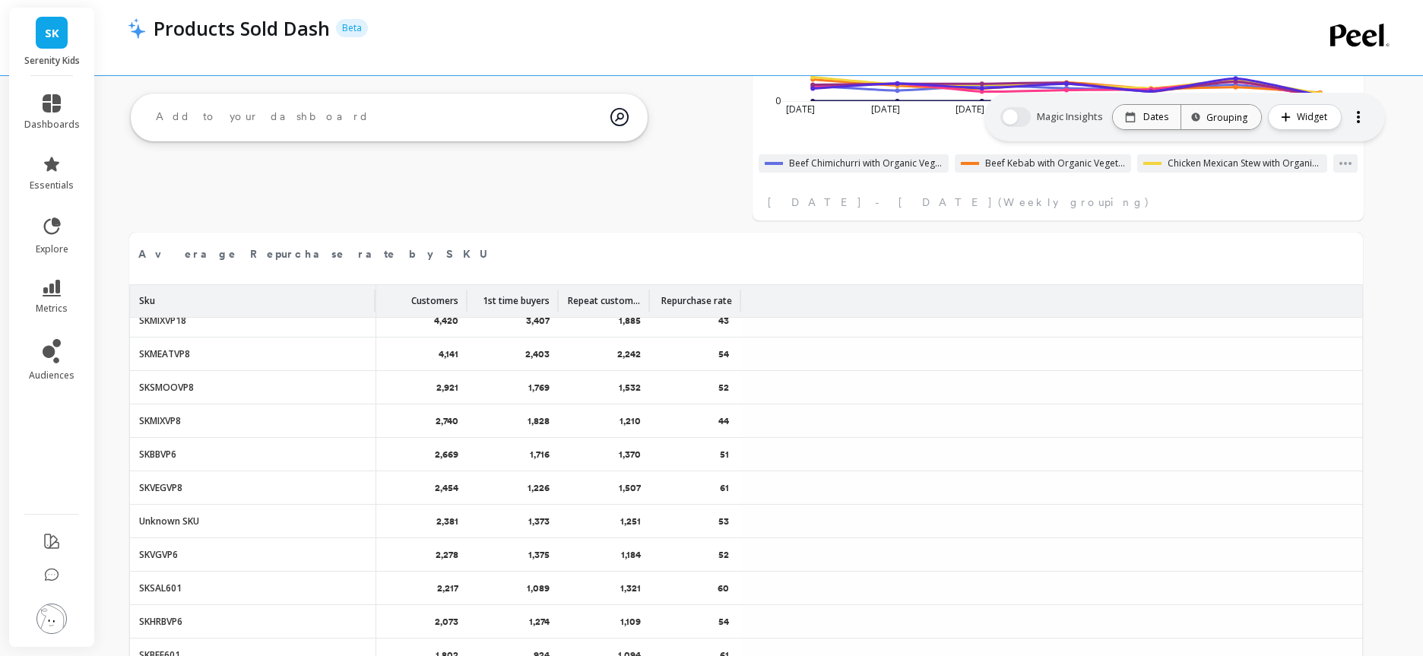
scroll to position [54, 0]
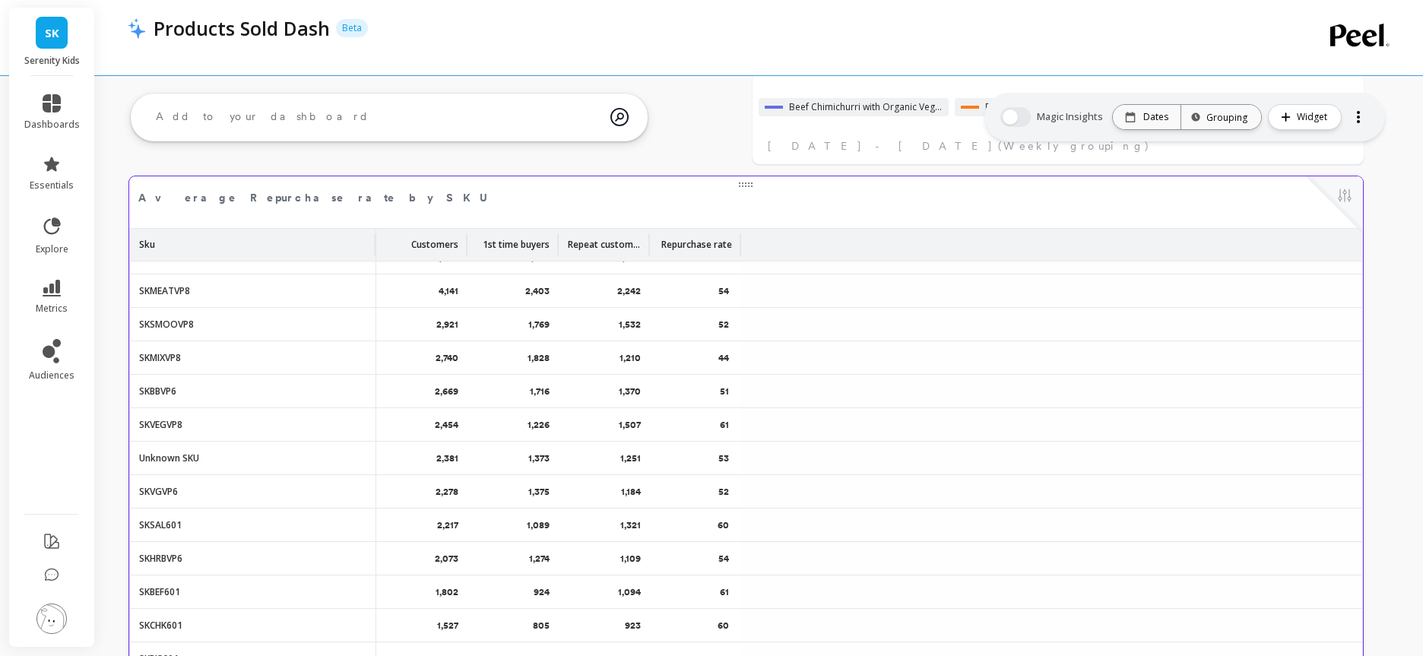
select select "sum"
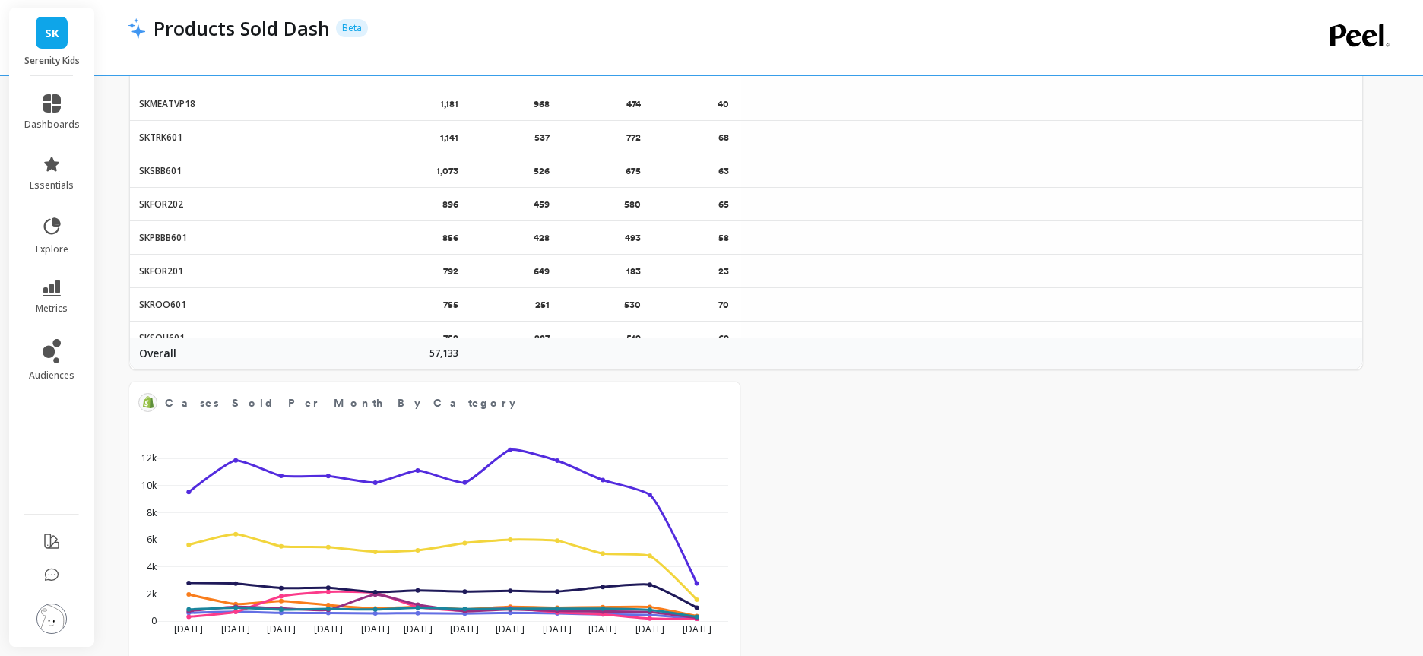
scroll to position [355, 0]
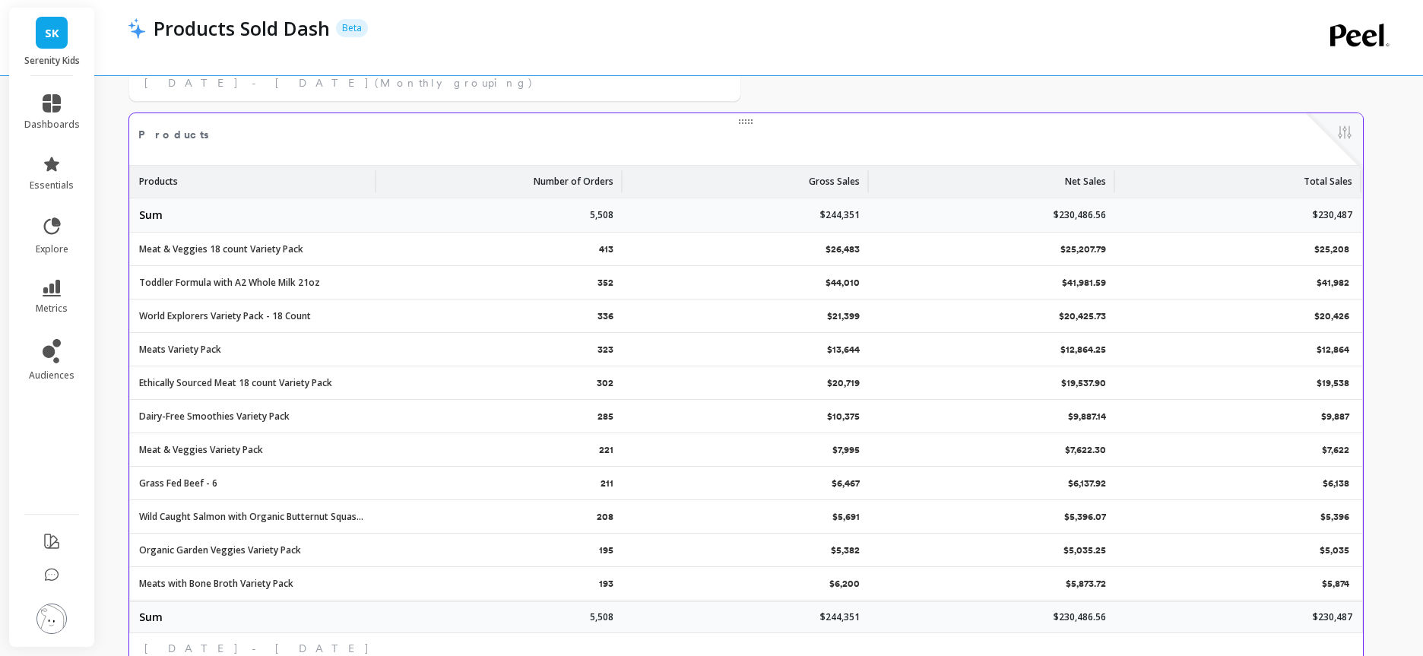
select select "sum"
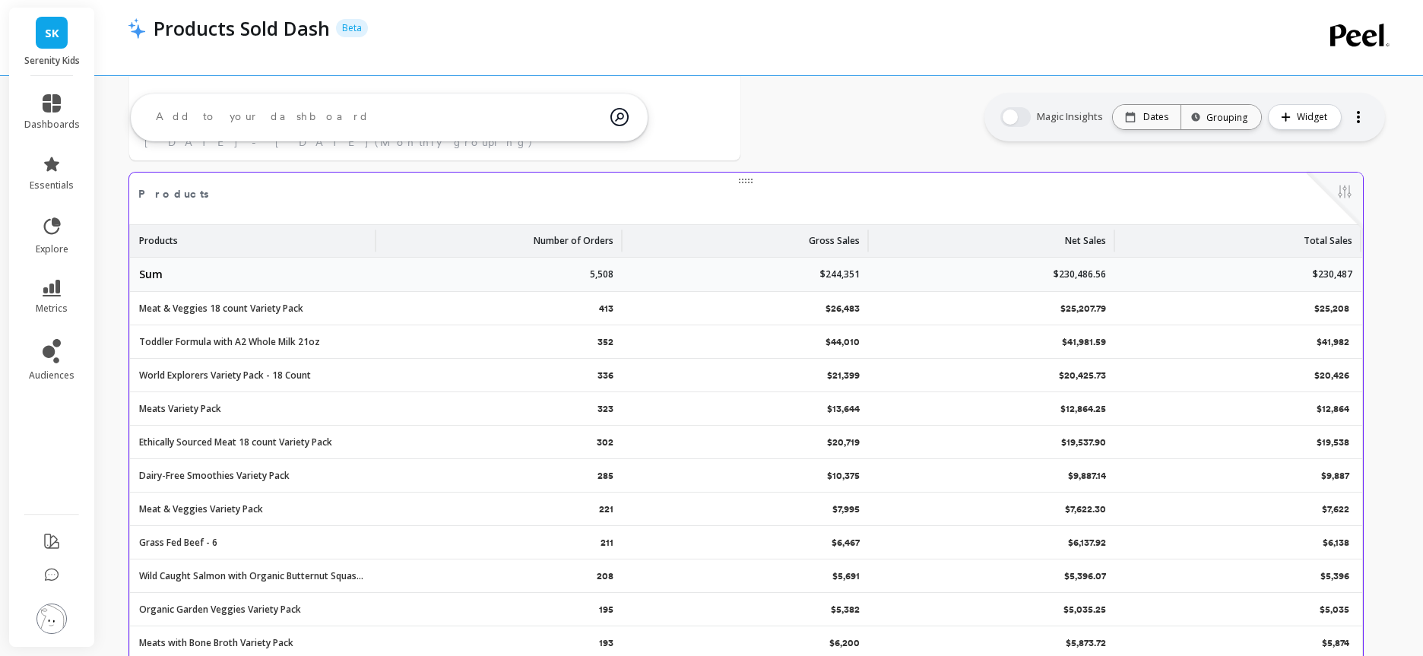
select select "sum"
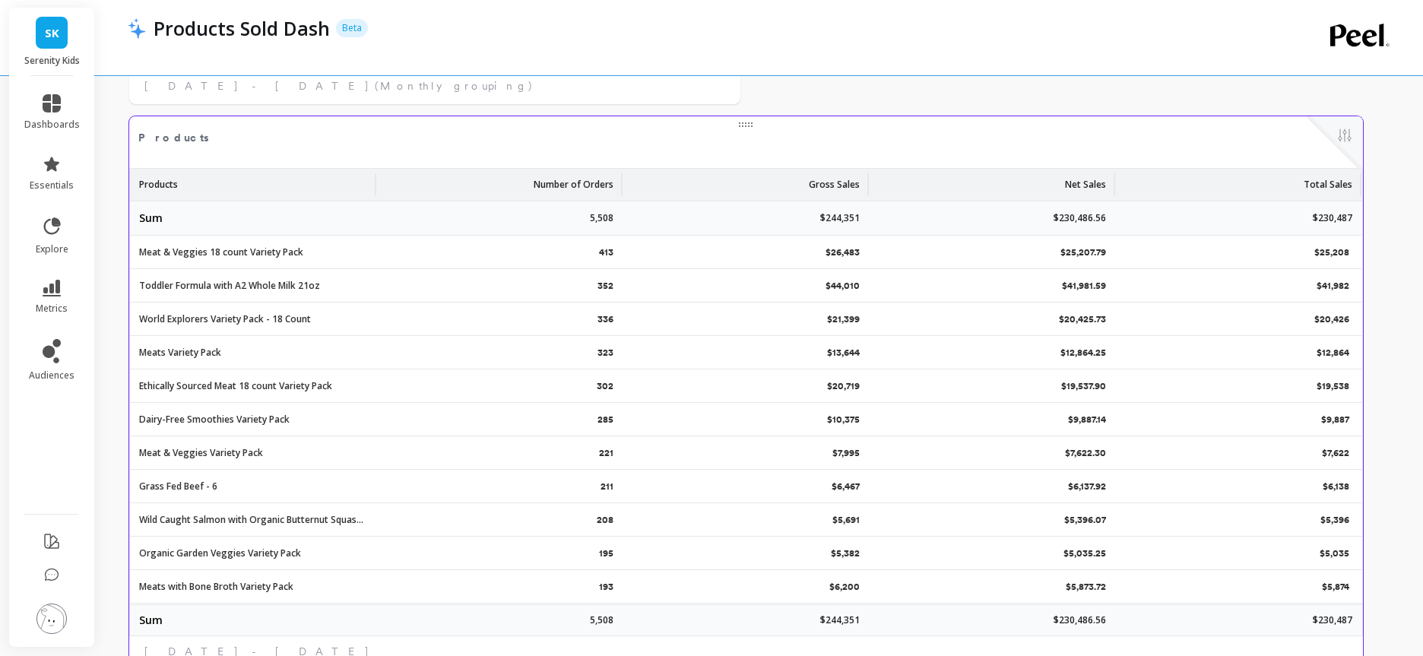
scroll to position [3107, 0]
